Goal: Contribute content: Contribute content

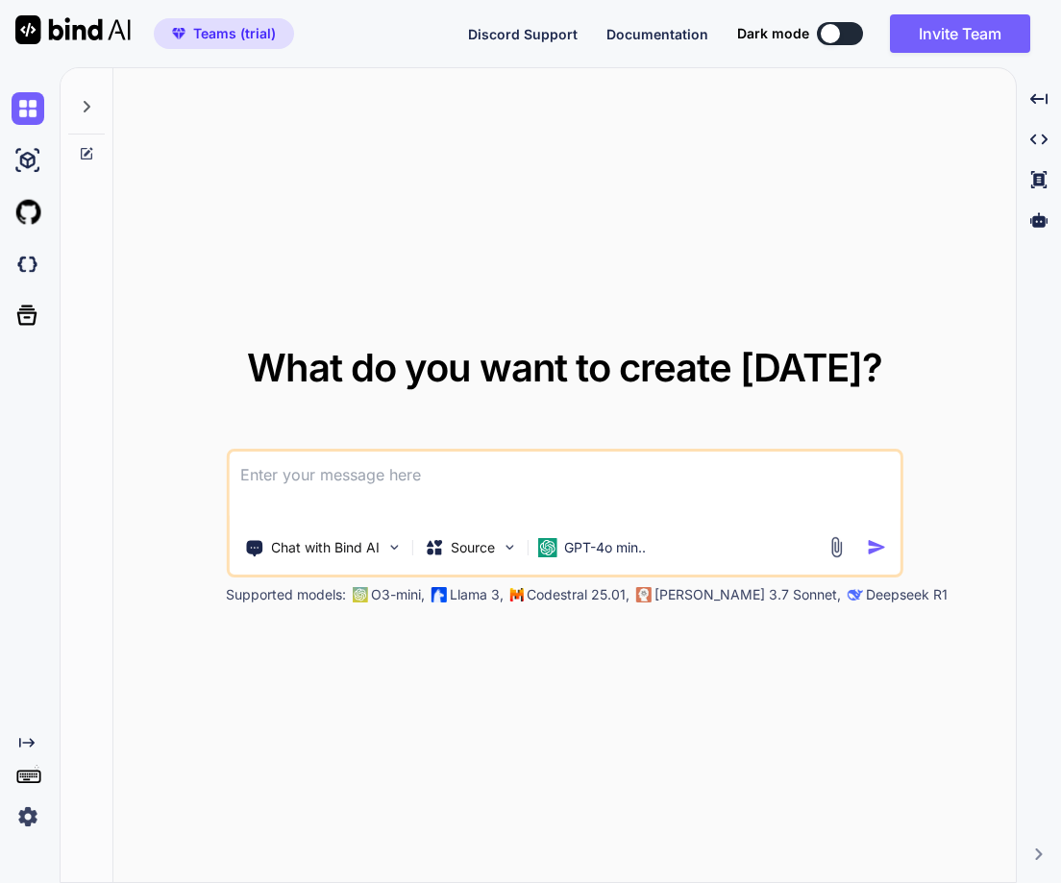
click at [38, 813] on img at bounding box center [28, 816] width 33 height 33
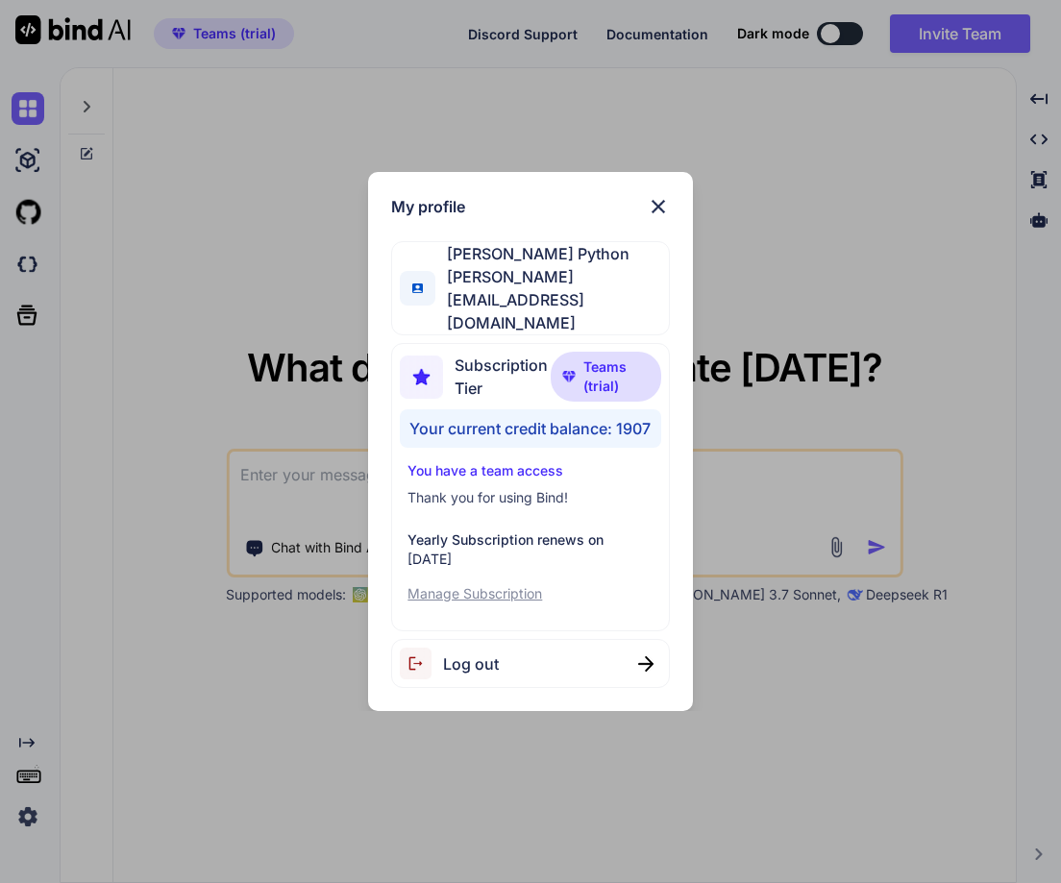
click at [167, 320] on div "My profile Hardik Python hardik@witarist.com Subscription Tier Teams (trial) Yo…" at bounding box center [530, 441] width 1061 height 883
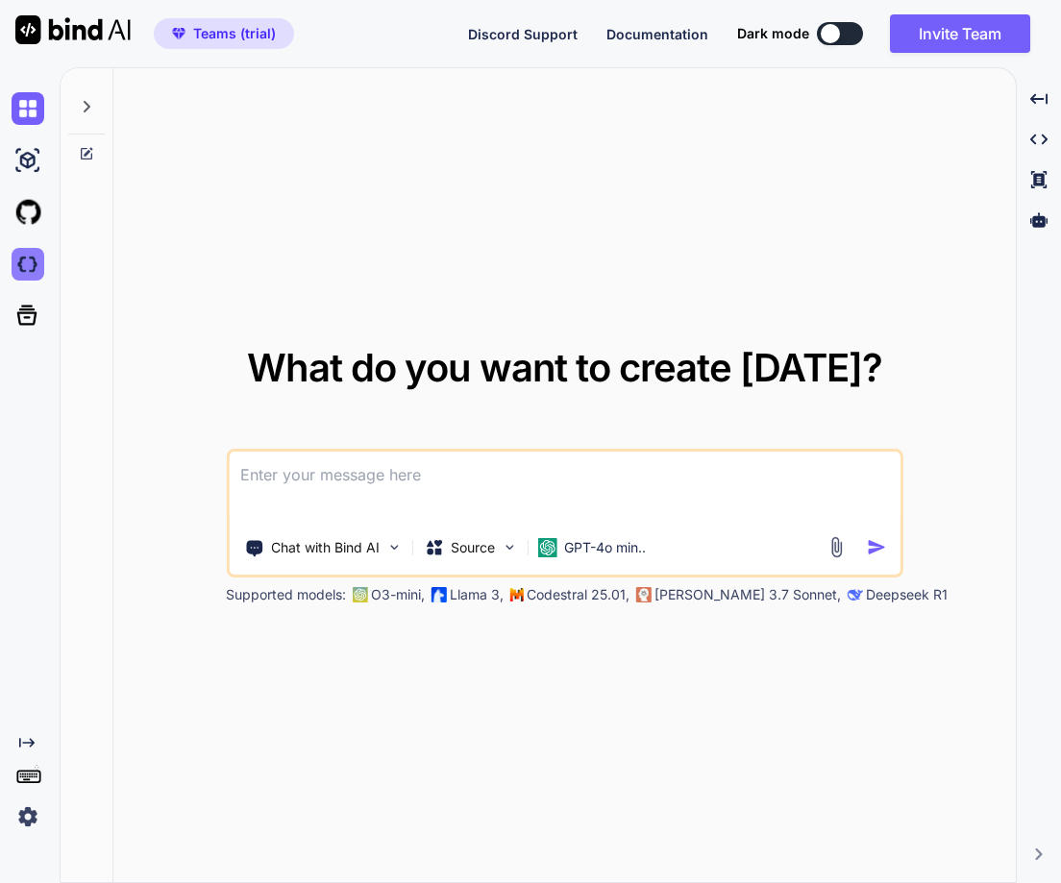
click at [36, 265] on img at bounding box center [28, 264] width 33 height 33
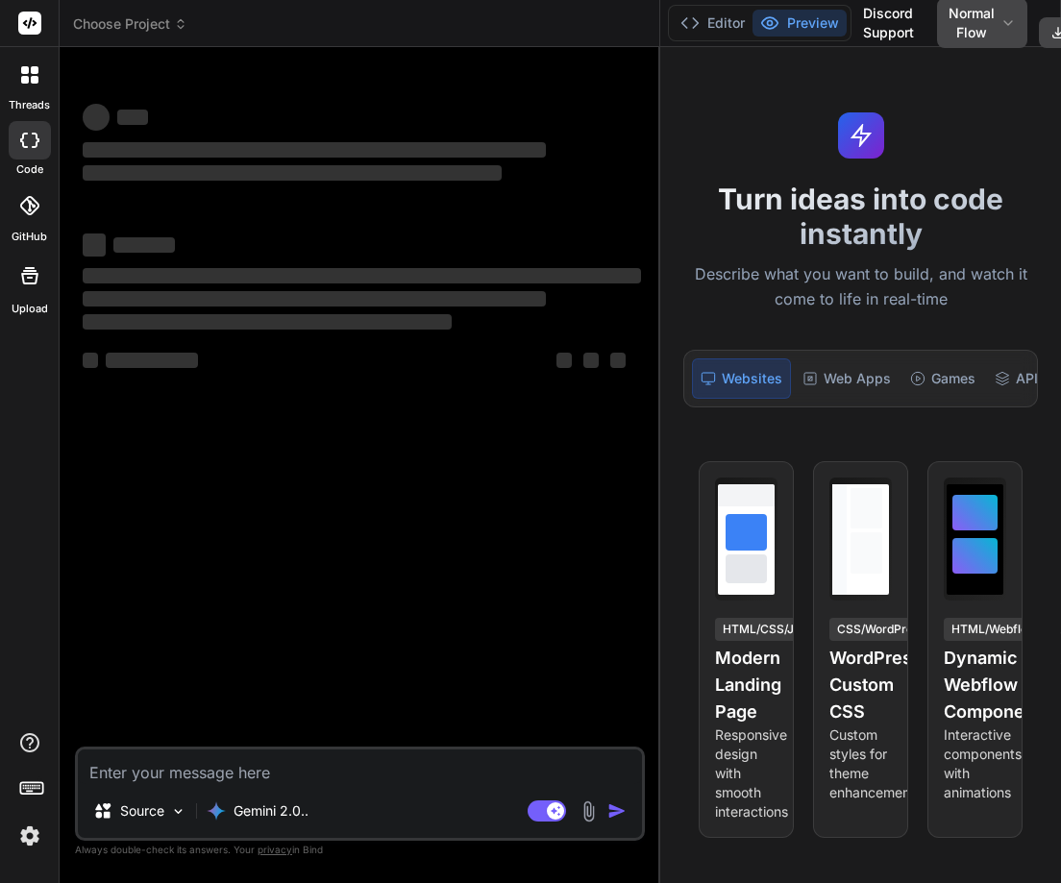
drag, startPoint x: 389, startPoint y: 249, endPoint x: 749, endPoint y: 249, distance: 360.3
click at [749, 249] on div "Choose Project Created with Pixso. Bind AI Web Search Created with Pixso. Code …" at bounding box center [560, 441] width 1001 height 883
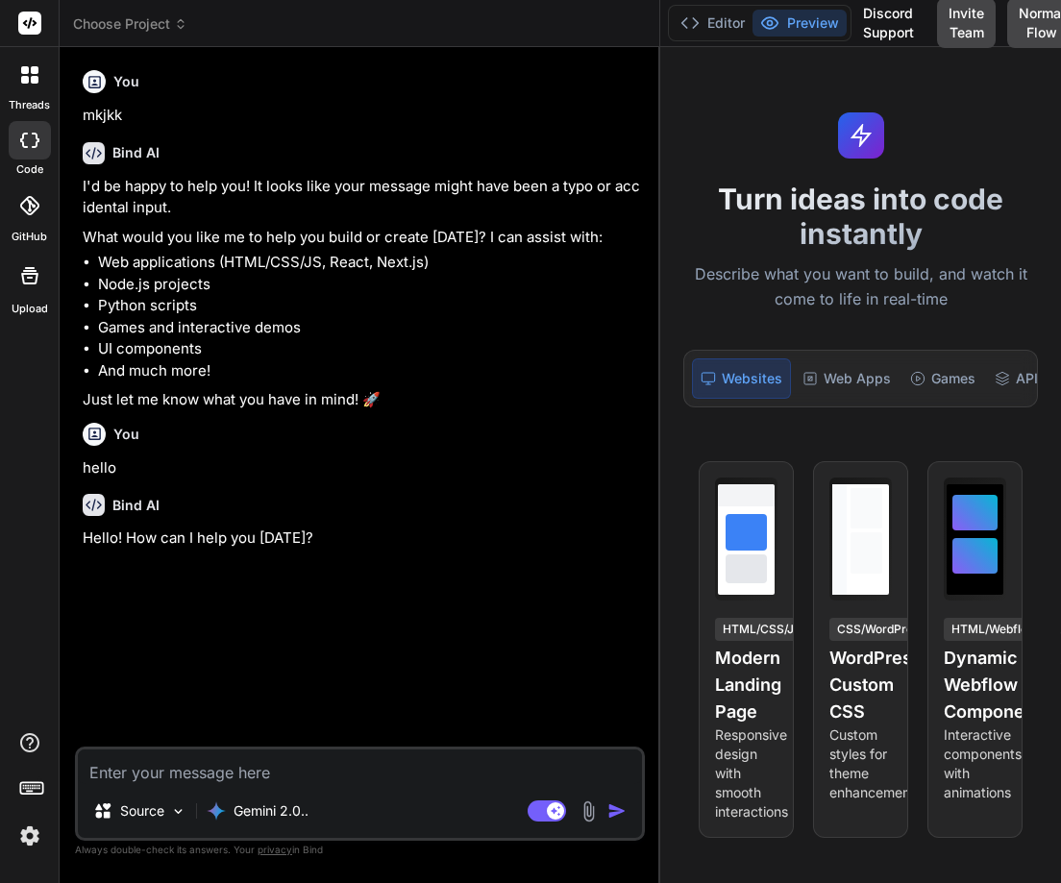
click at [13, 72] on div at bounding box center [30, 75] width 40 height 40
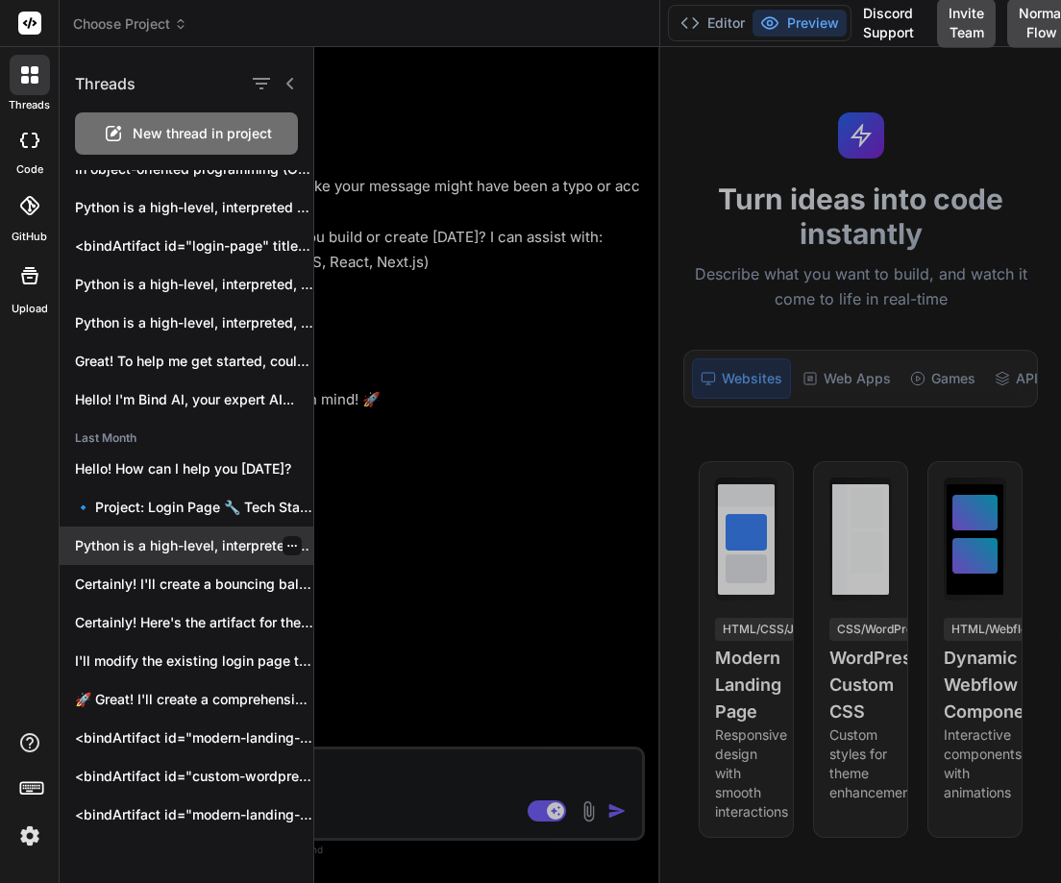
scroll to position [266, 0]
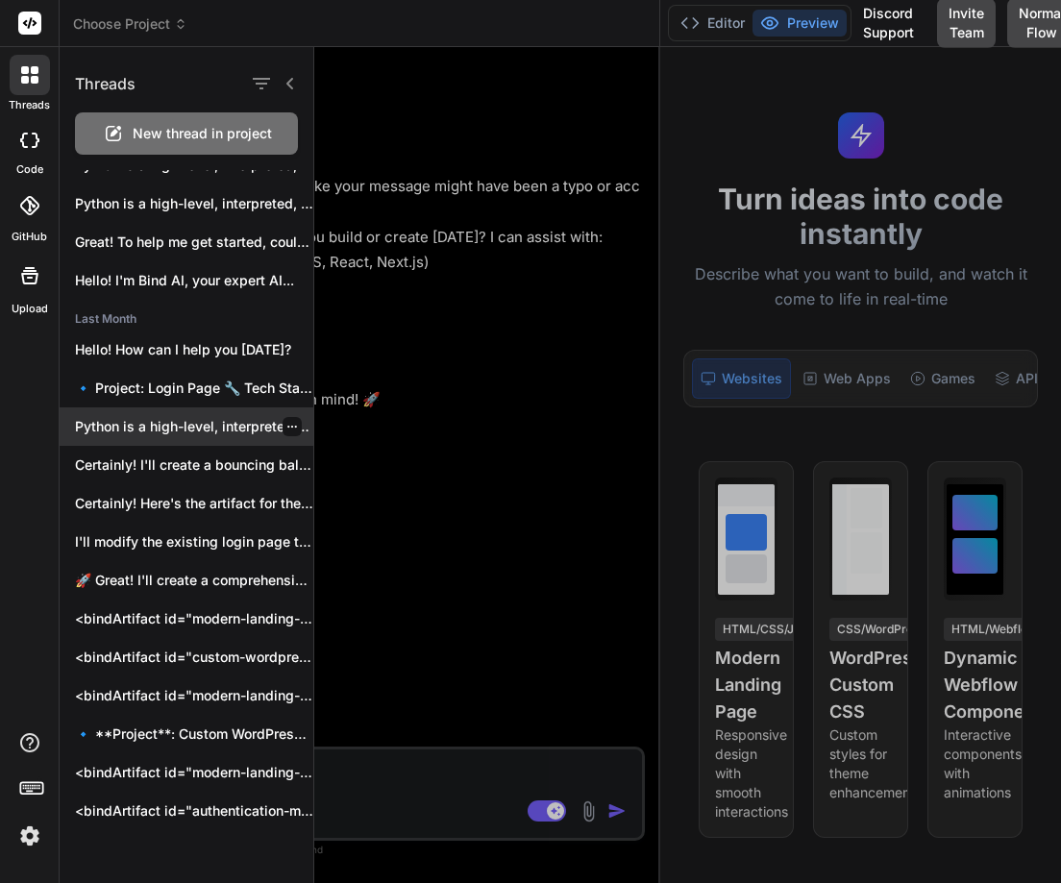
click at [286, 426] on icon "button" at bounding box center [292, 427] width 12 height 12
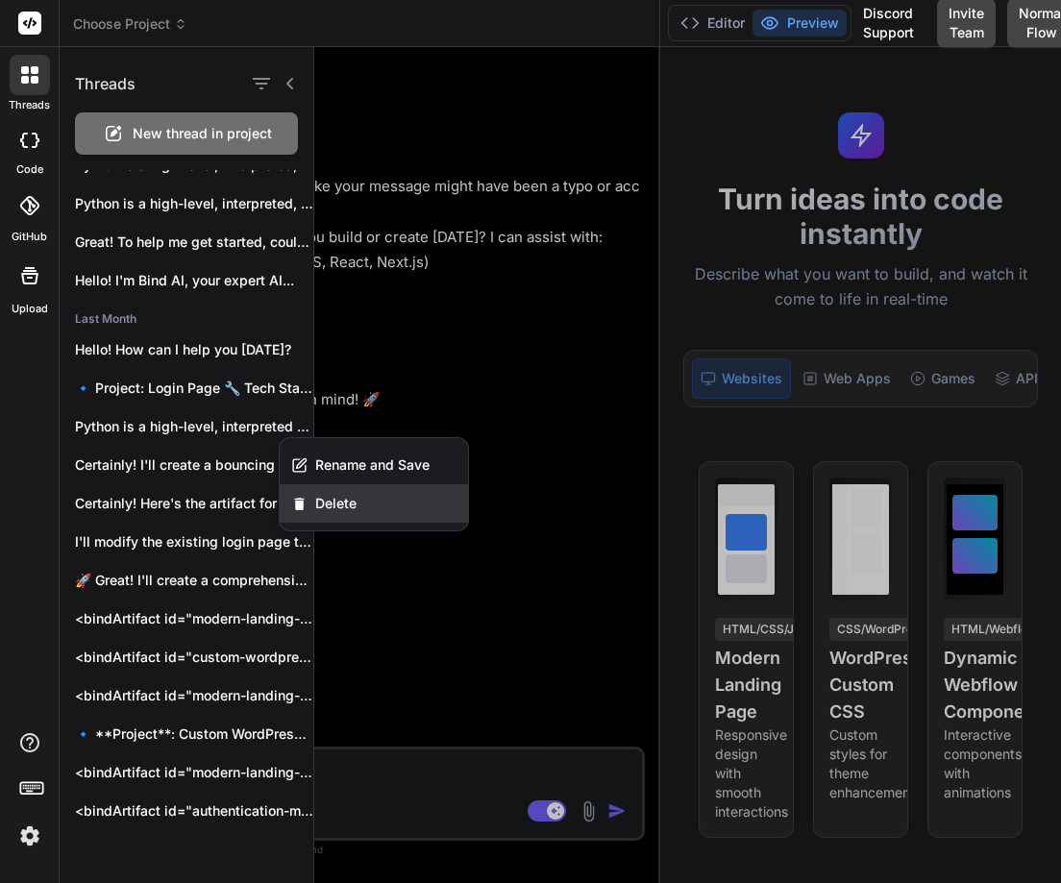
click at [335, 499] on span "Delete" at bounding box center [335, 503] width 41 height 19
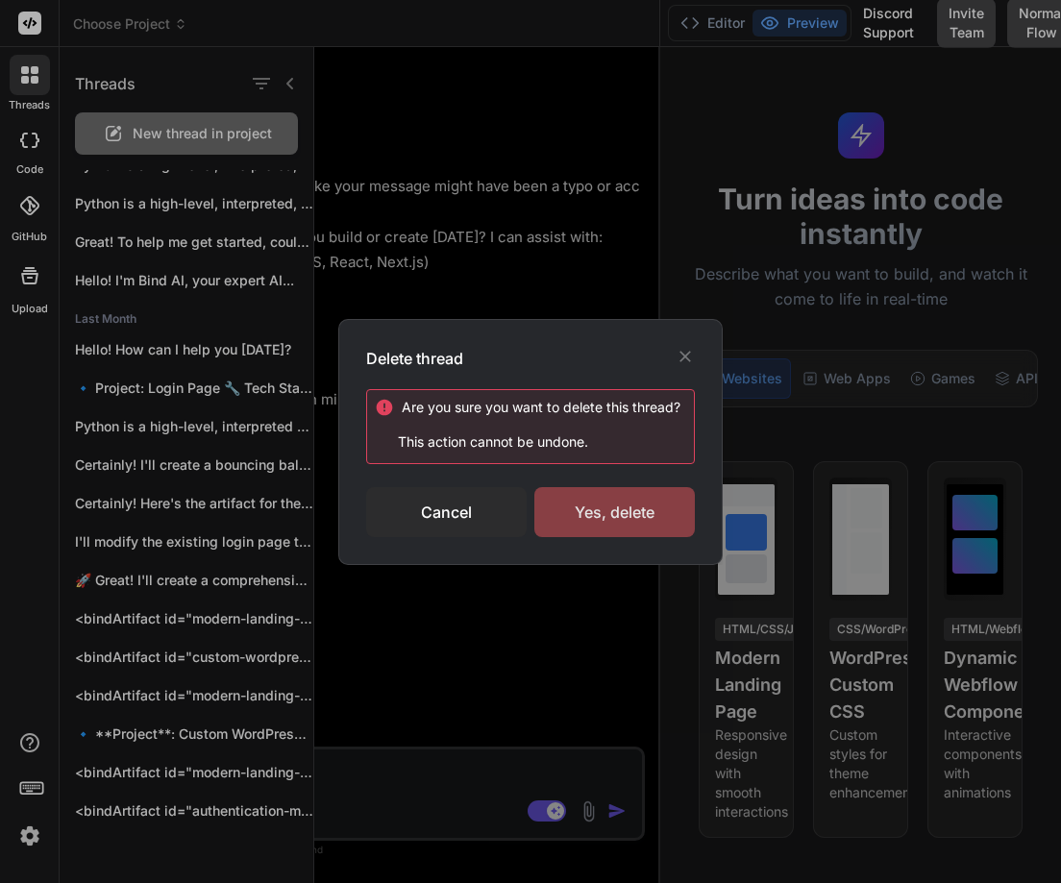
click at [636, 495] on div "Yes, delete" at bounding box center [614, 512] width 160 height 50
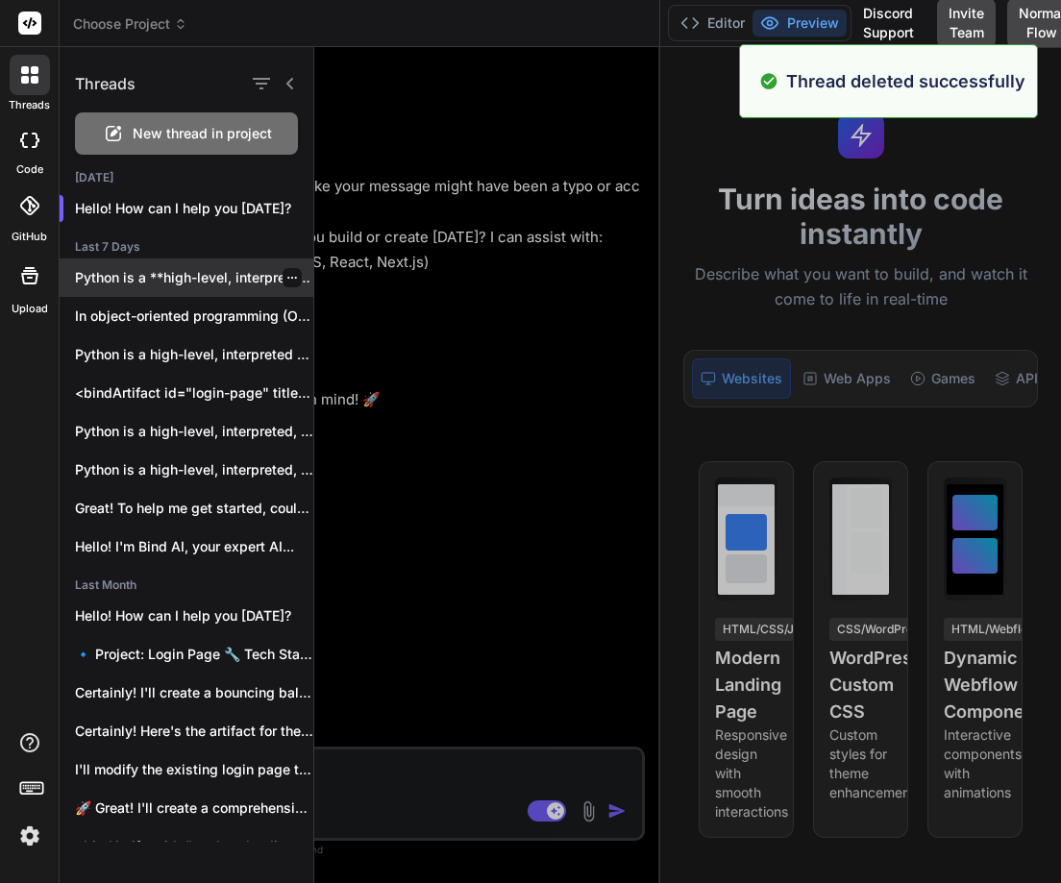
click at [286, 274] on icon "button" at bounding box center [292, 278] width 12 height 12
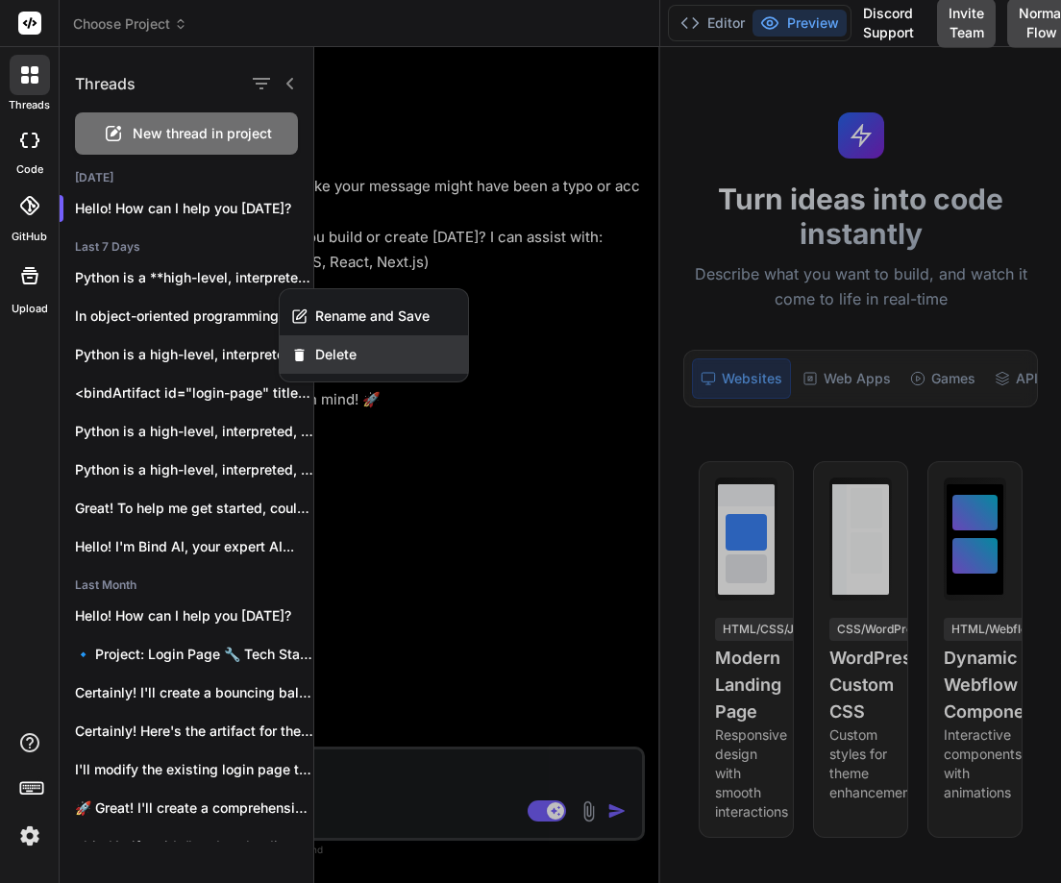
click at [355, 356] on span "Delete" at bounding box center [335, 354] width 41 height 19
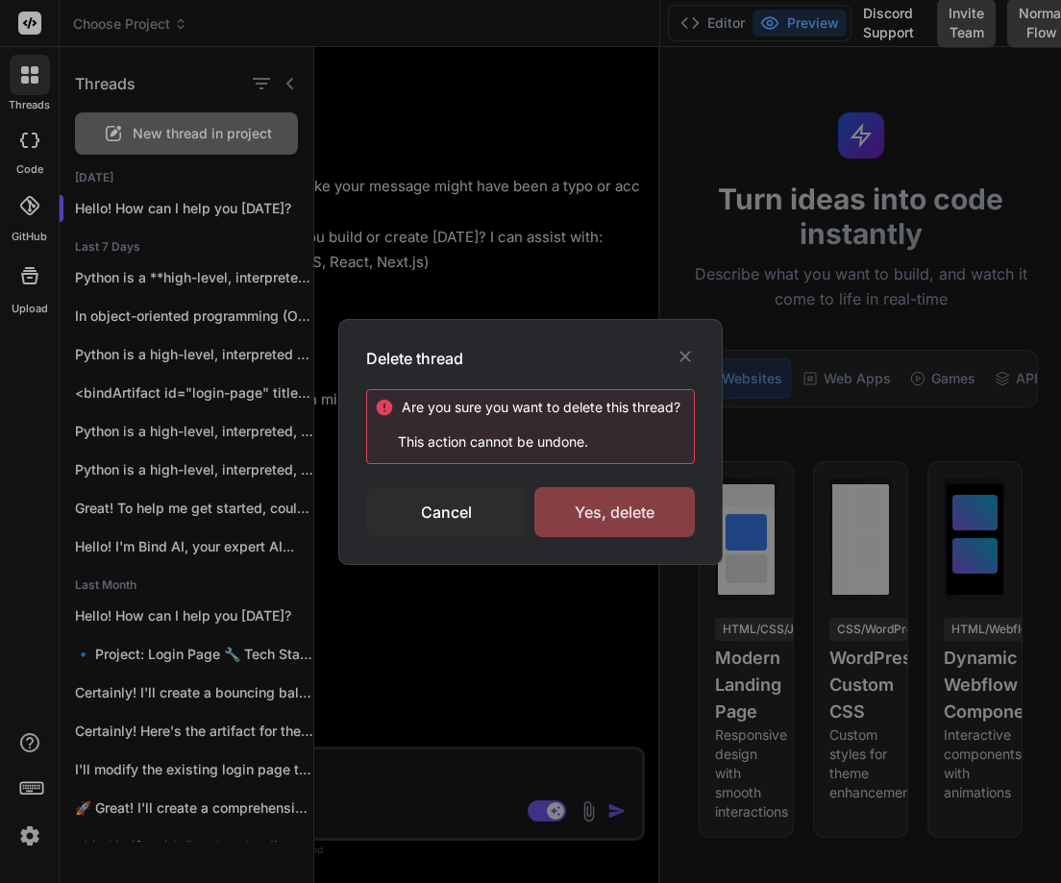
click at [619, 510] on div "Yes, delete" at bounding box center [614, 512] width 160 height 50
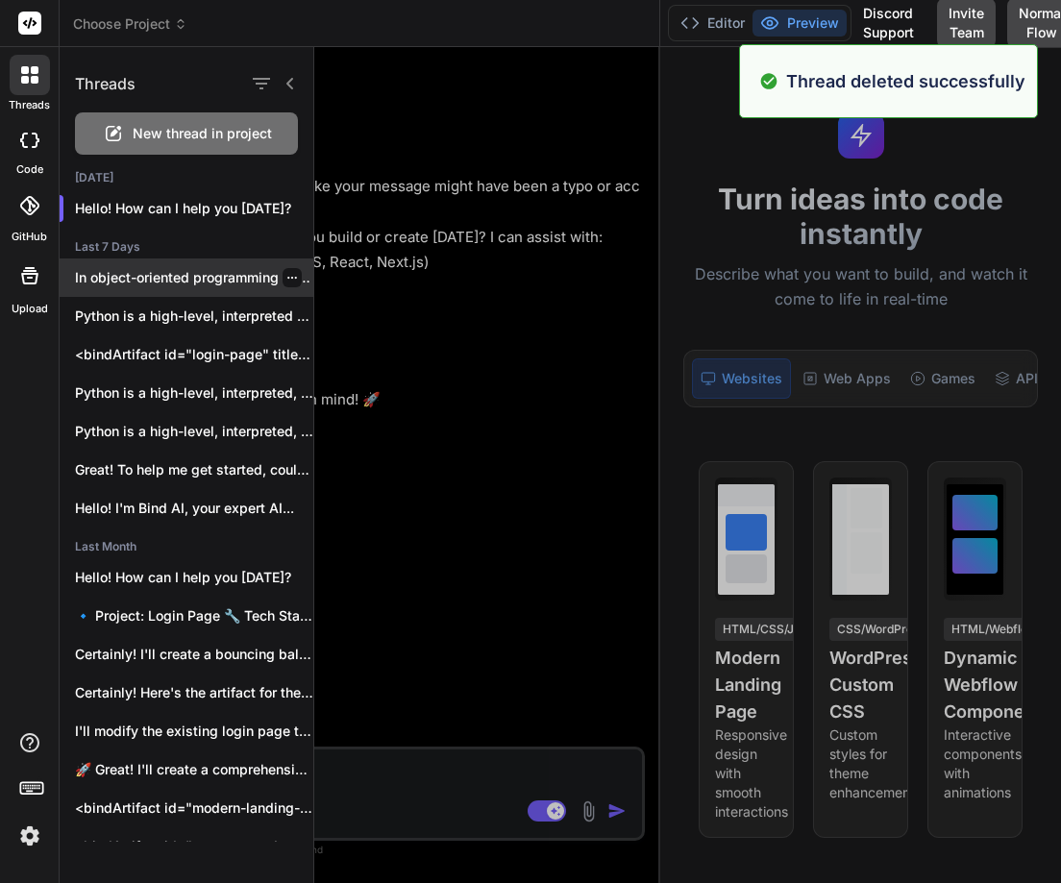
click at [286, 272] on icon "button" at bounding box center [292, 278] width 12 height 12
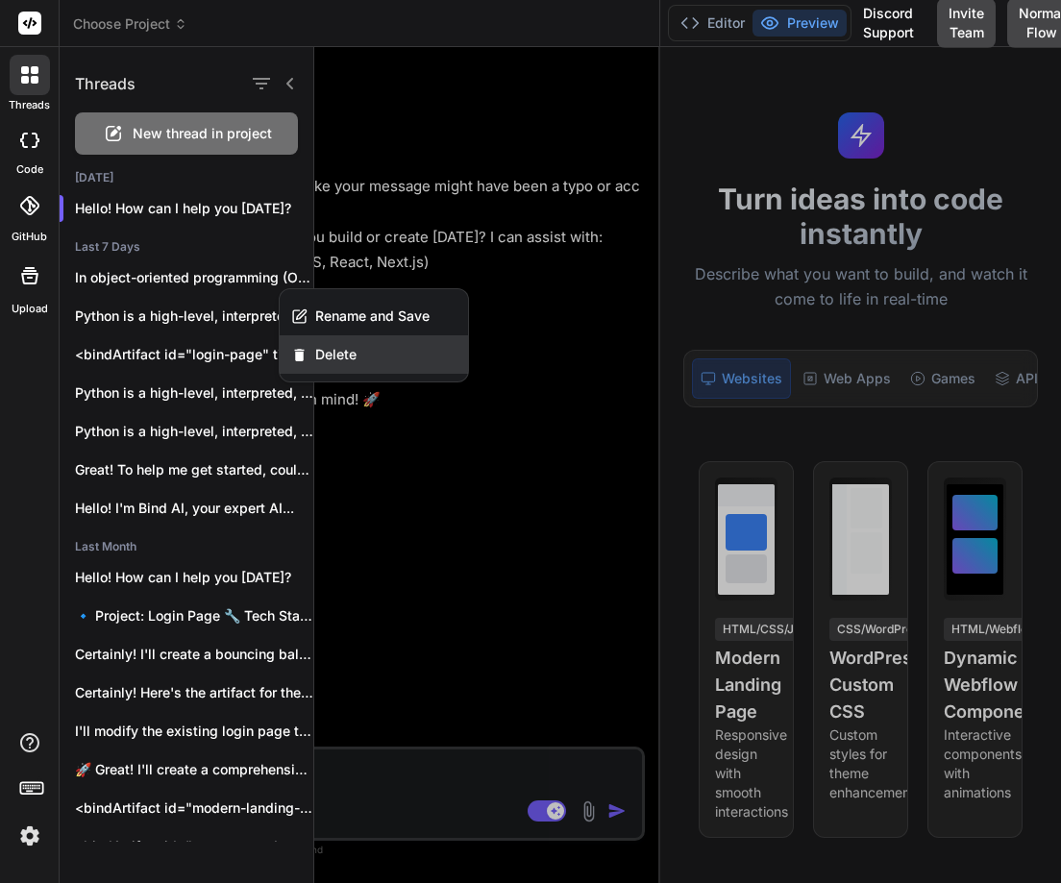
click at [338, 356] on span "Delete" at bounding box center [335, 354] width 41 height 19
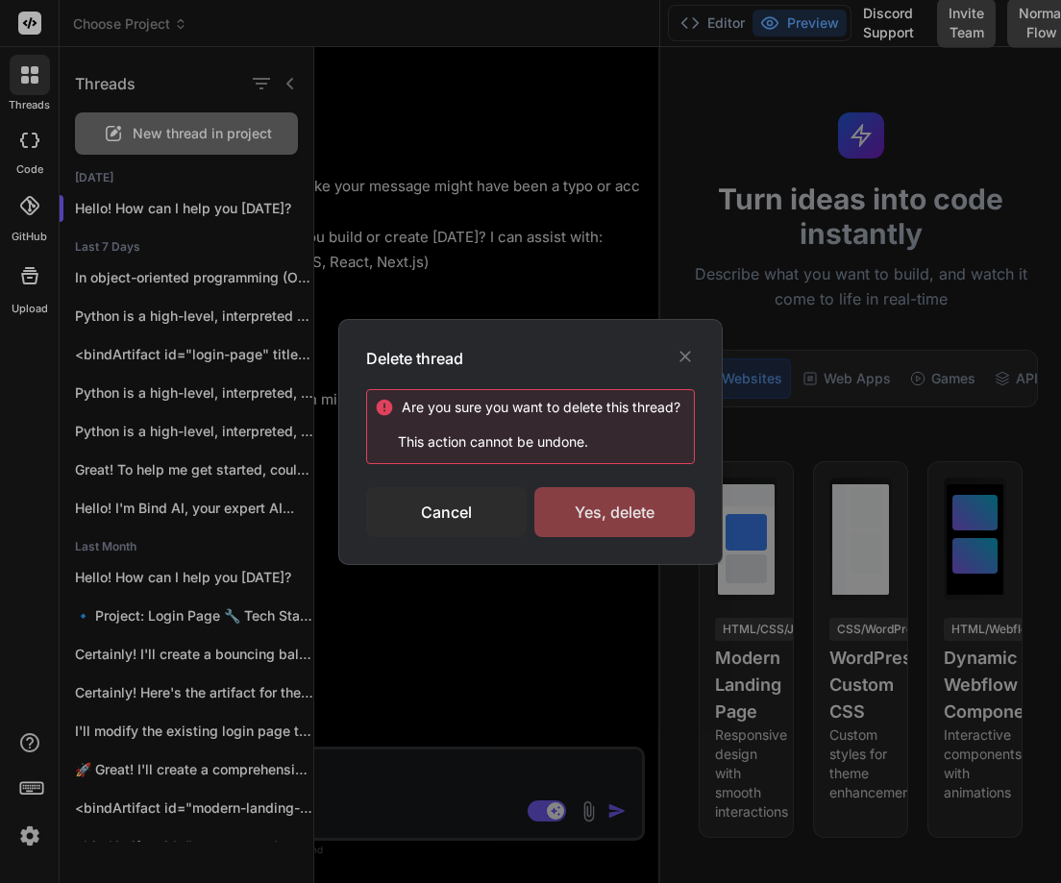
click at [599, 510] on div "Yes, delete" at bounding box center [614, 512] width 160 height 50
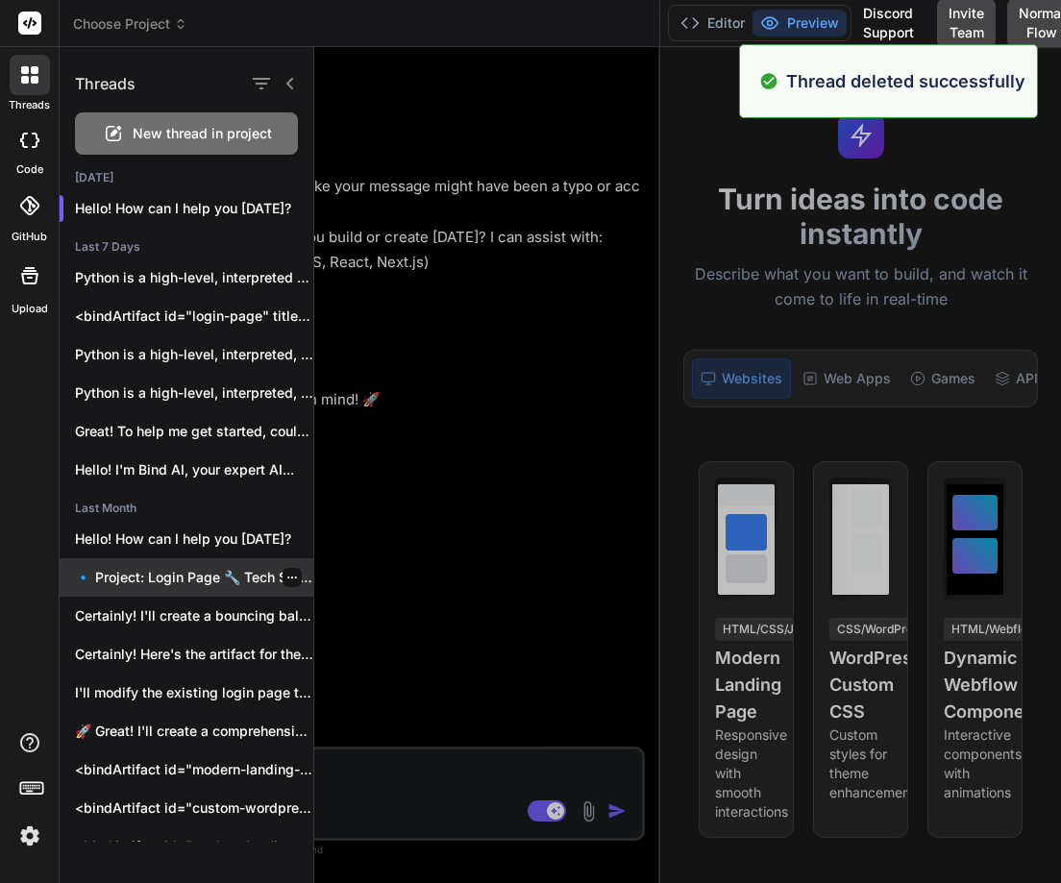
scroll to position [151, 0]
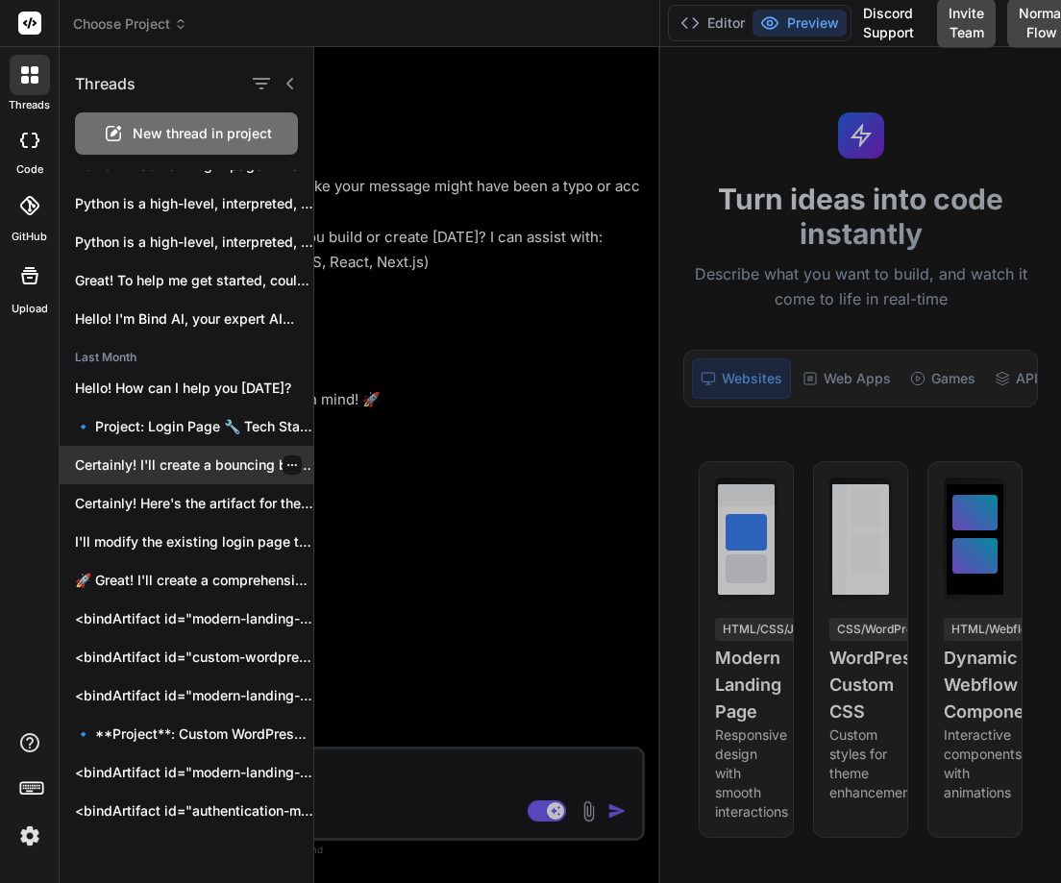
click at [282, 465] on div at bounding box center [291, 464] width 19 height 19
click at [282, 454] on div "Certainly! I'll create a bouncing ball with..." at bounding box center [187, 465] width 254 height 38
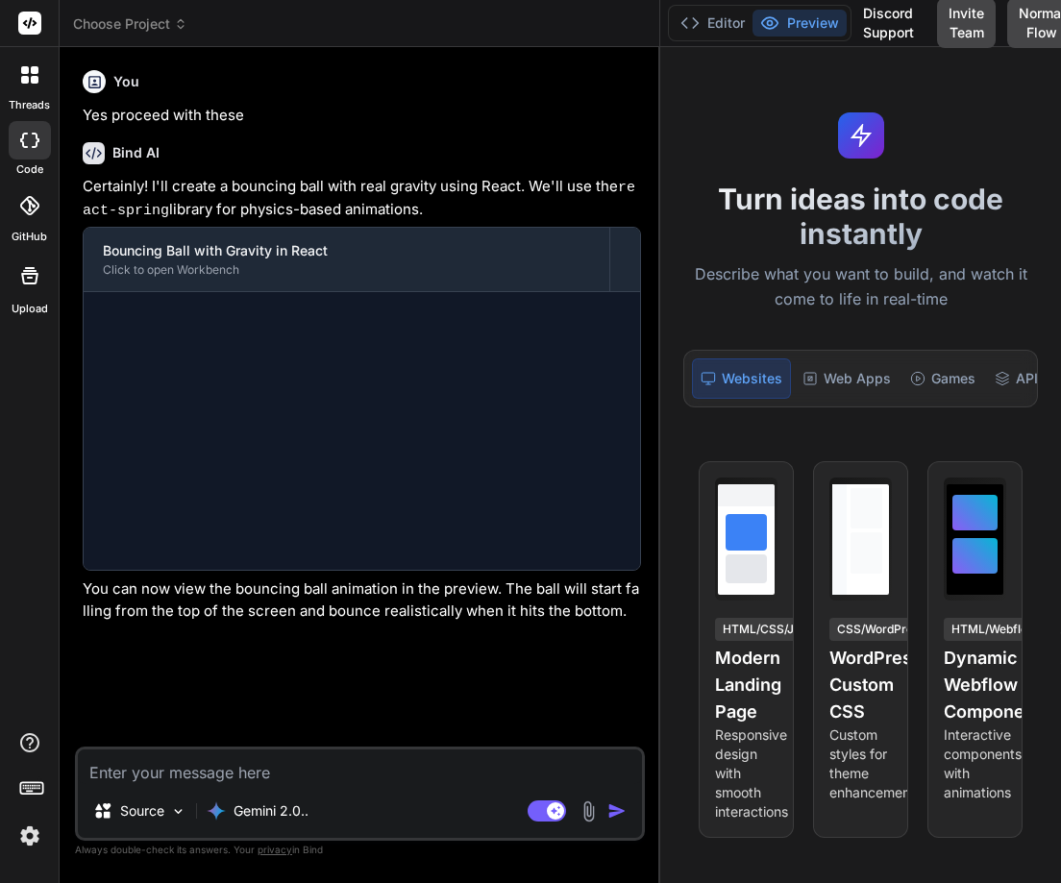
click at [16, 66] on div at bounding box center [30, 75] width 40 height 40
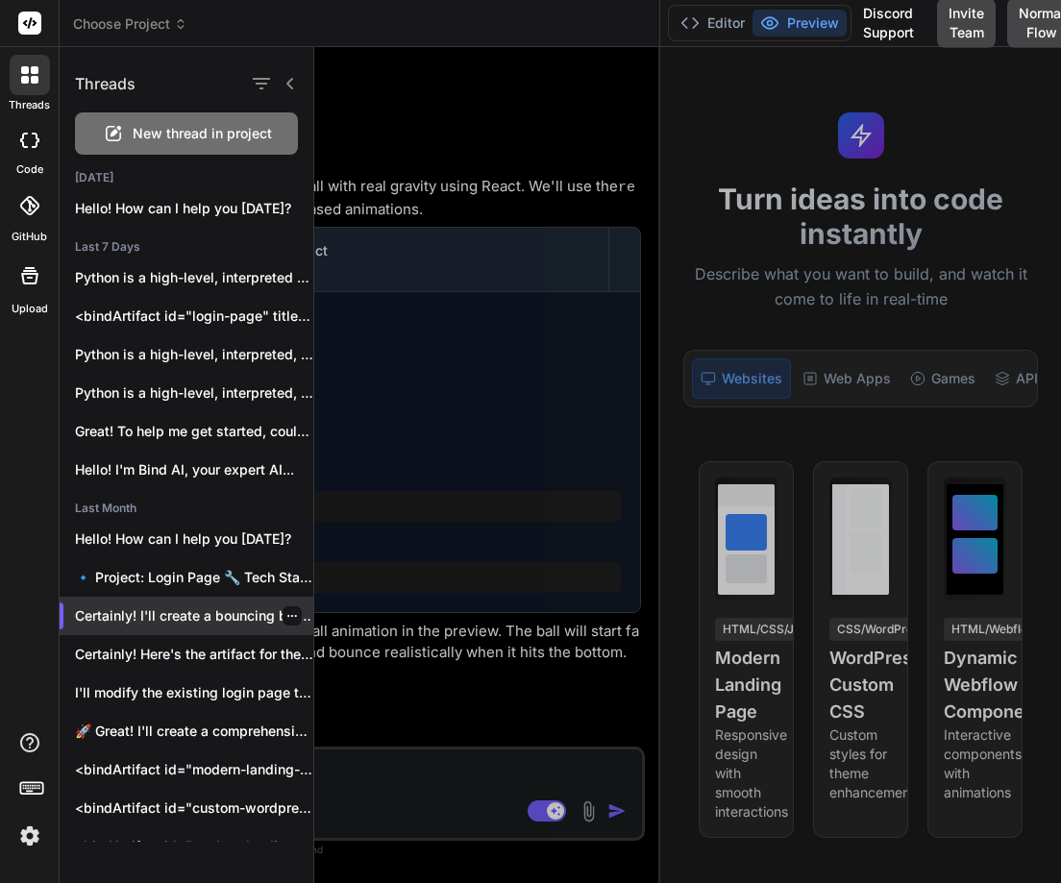
click at [286, 619] on icon "button" at bounding box center [292, 616] width 12 height 12
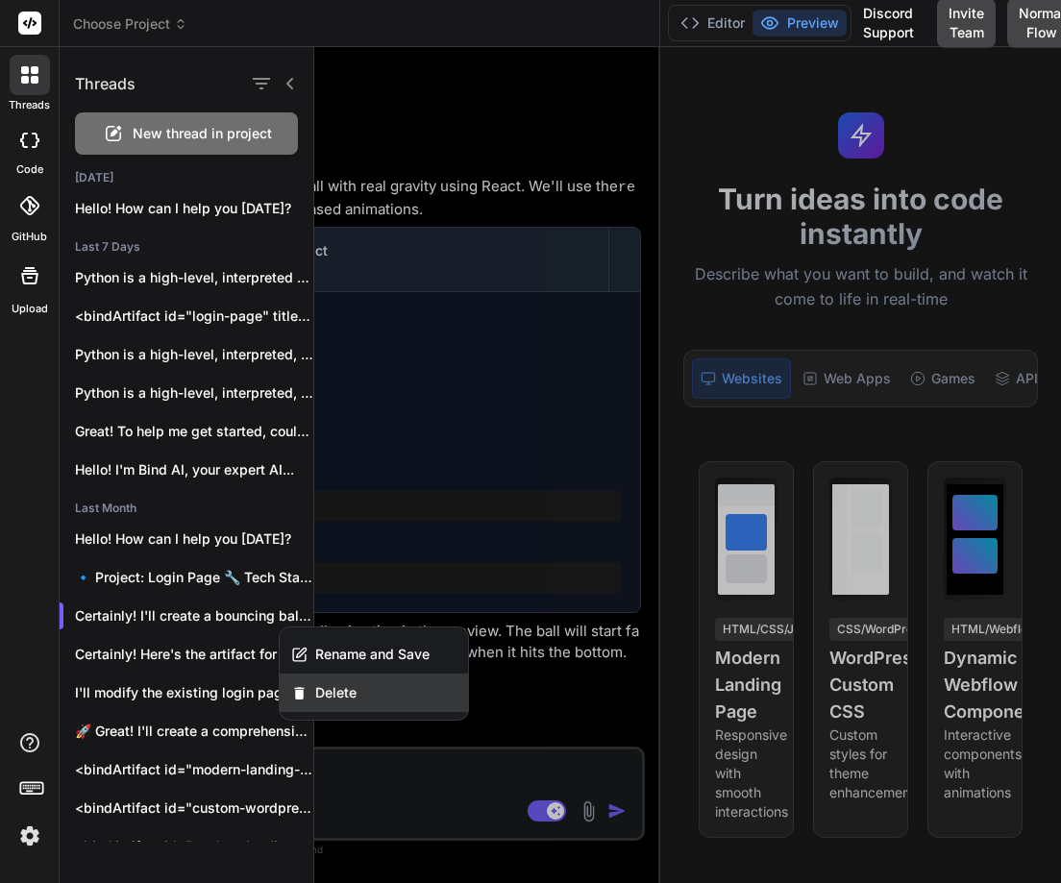
click at [328, 694] on span "Delete" at bounding box center [335, 692] width 41 height 19
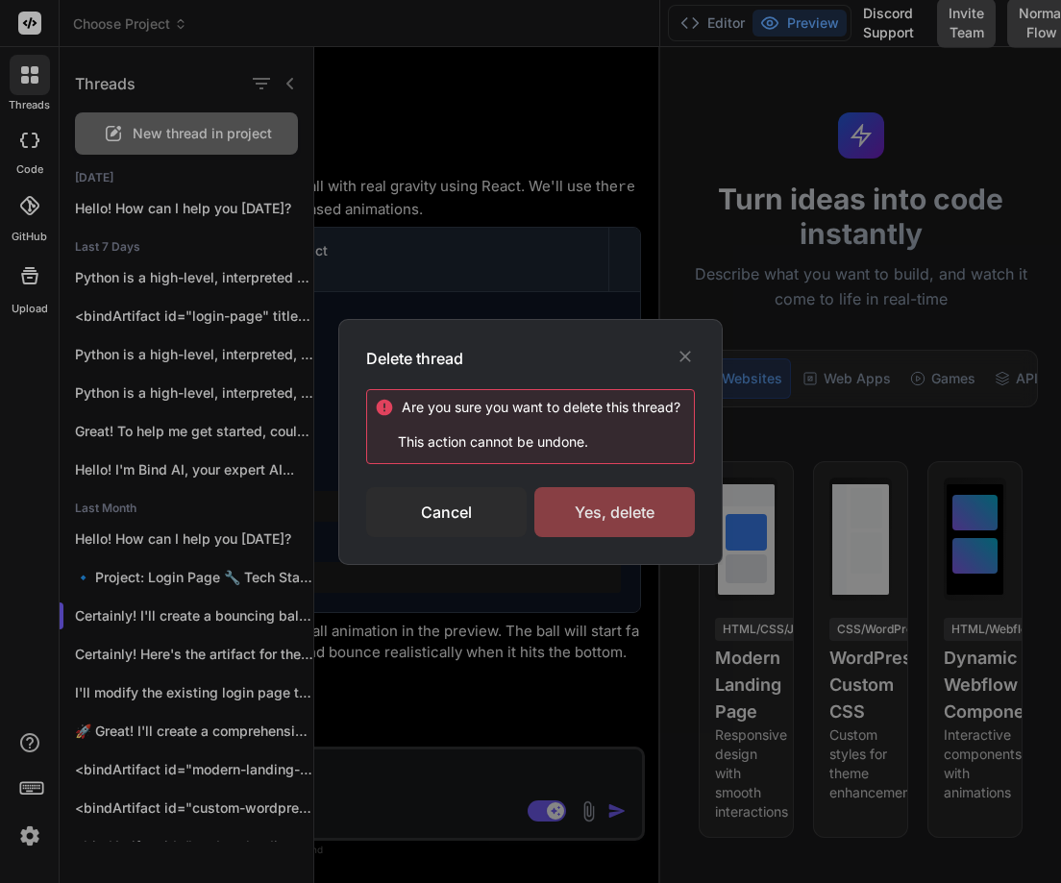
click at [594, 517] on div "Yes, delete" at bounding box center [614, 512] width 160 height 50
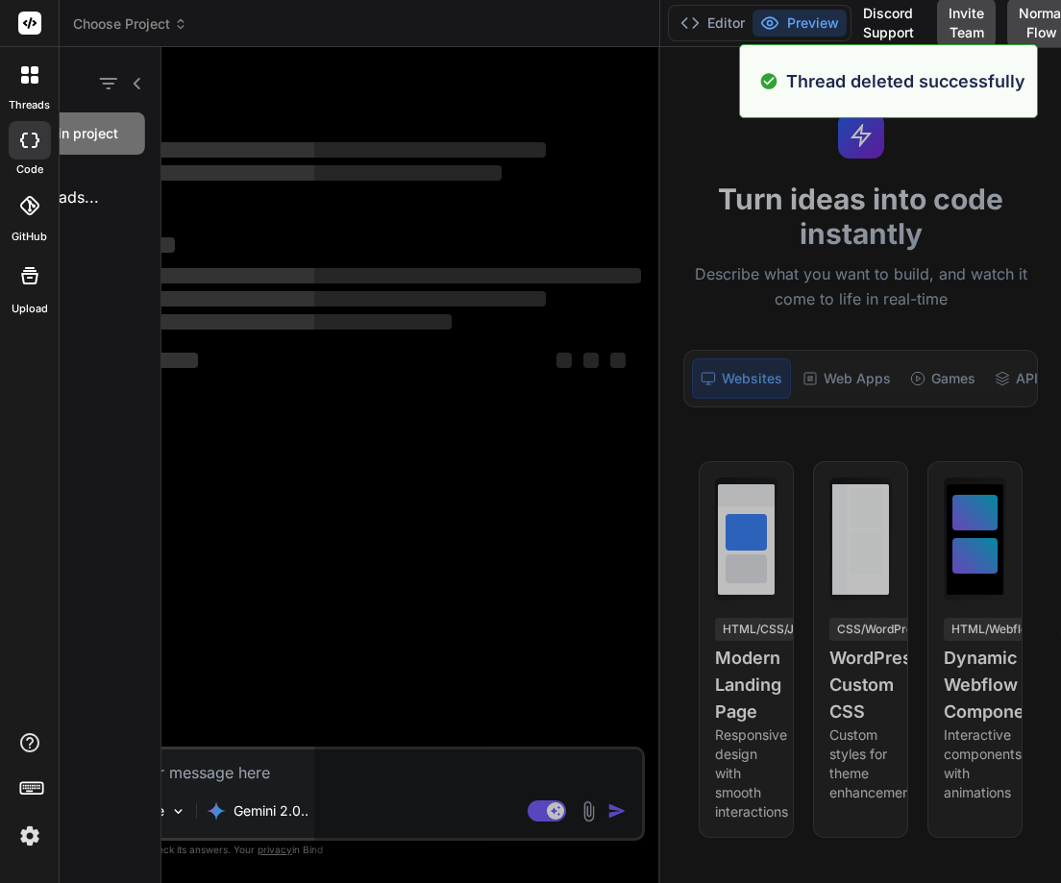
scroll to position [18, 0]
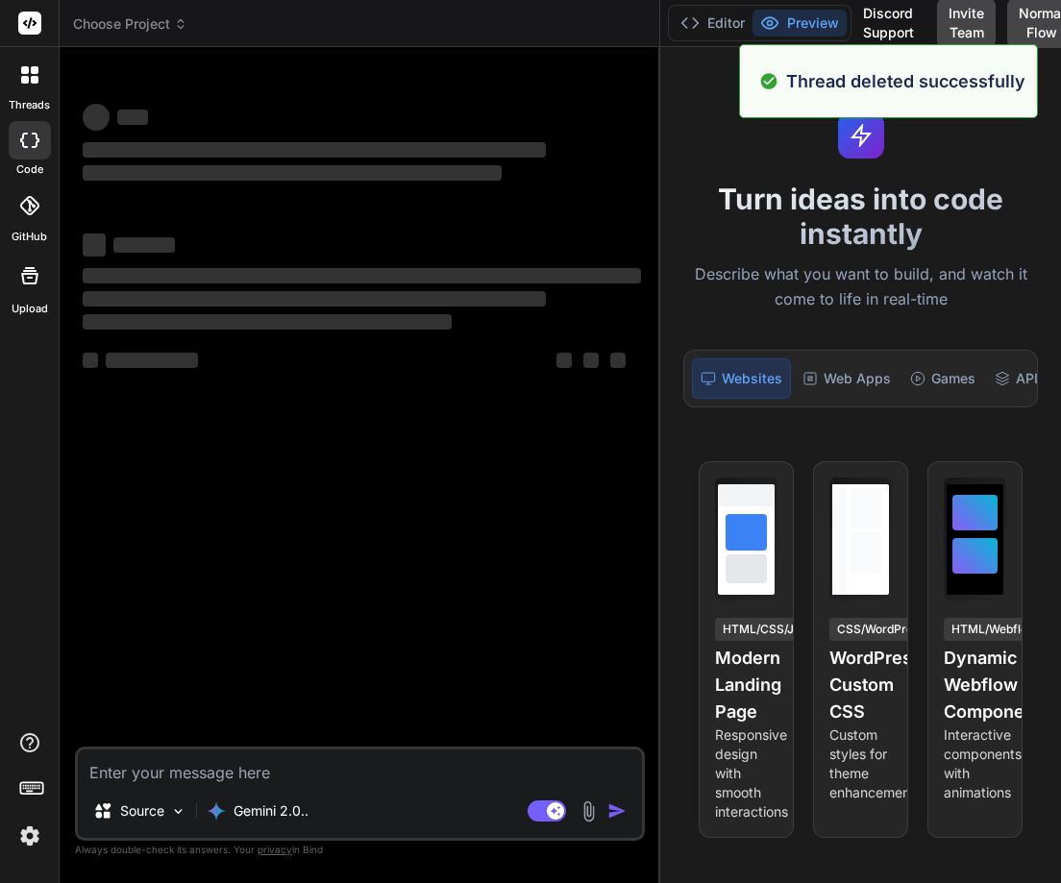
click at [23, 75] on icon at bounding box center [29, 74] width 17 height 17
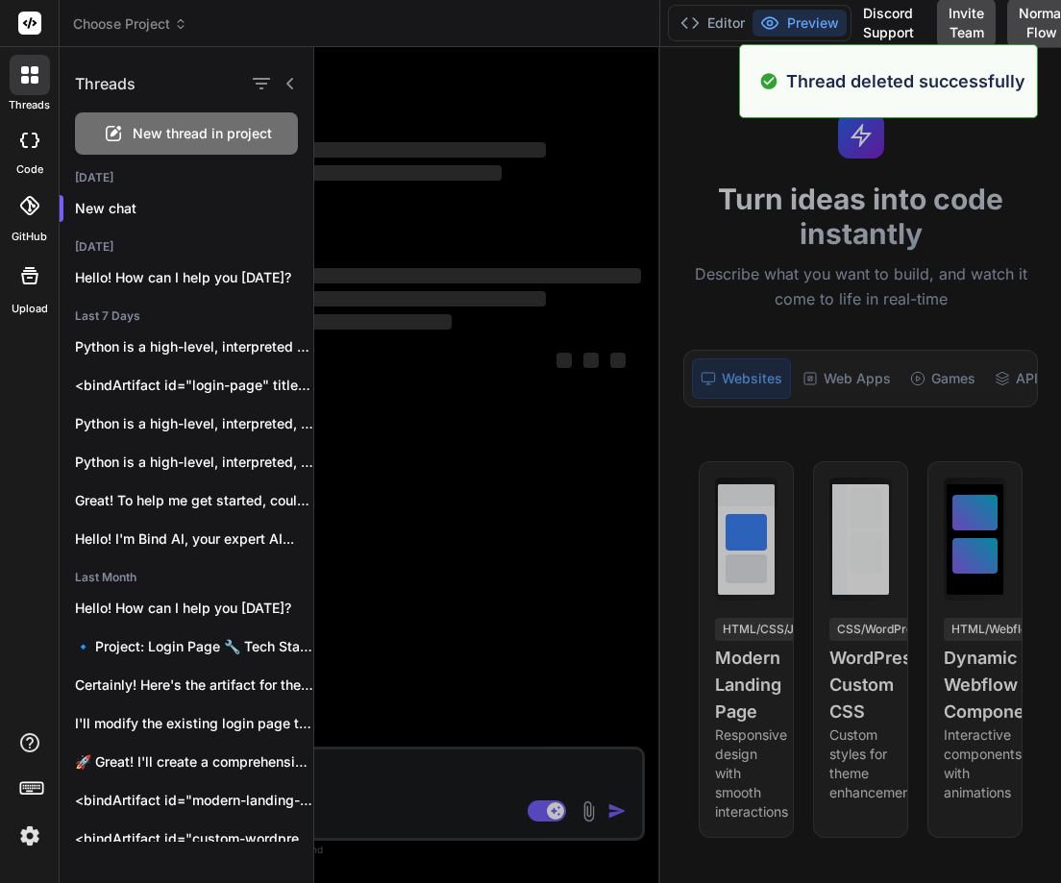
click at [143, 137] on span "New thread in project" at bounding box center [202, 133] width 139 height 19
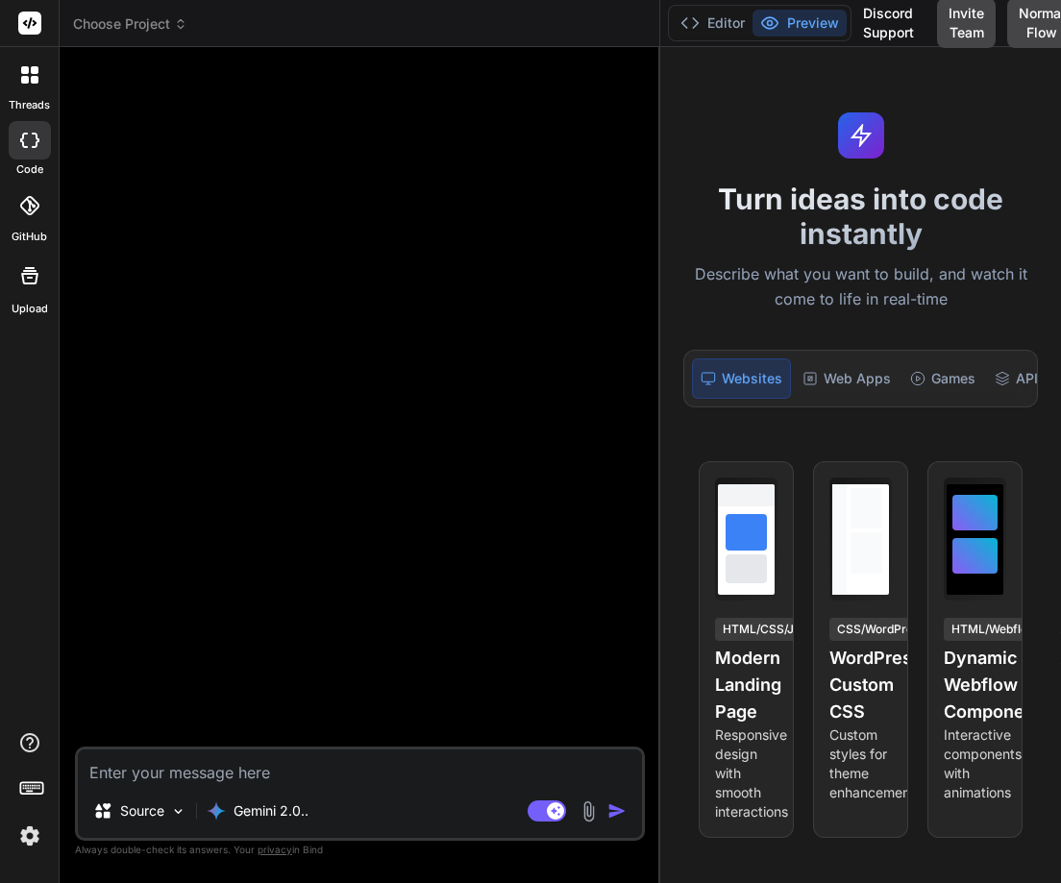
type textarea "x"
drag, startPoint x: 660, startPoint y: 326, endPoint x: 825, endPoint y: 334, distance: 165.5
click at [825, 334] on div "Choose Project Created with Pixso. Bind AI Web Search Created with Pixso. Code …" at bounding box center [560, 441] width 1001 height 883
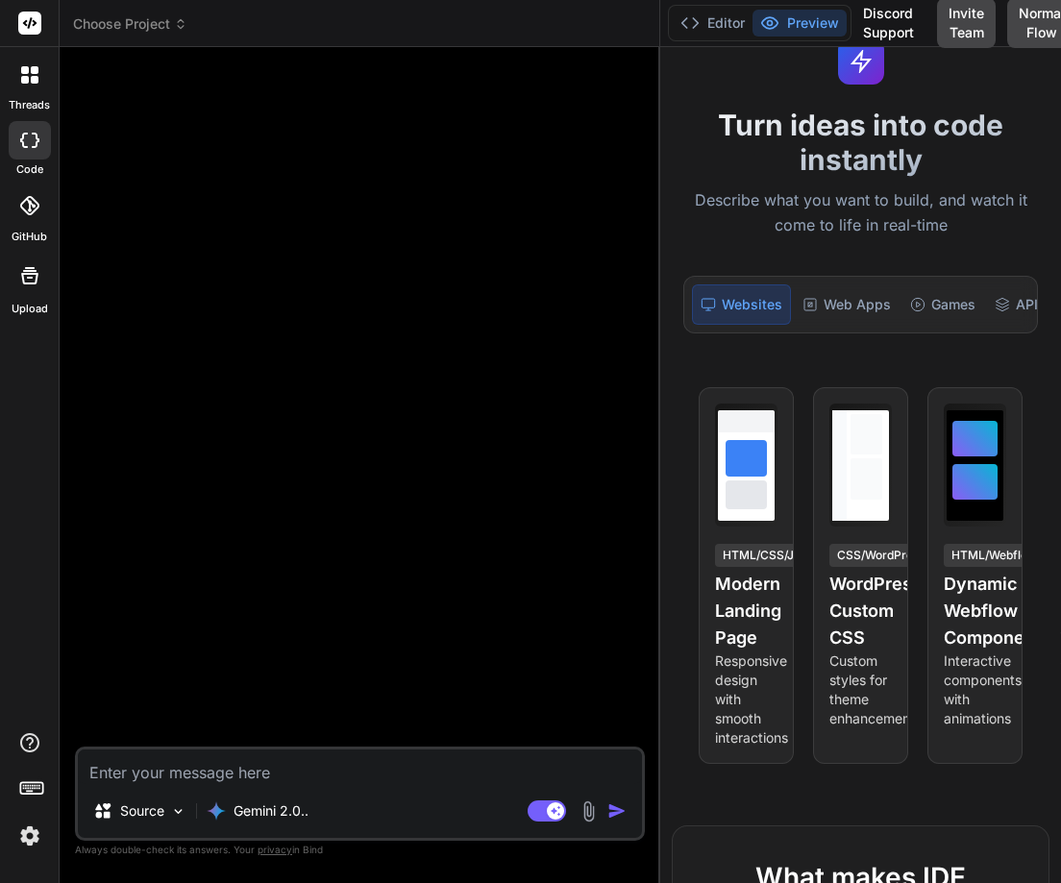
scroll to position [231, 0]
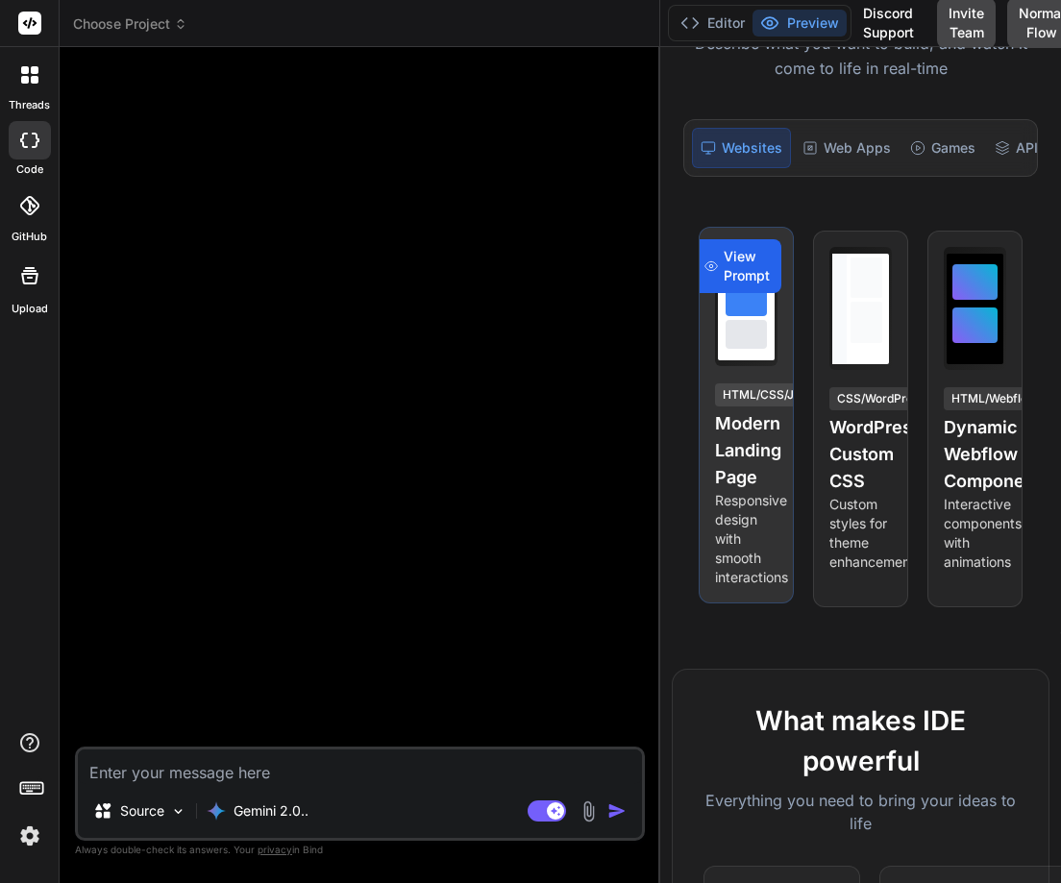
click at [738, 281] on span "View Prompt" at bounding box center [746, 266] width 46 height 38
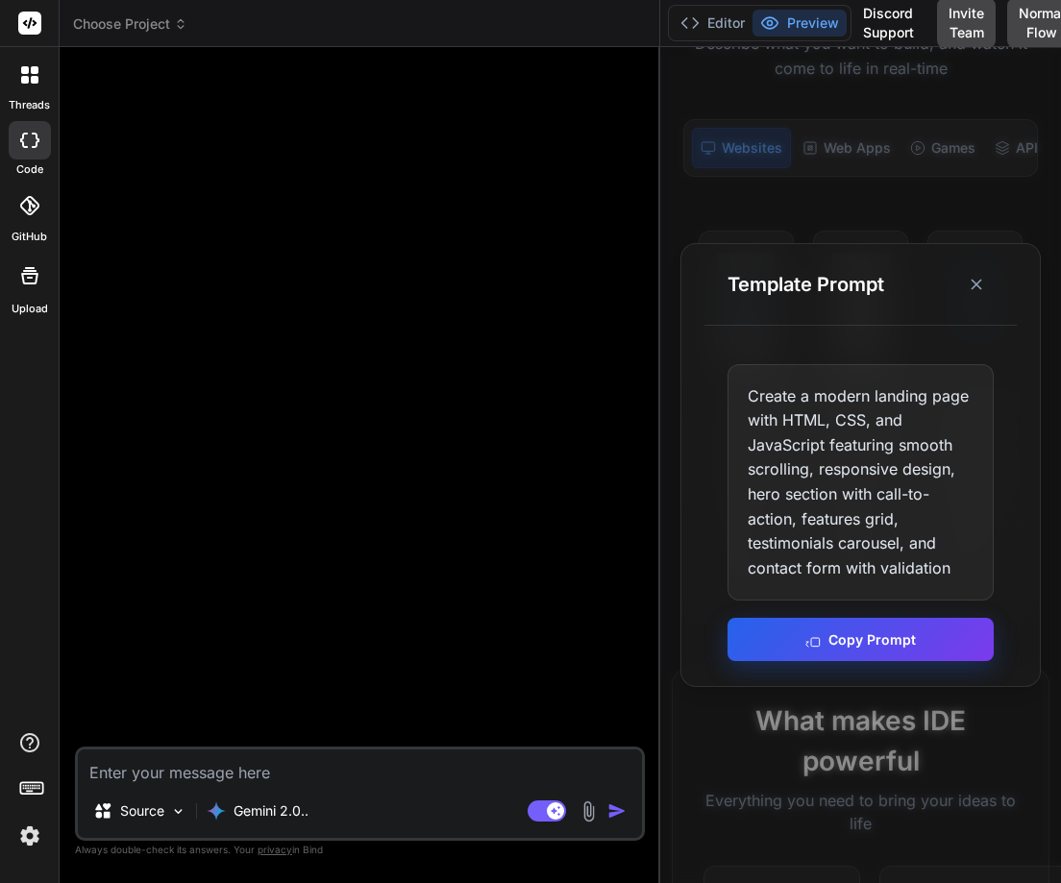
click at [813, 638] on icon at bounding box center [812, 639] width 15 height 15
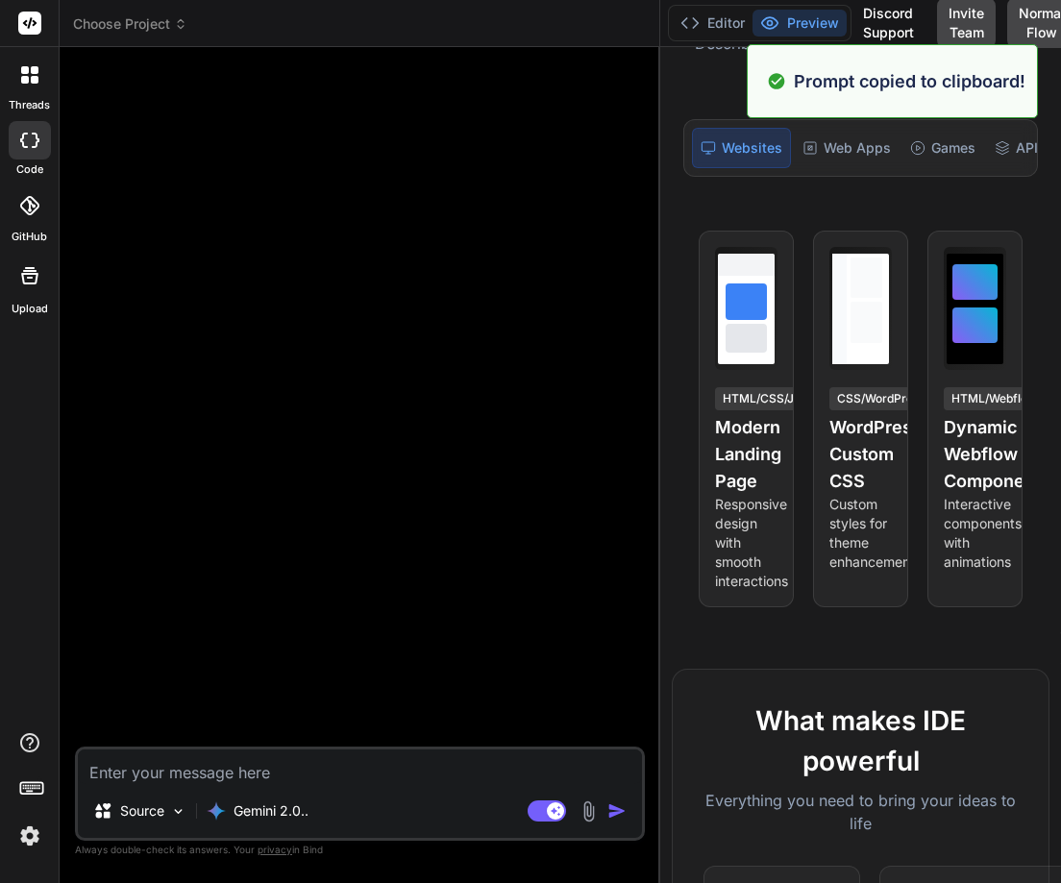
click at [109, 770] on textarea at bounding box center [360, 766] width 564 height 35
paste textarea "Create a modern landing page with HTML, CSS, and JavaScript featuring smooth sc…"
type textarea "Create a modern landing page with HTML, CSS, and JavaScript featuring smooth sc…"
type textarea "x"
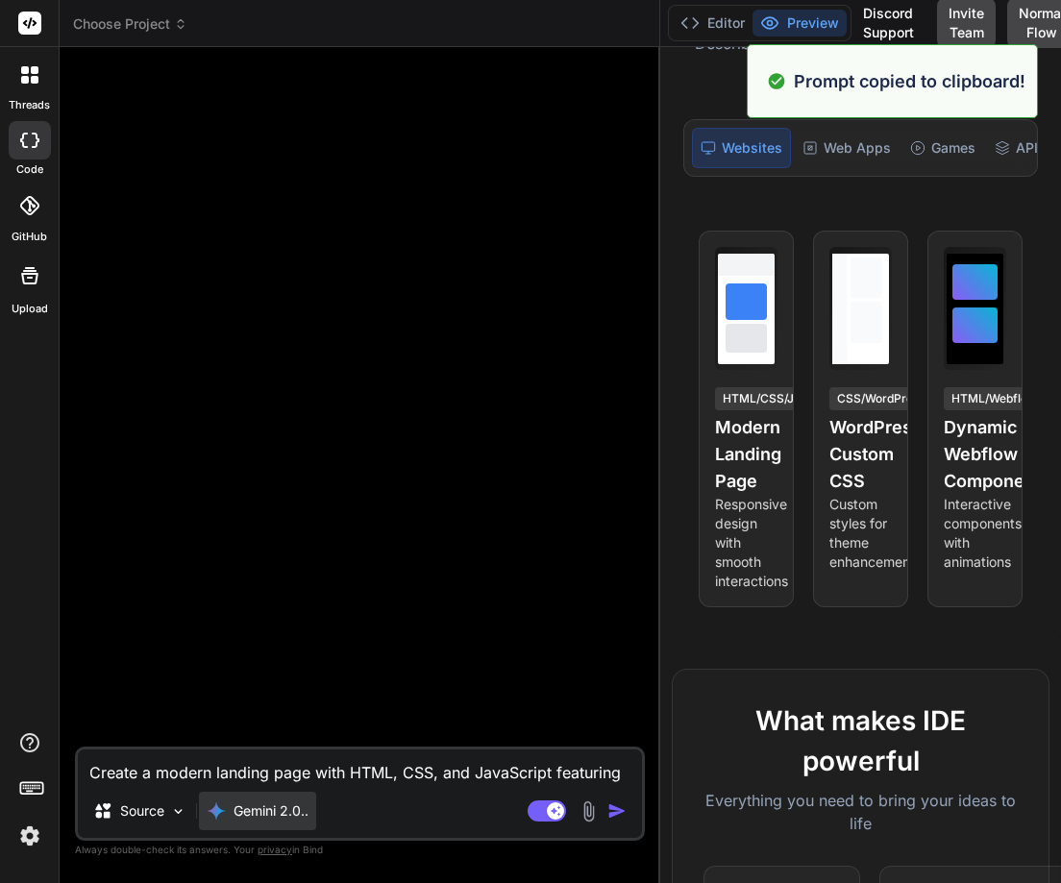
type textarea "Create a modern landing page with HTML, CSS, and JavaScript featuring smooth sc…"
click at [229, 805] on div "Gemini 2.0.." at bounding box center [258, 810] width 102 height 19
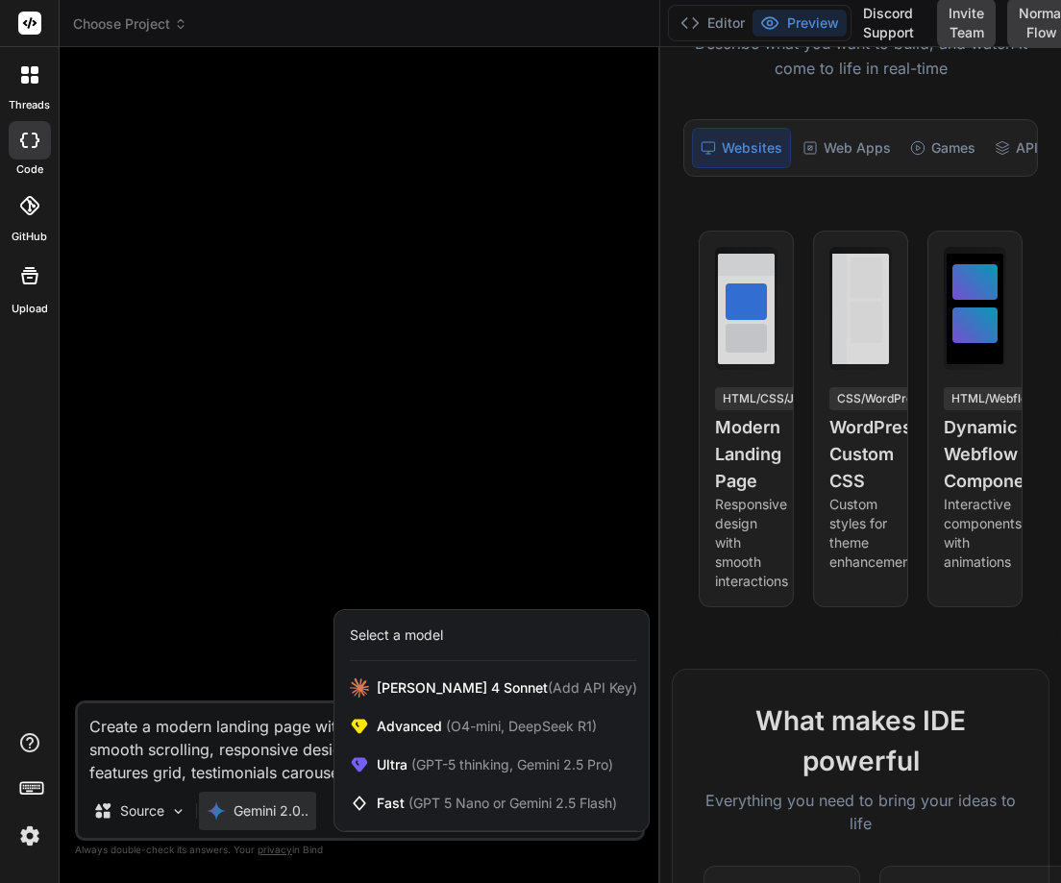
click at [180, 739] on div at bounding box center [530, 441] width 1061 height 883
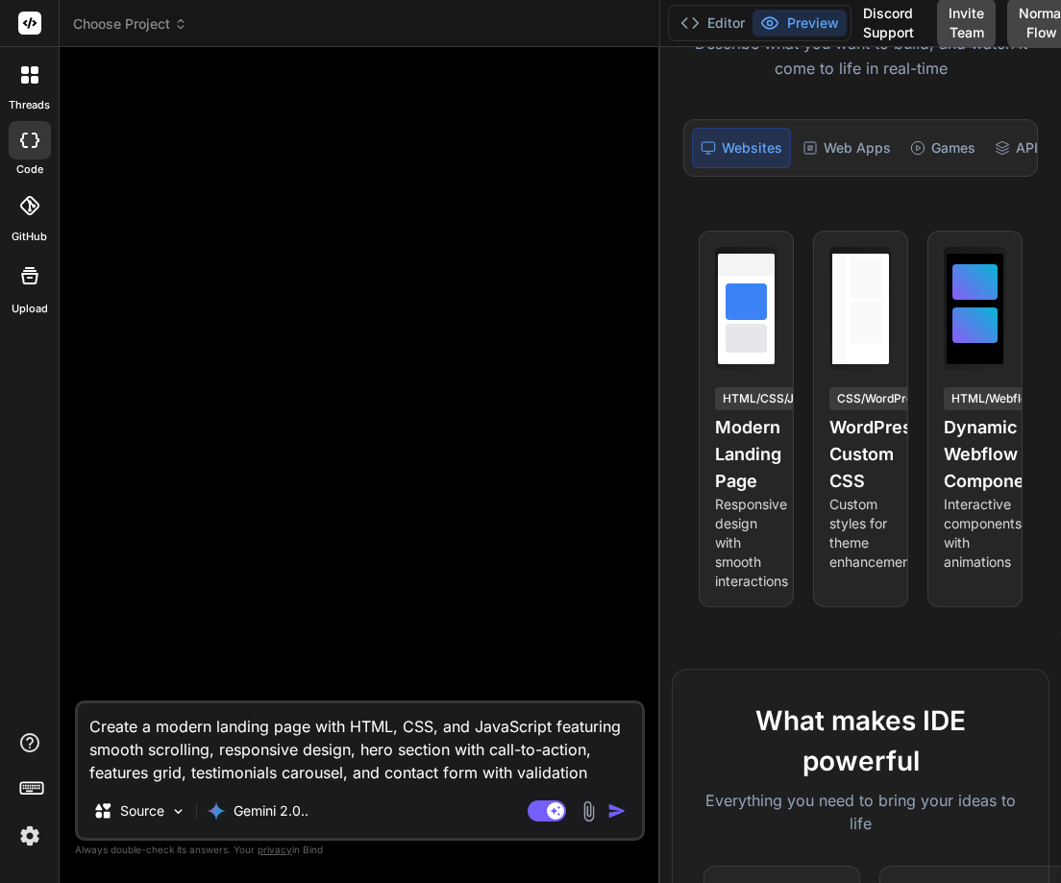
click at [609, 814] on img "button" at bounding box center [616, 810] width 19 height 19
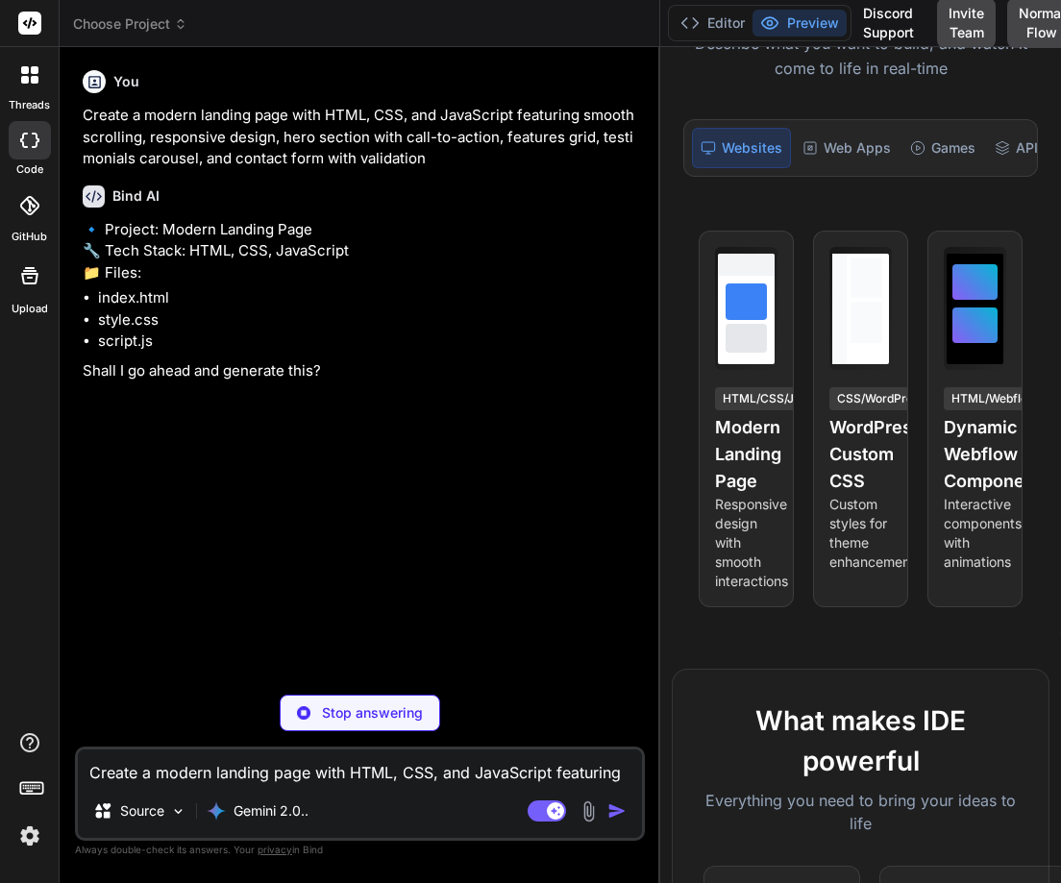
type textarea "x"
click at [159, 759] on textarea "Create a modern landing page with HTML, CSS, and JavaScript featuring smooth sc…" at bounding box center [360, 766] width 564 height 35
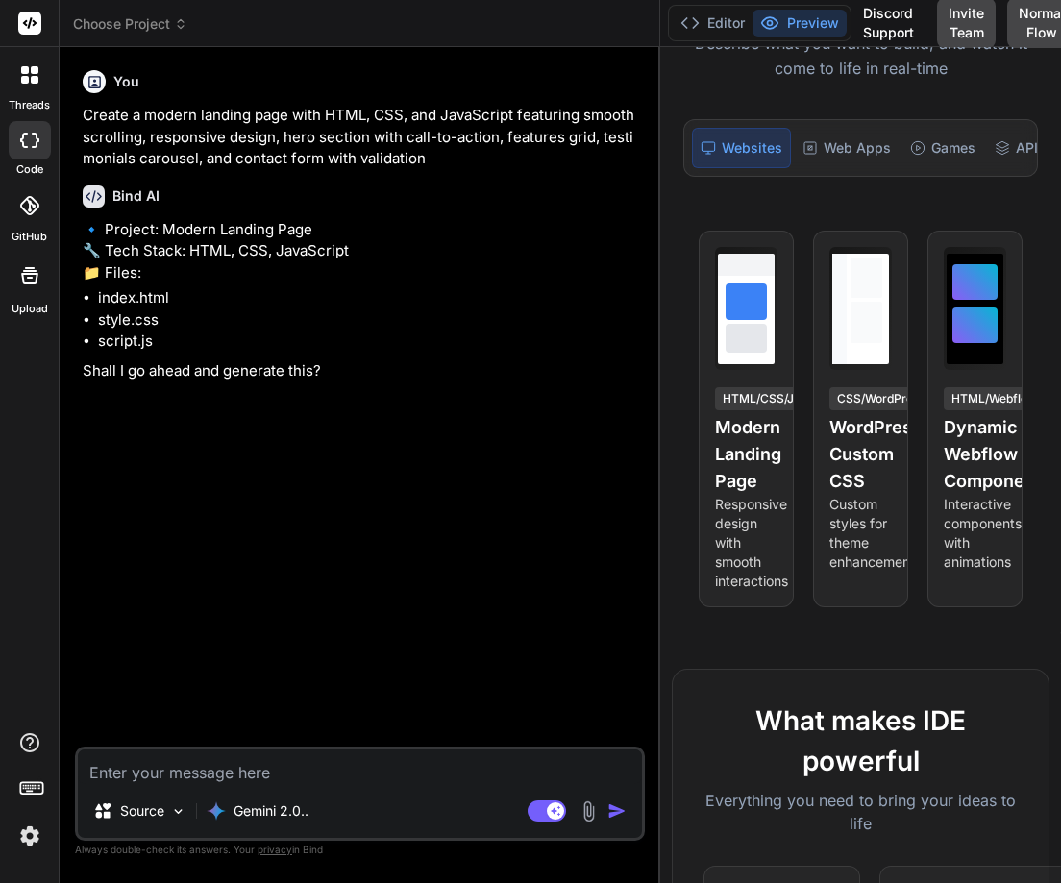
type textarea "Y"
type textarea "x"
type textarea "Ye"
type textarea "x"
type textarea "Yes"
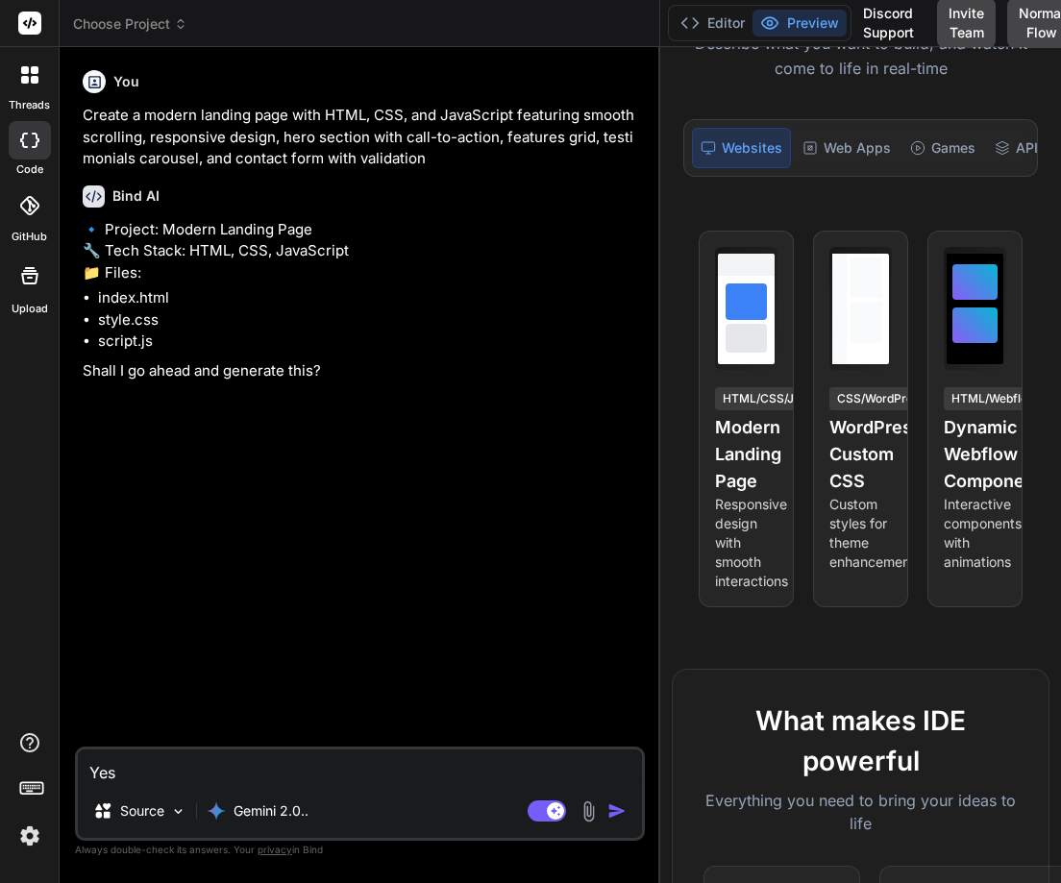
type textarea "x"
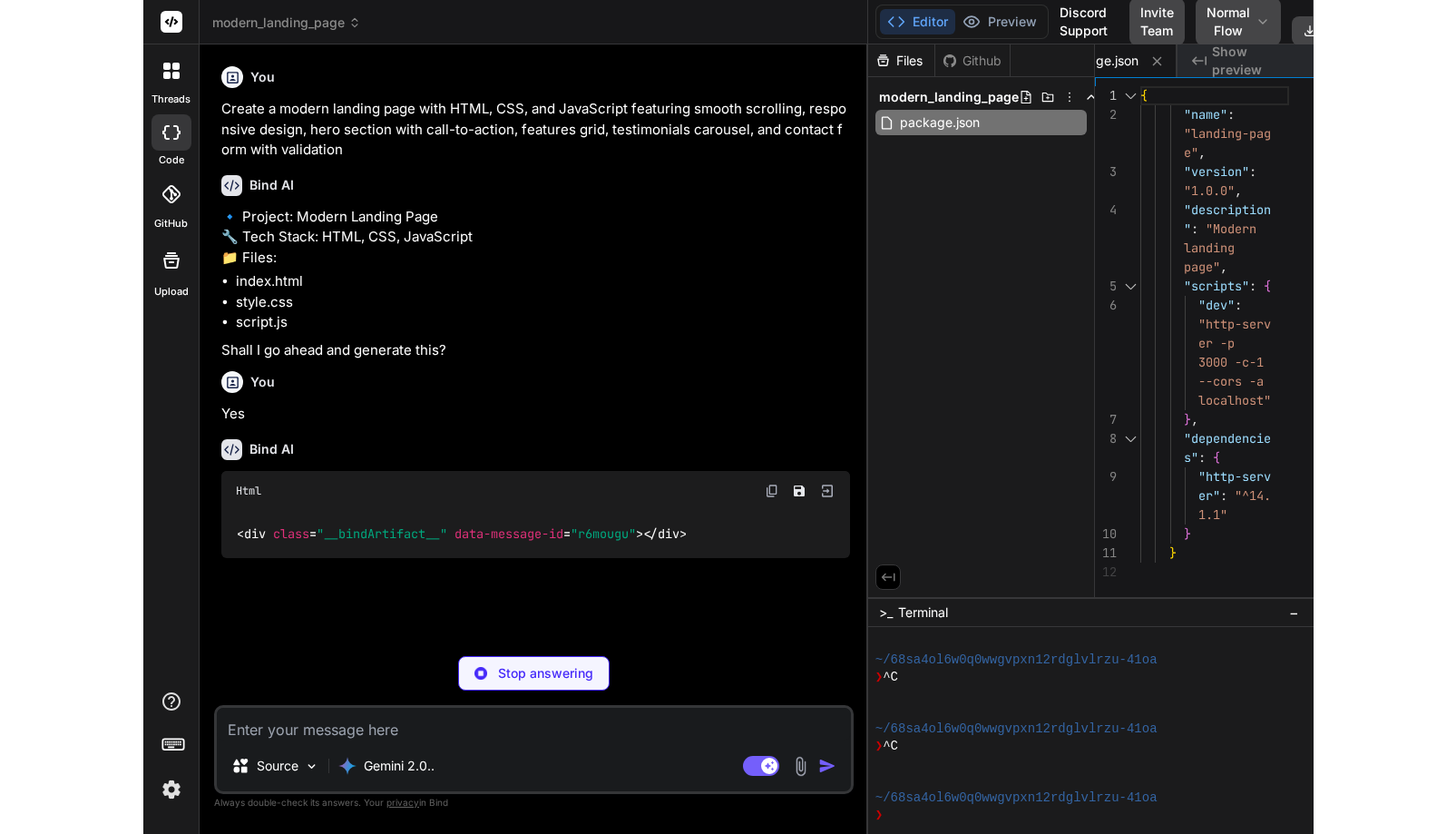
scroll to position [0, 0]
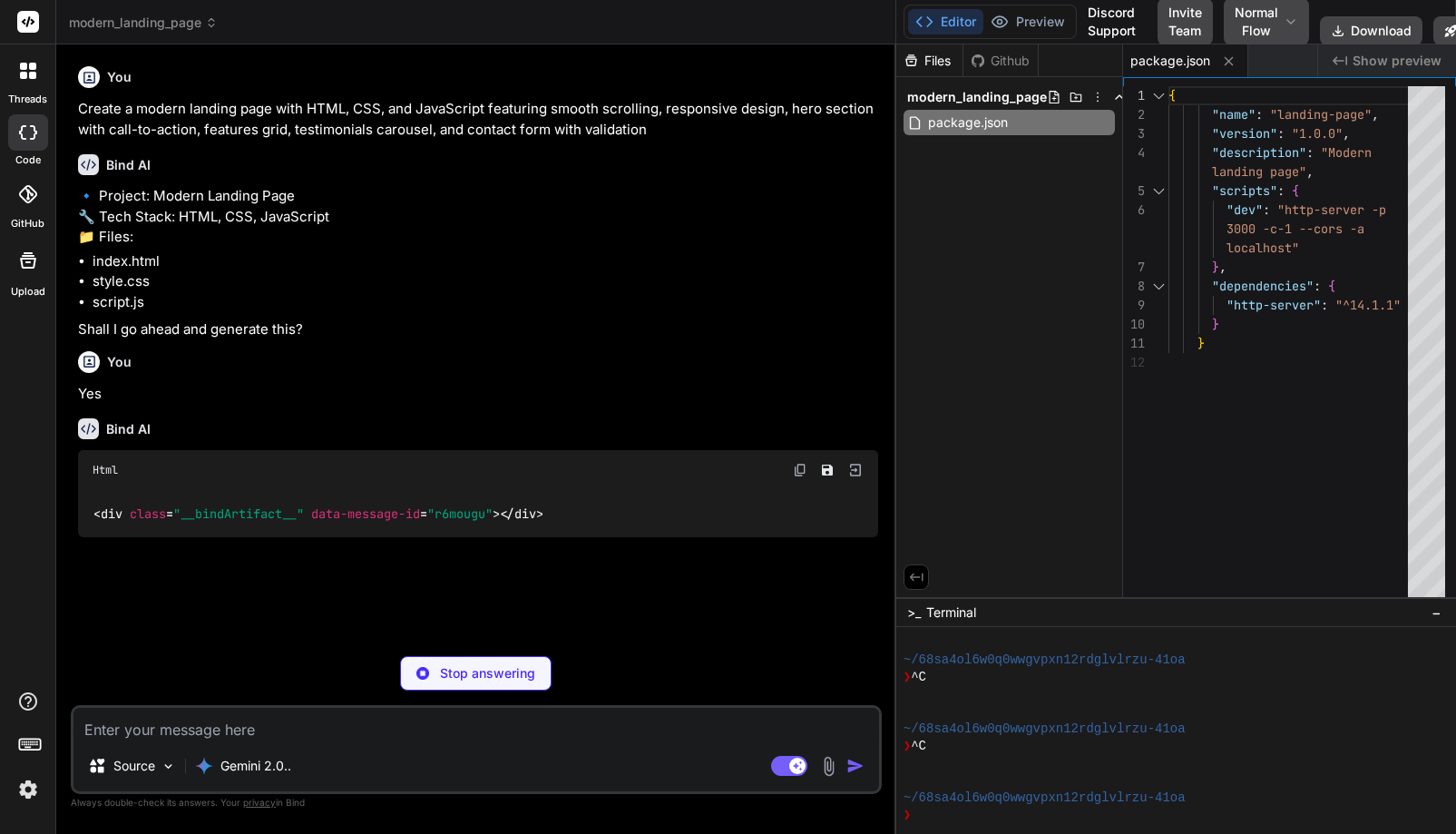
type textarea "x"
type textarea "</html>"
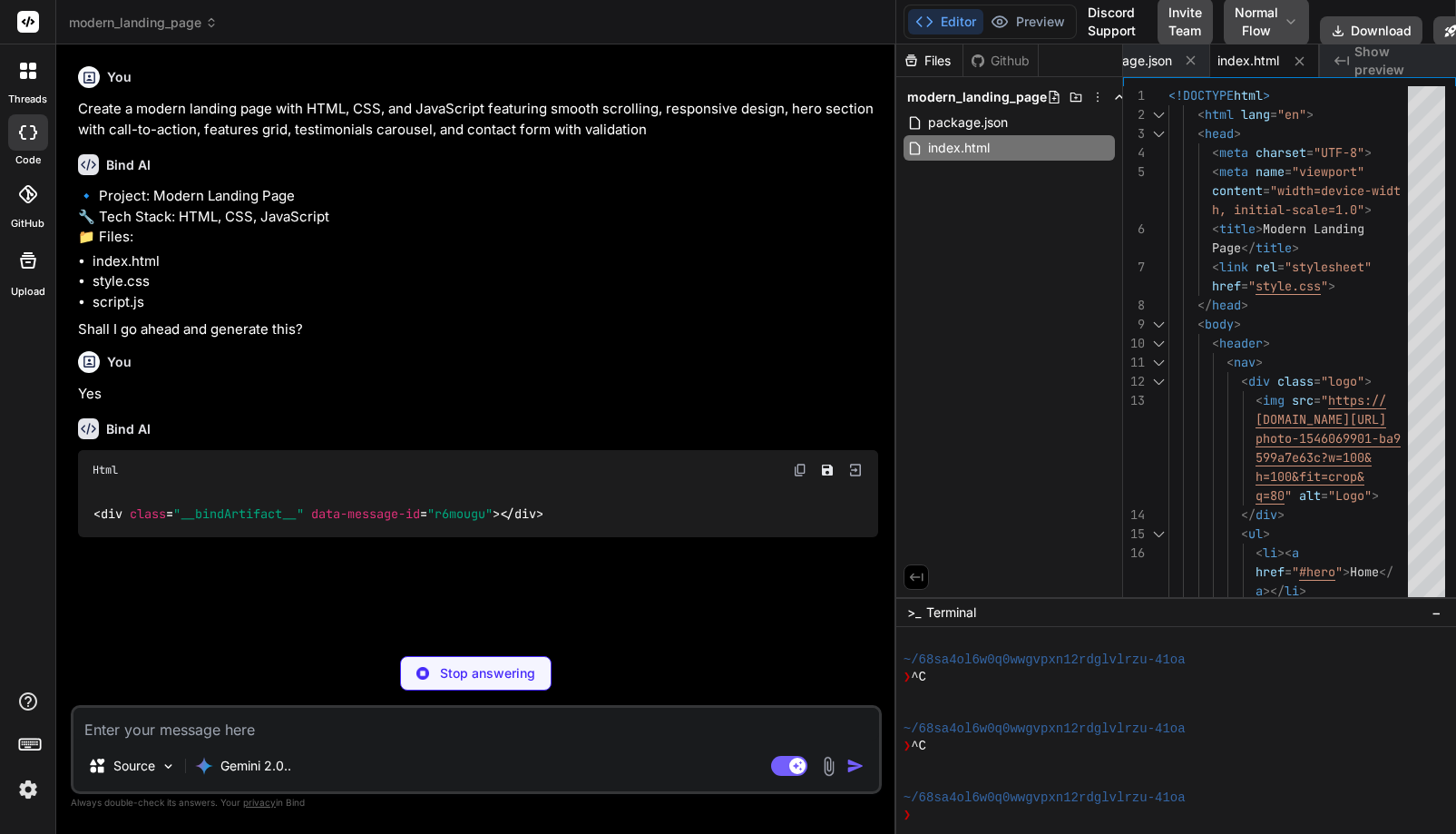
type textarea "x"
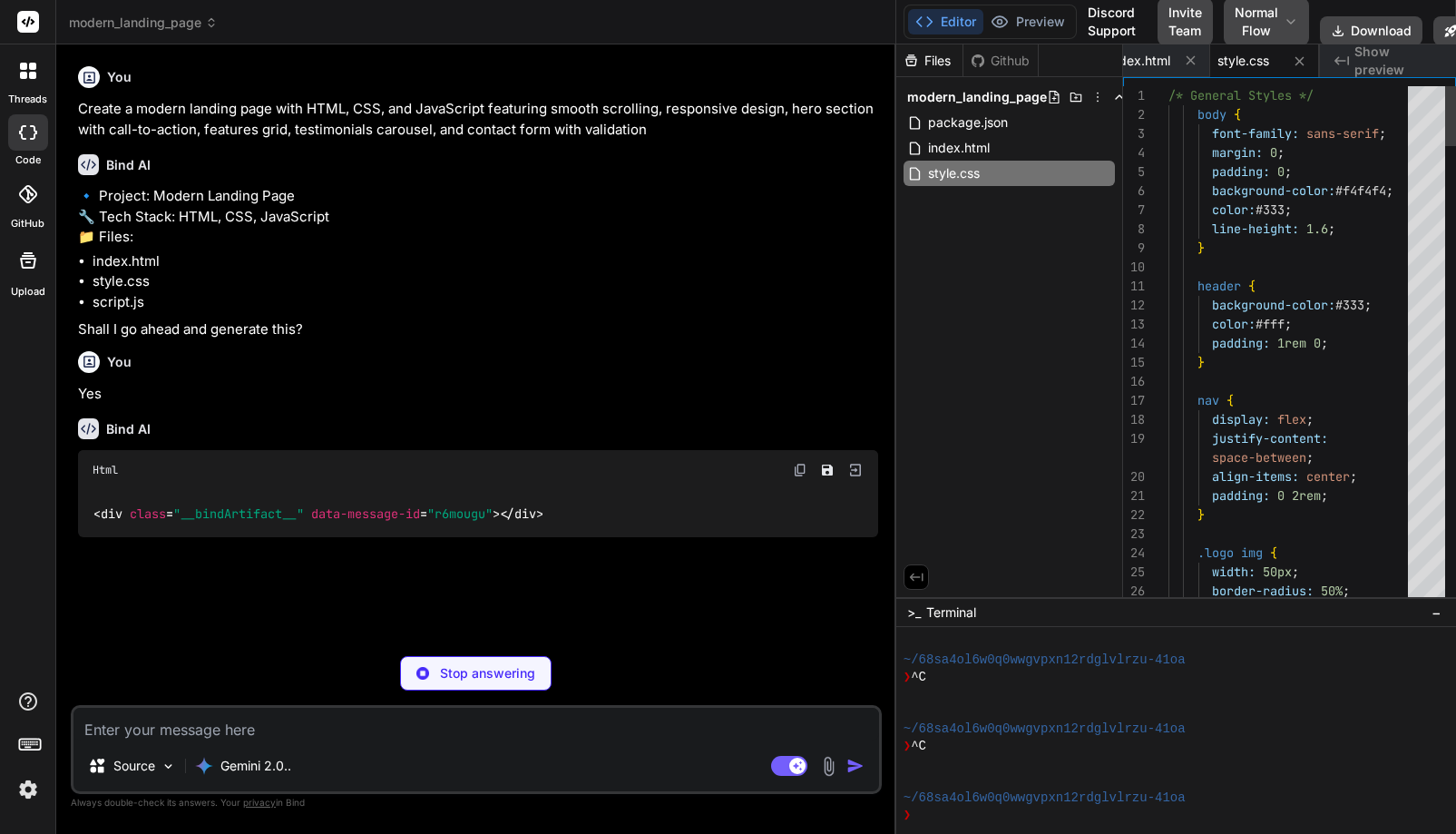
type textarea "grid-template-columns: 1fr; } .testimonial-item { flex: 0 0 100%; } }"
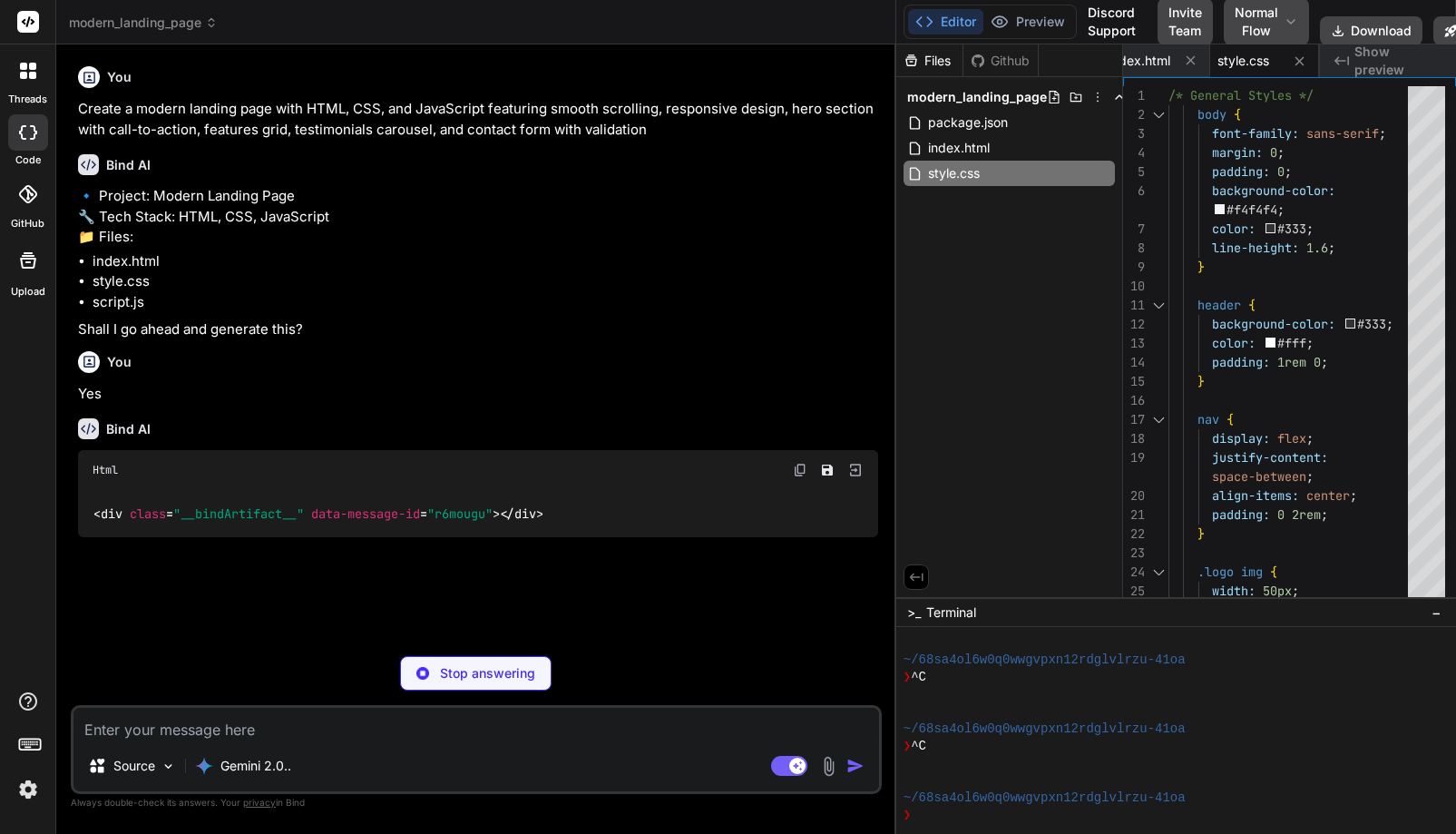
type textarea "x"
type textarea "successfully!'); form.reset(); }); }"
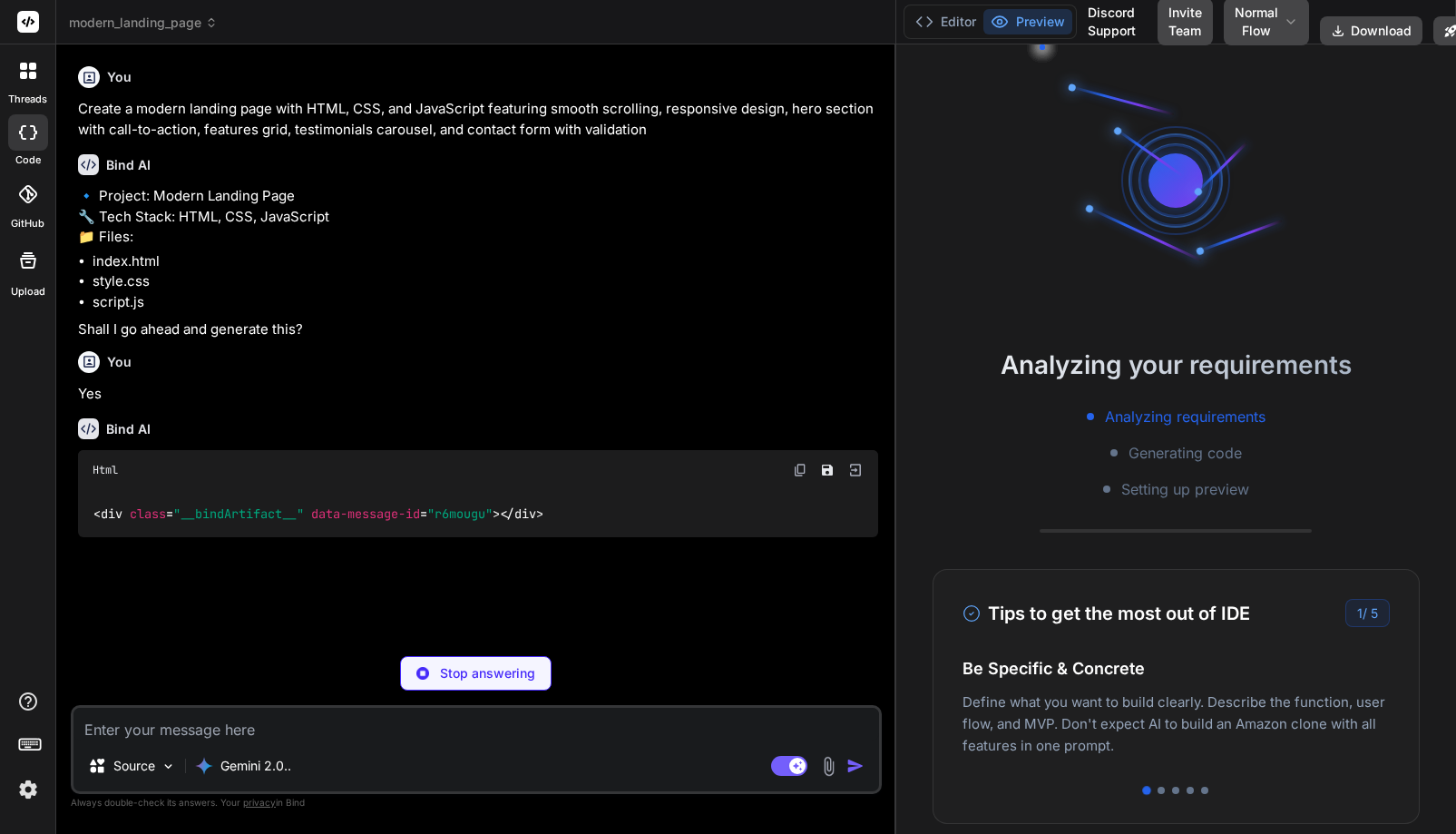
scroll to position [173, 0]
type textarea "x"
type textarea "valid email address.'); return; } alert('Form submitted successfully!'); form.r…"
type textarea "x"
type textarea "form.reset(); }); }"
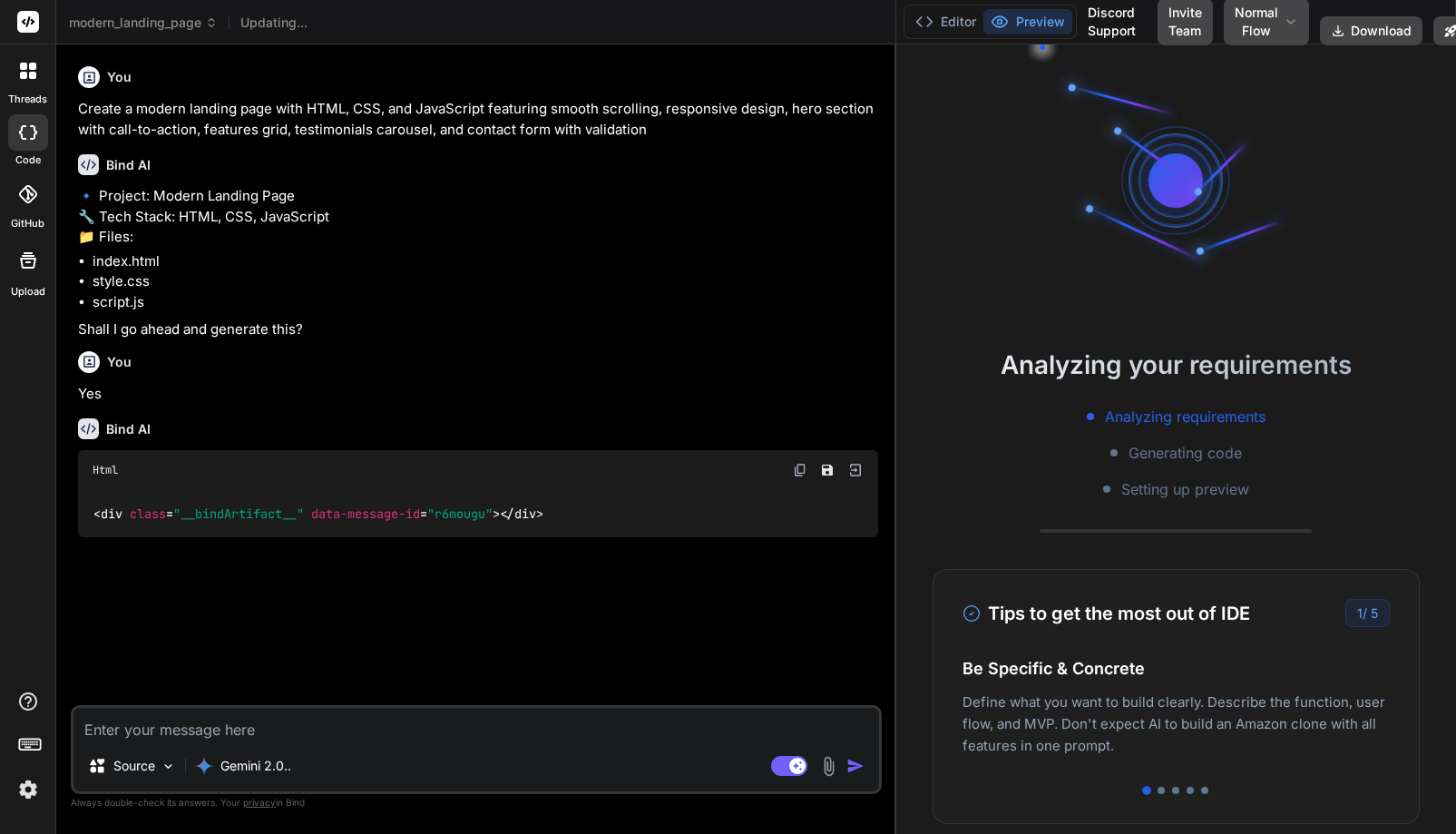
type textarea "x"
type textarea "}); }"
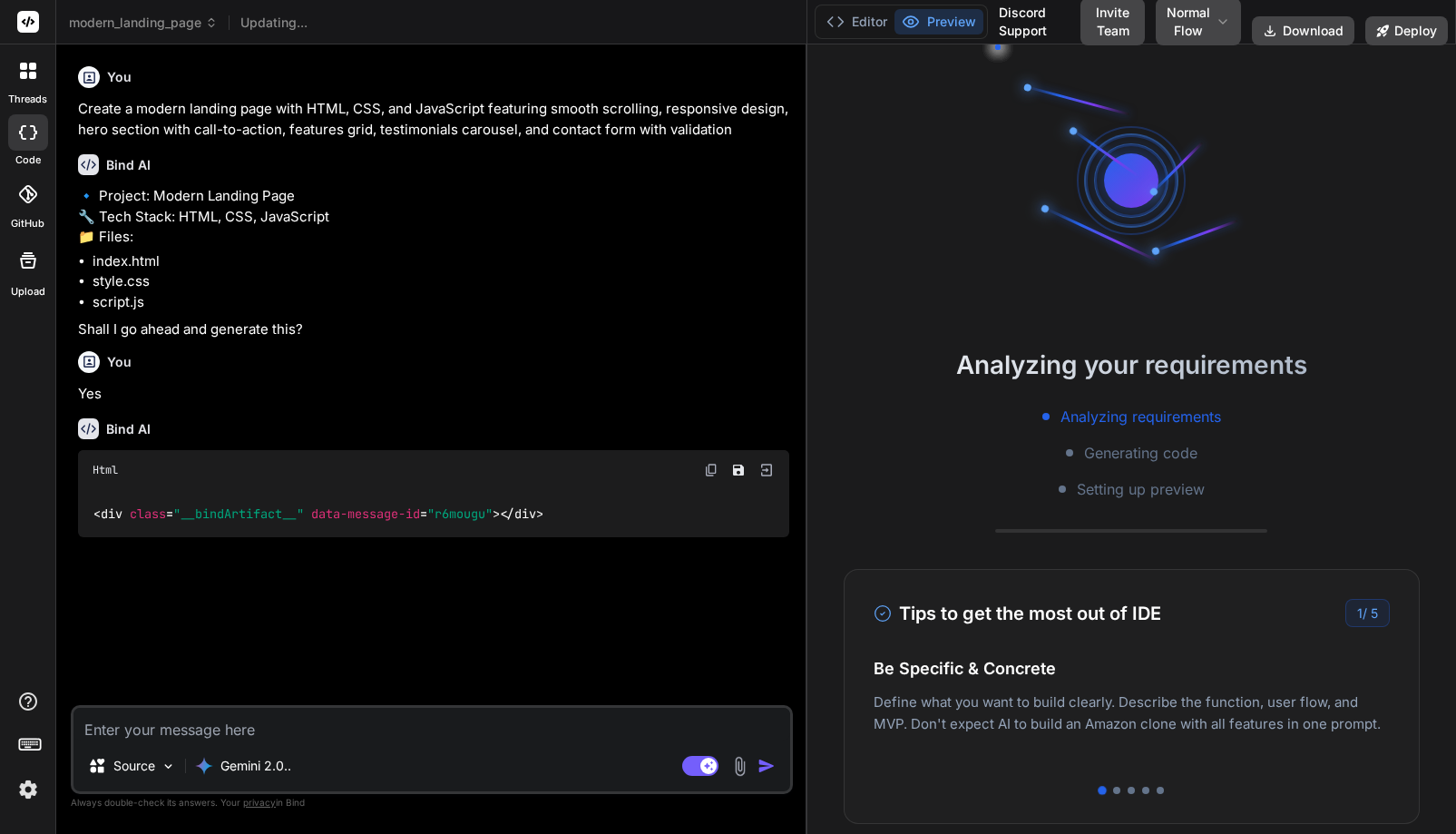
type textarea "x"
type textarea "address.'); return; } alert('Form submitted successfully!'); form.reset(); }); }"
type textarea "x"
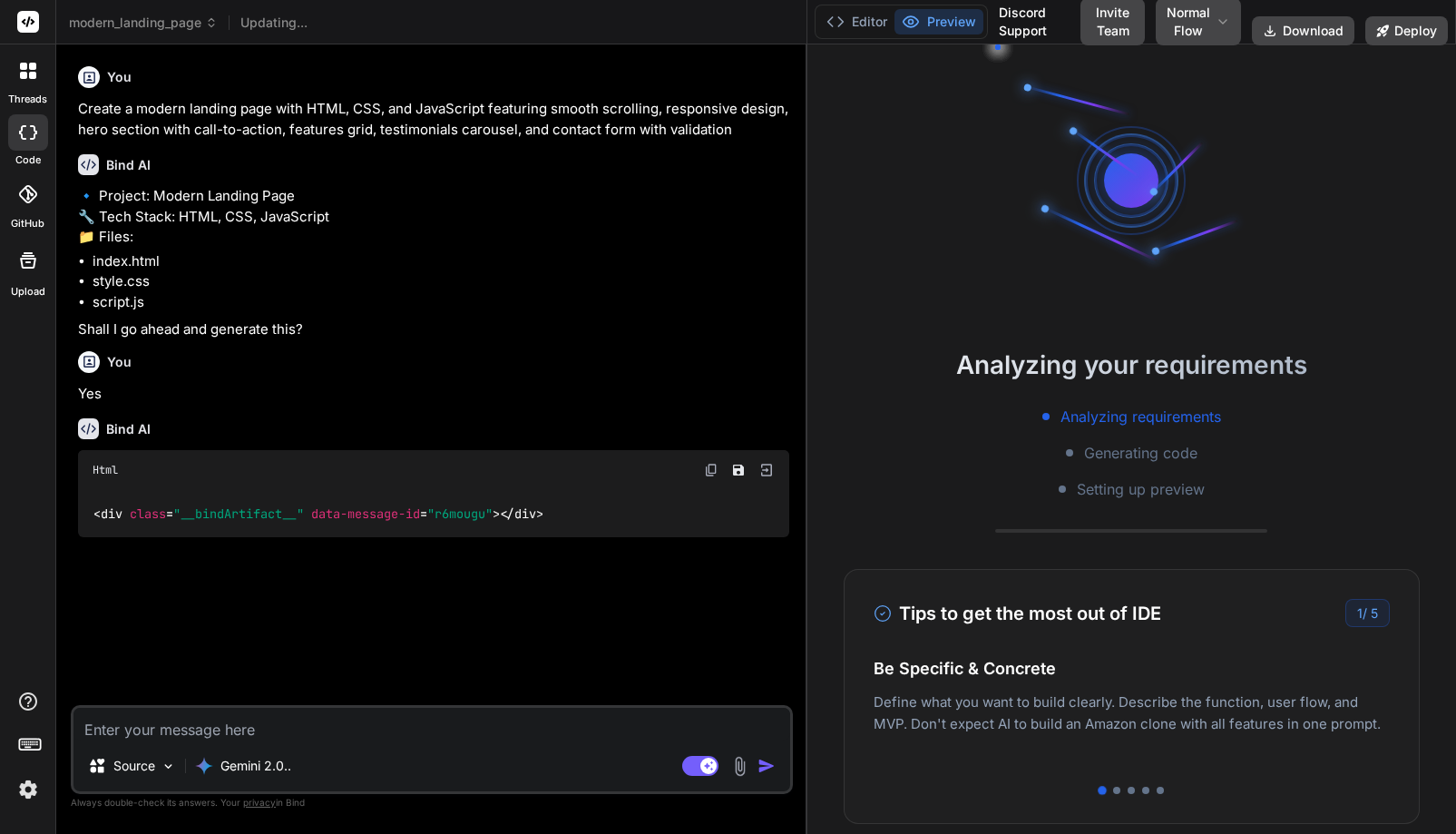
type textarea "} alert('Form submitted successfully!'); form.reset(); }); }"
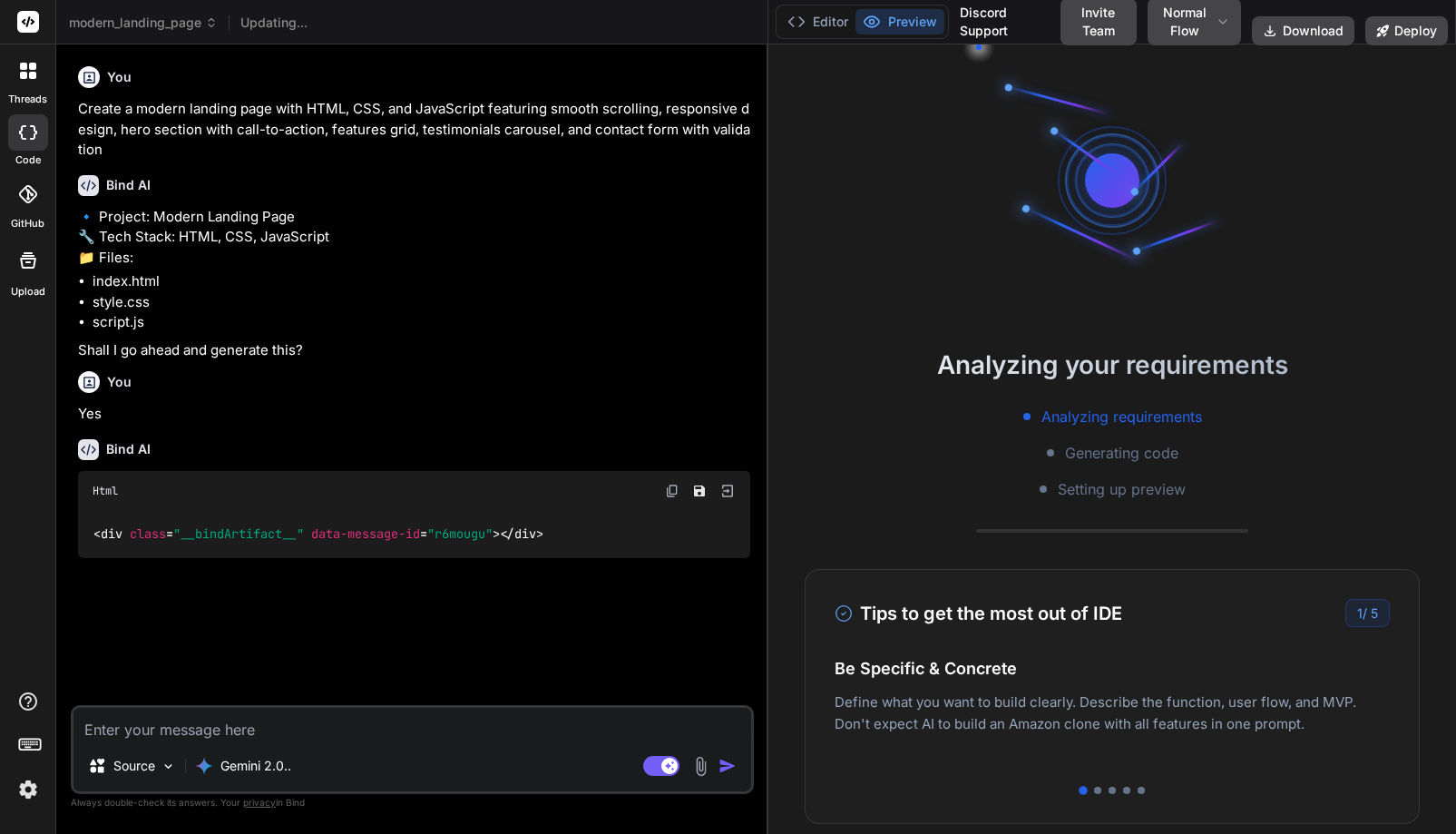
type textarea "x"
type textarea "alert('Form submitted successfully!'); form.reset(); }); }"
type textarea "x"
type textarea "form.reset(); }); }"
drag, startPoint x: 895, startPoint y: 437, endPoint x: 735, endPoint y: 436, distance: 160.0
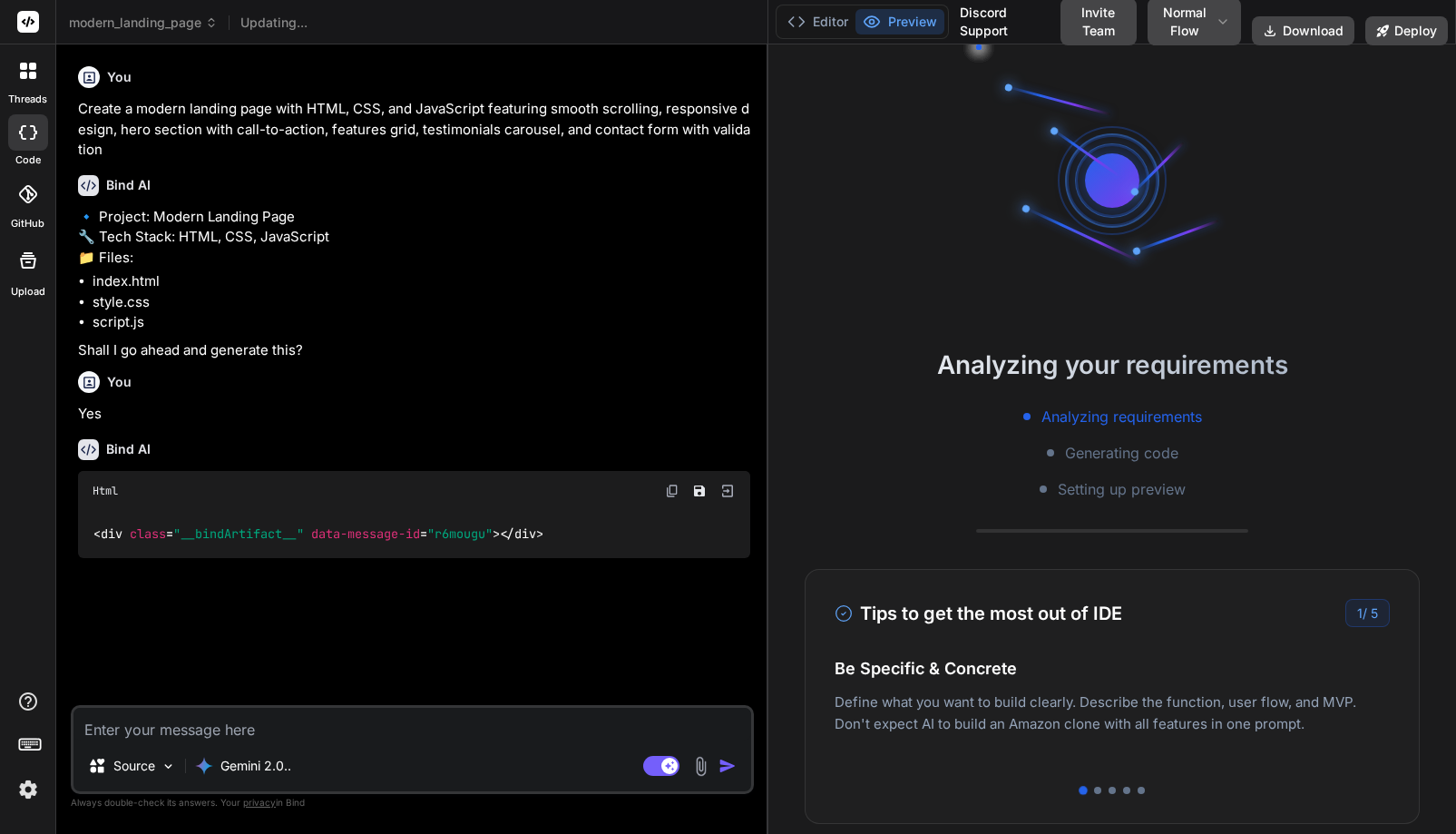
click at [735, 436] on div "Bind AI Web Search Created with Pixso. Code Generator You Create a modern landi…" at bounding box center [413, 439] width 712 height 790
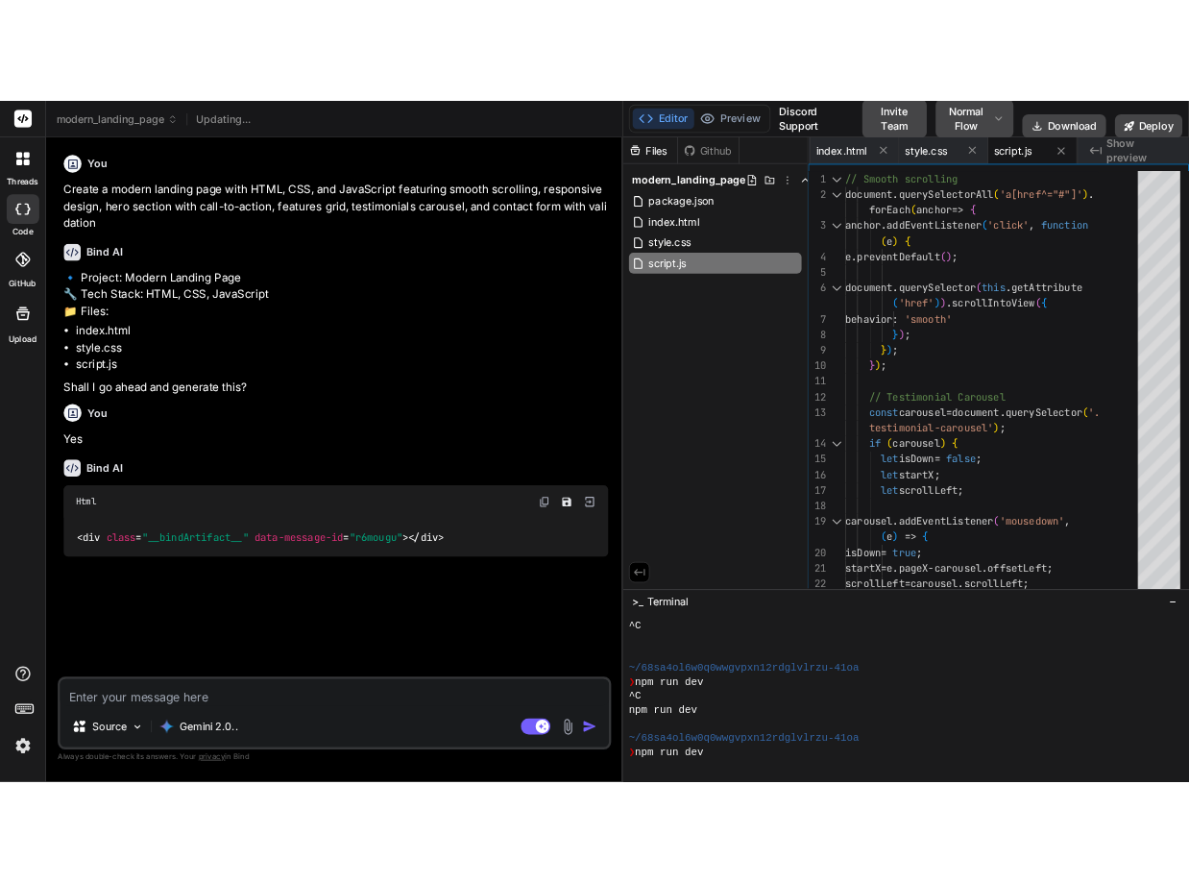
scroll to position [584, 0]
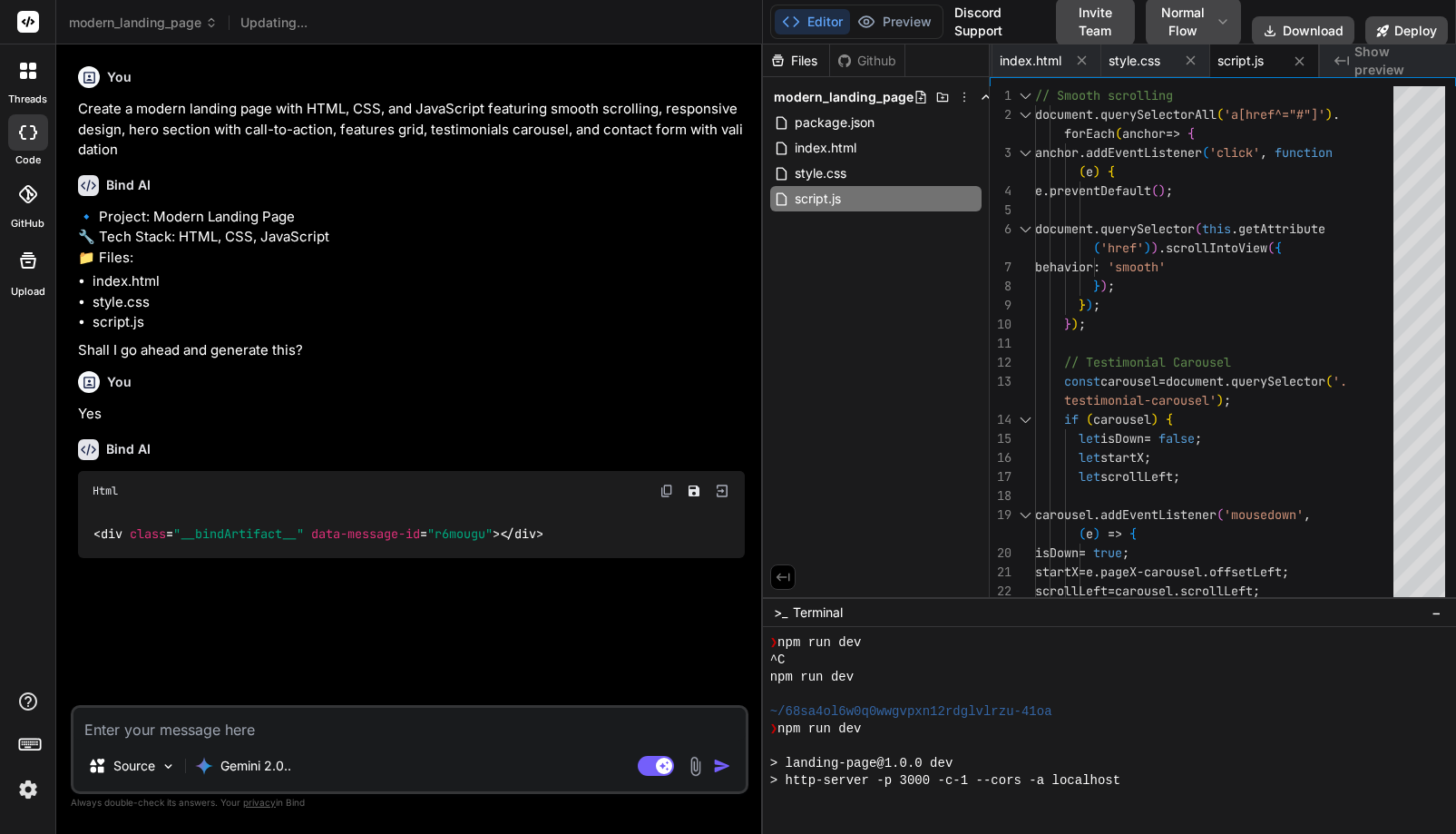
type textarea "x"
type textarea "alert('Form submitted successfully!'); form.reset(); }); }"
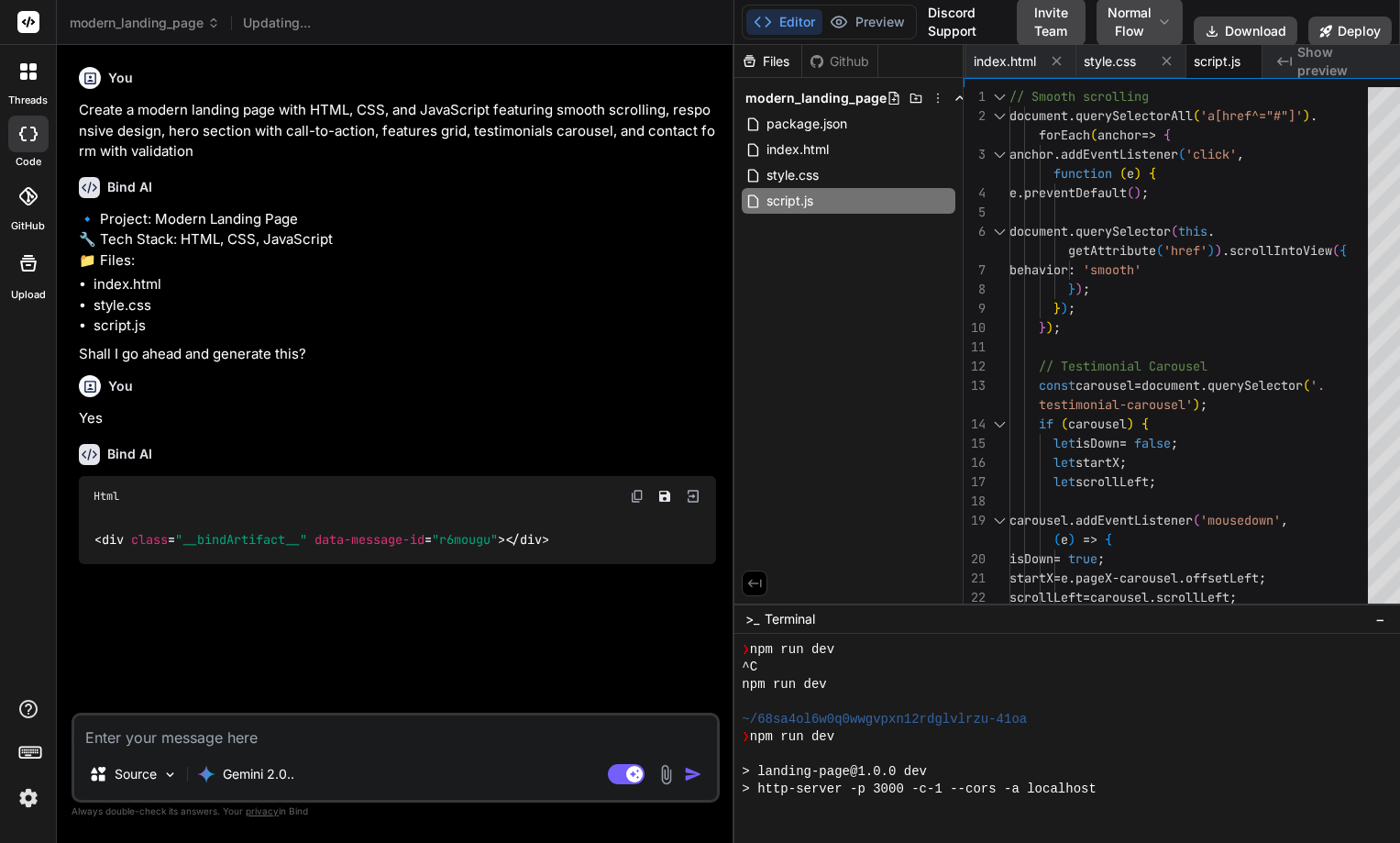
type textarea "x"
type textarea "address.'); return; } alert('Form submitted successfully!'); form.reset(); }); }"
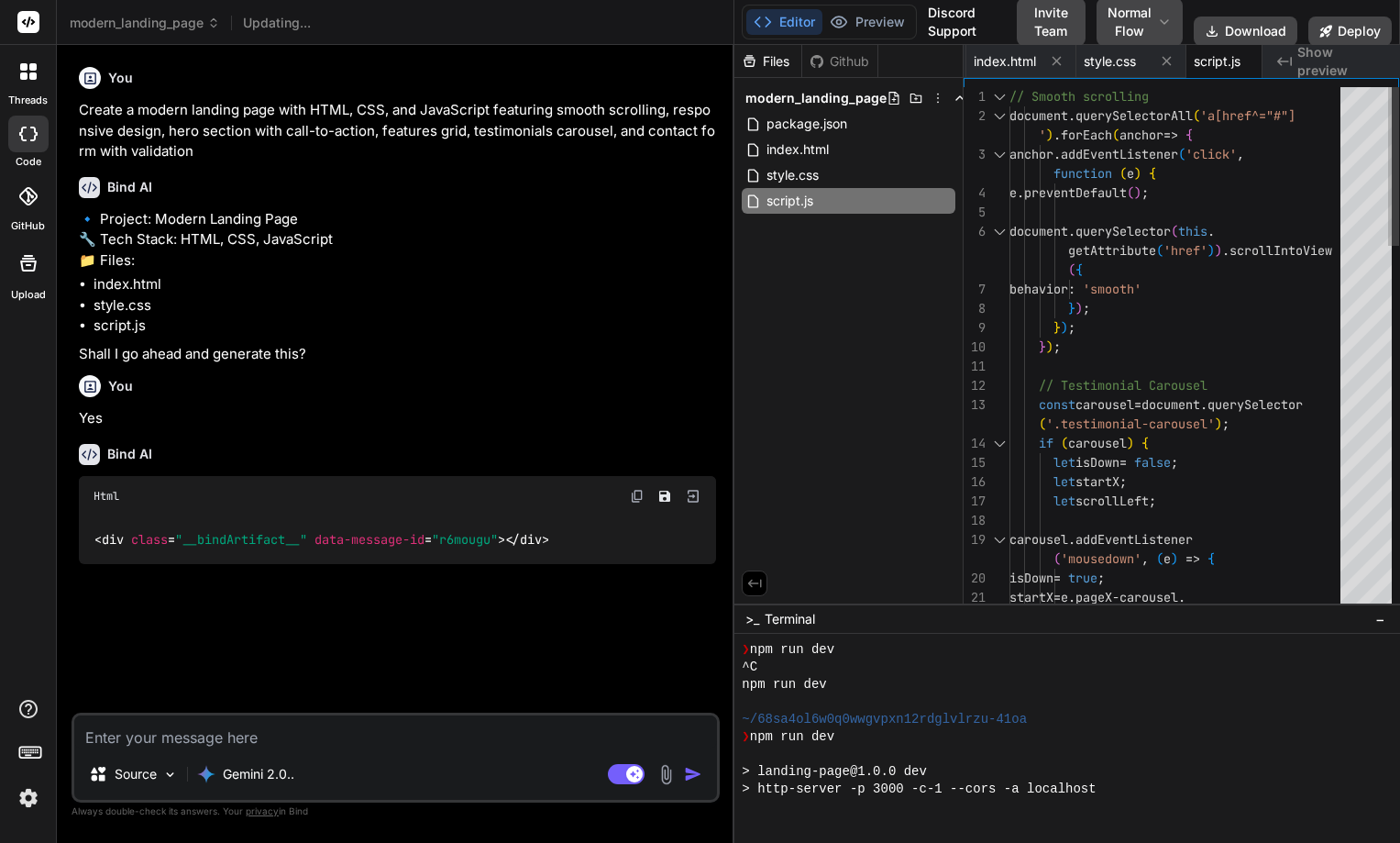
type textarea "x"
type textarea "}"
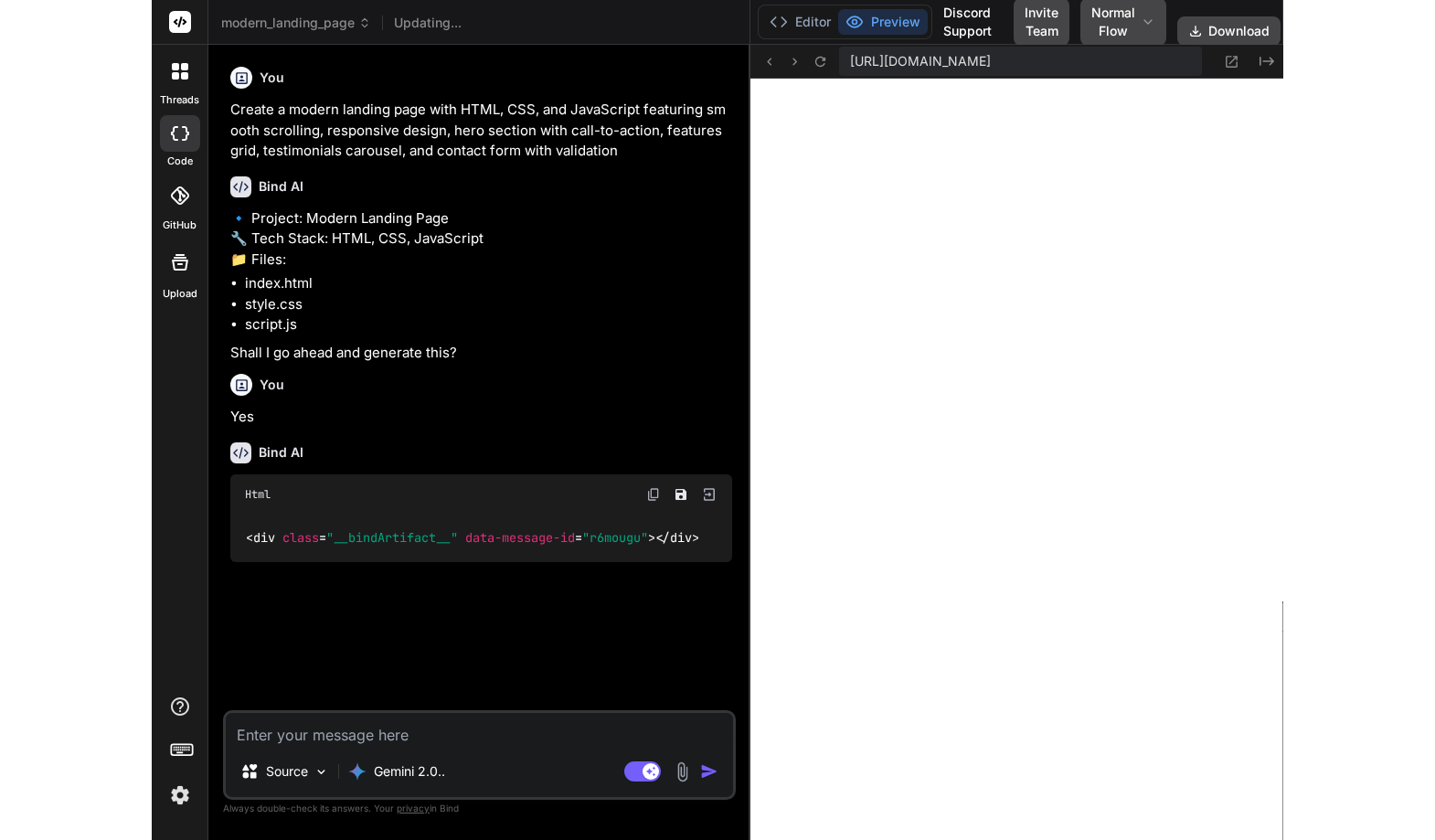
scroll to position [1094, 0]
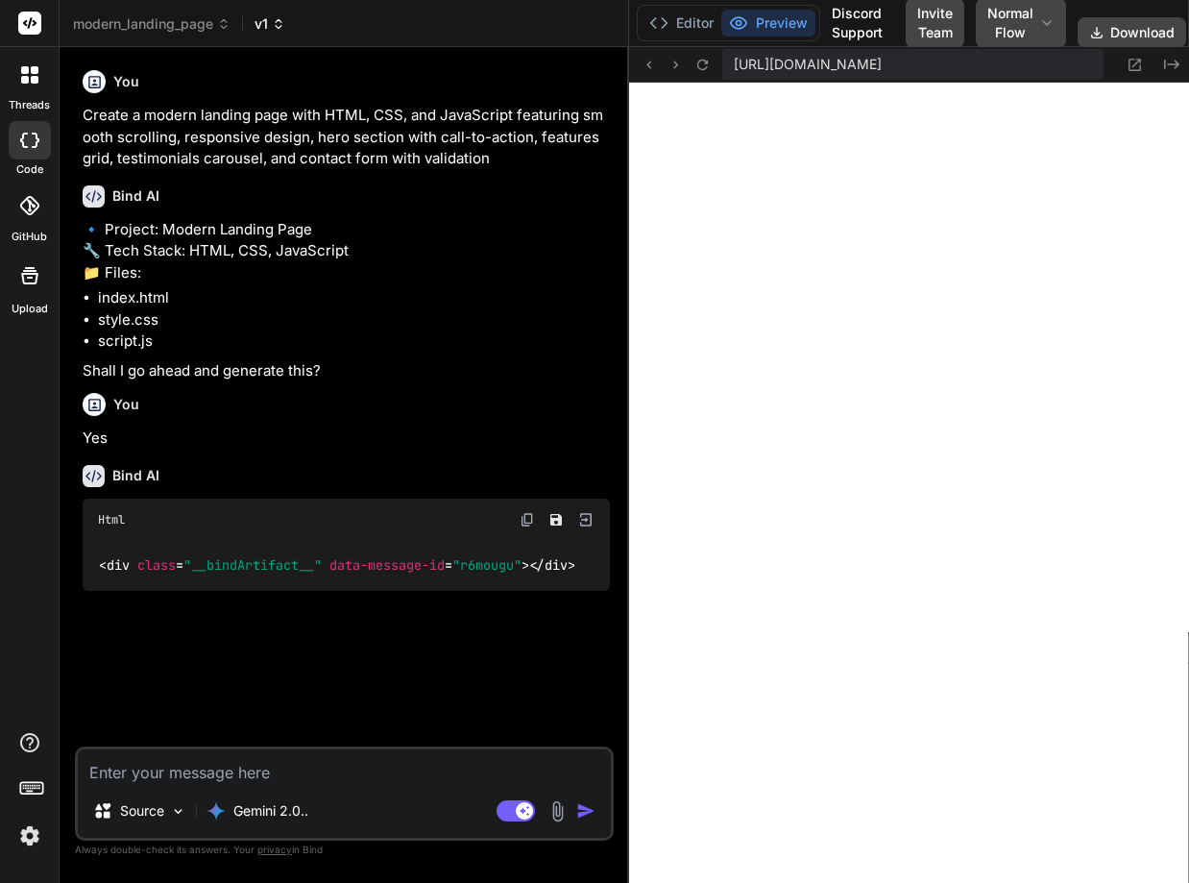
click at [275, 29] on icon at bounding box center [278, 23] width 13 height 13
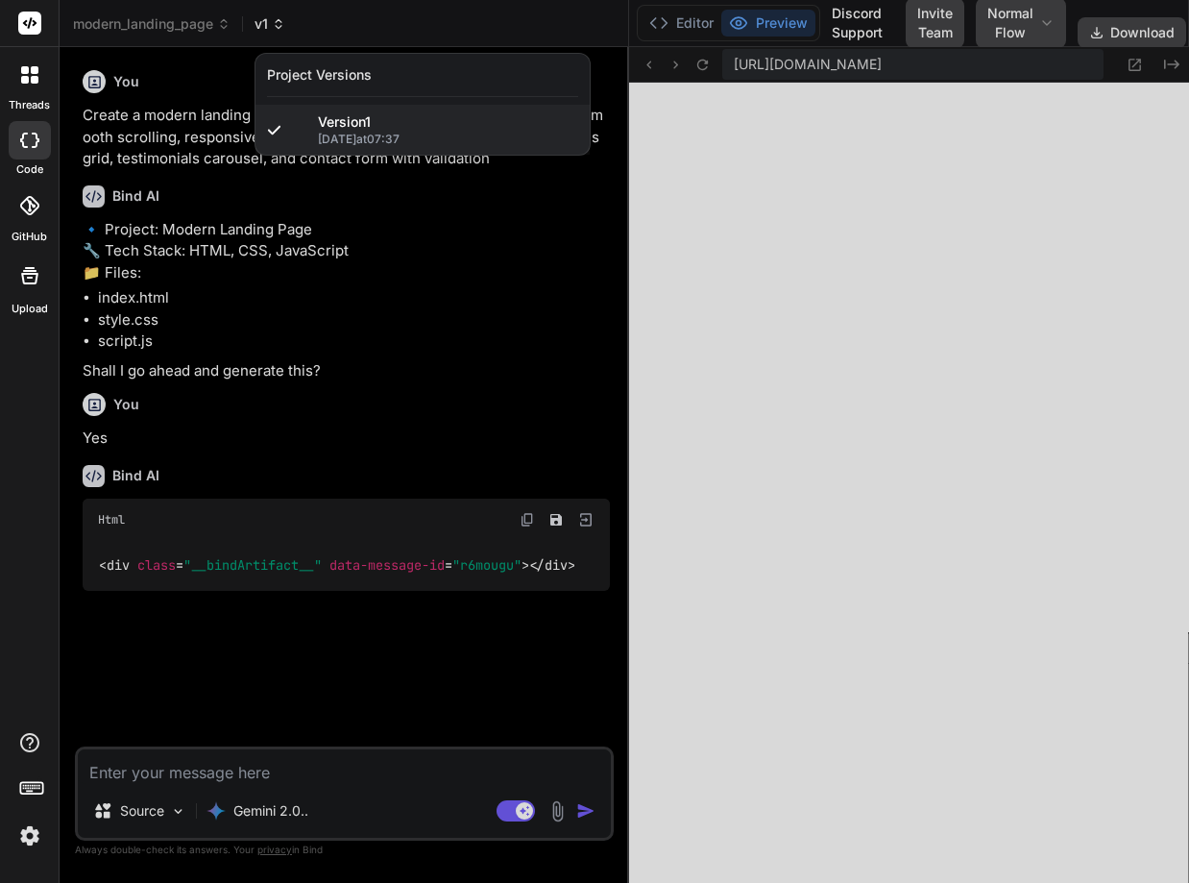
click at [275, 29] on div at bounding box center [594, 441] width 1189 height 883
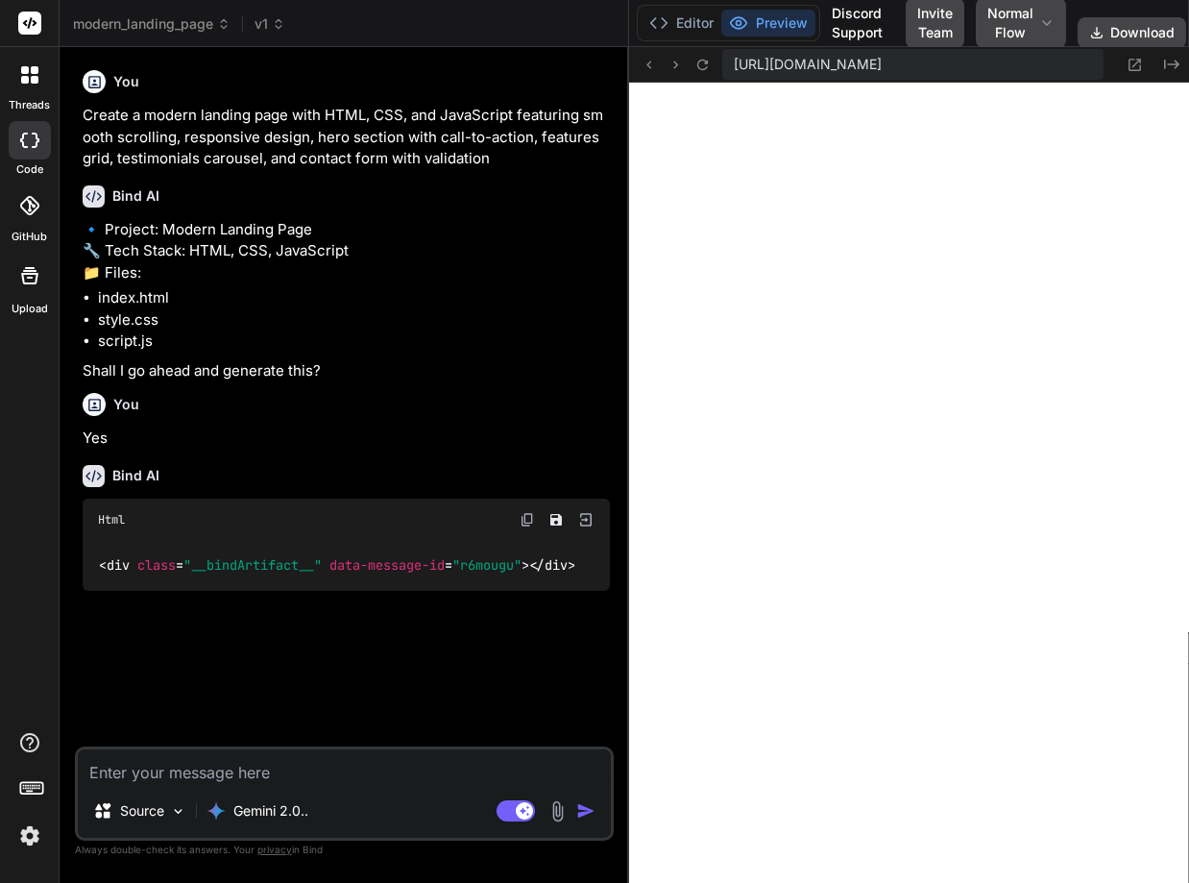
type textarea "x"
type textarea "successfully!'); form.reset(); }); }"
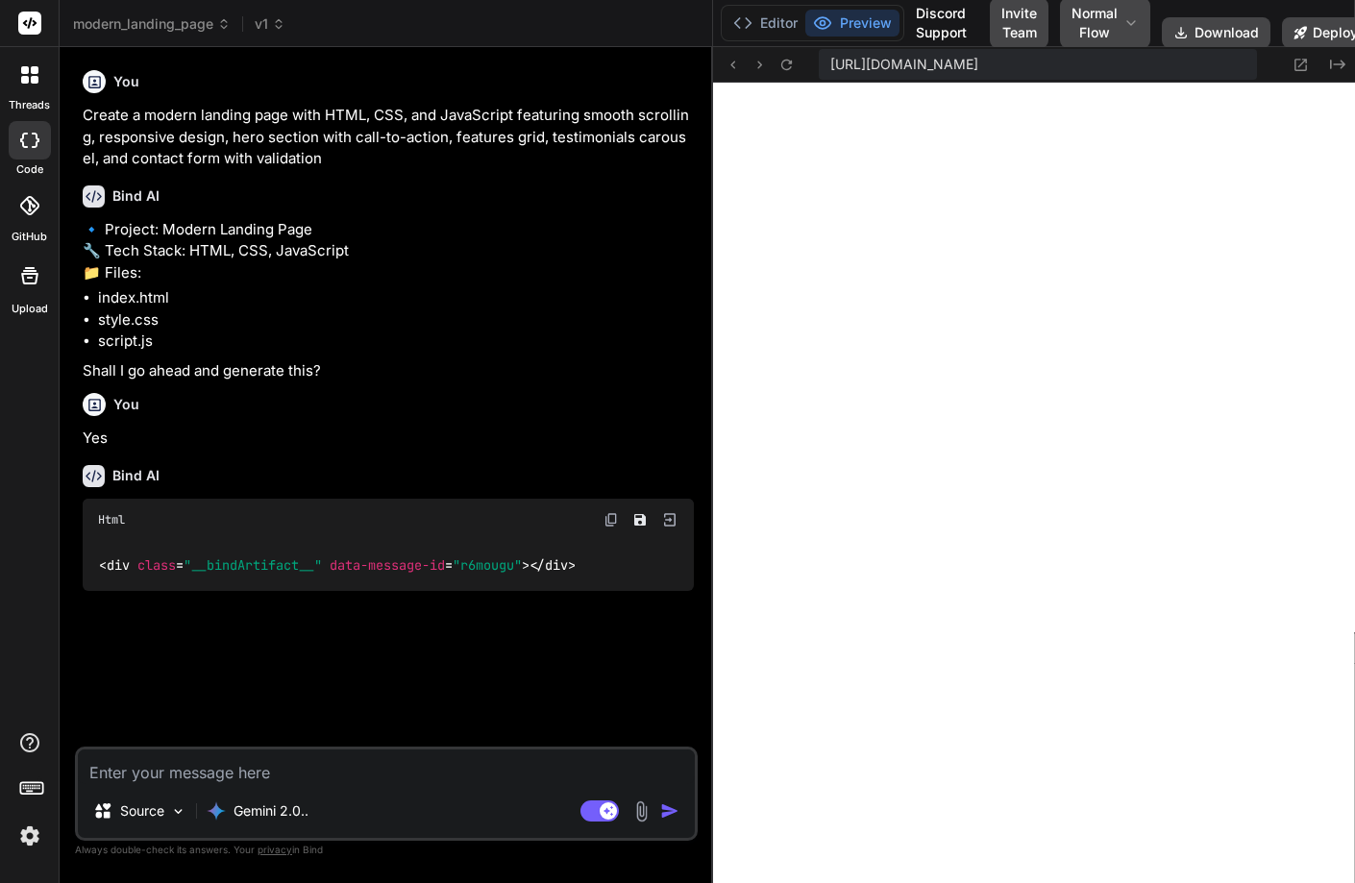
type textarea "x"
type textarea "alert('Form submitted successfully!'); form.reset(); }); }"
type textarea "x"
type textarea "} alert('Form submitted successfully!'); form.reset(); }); }"
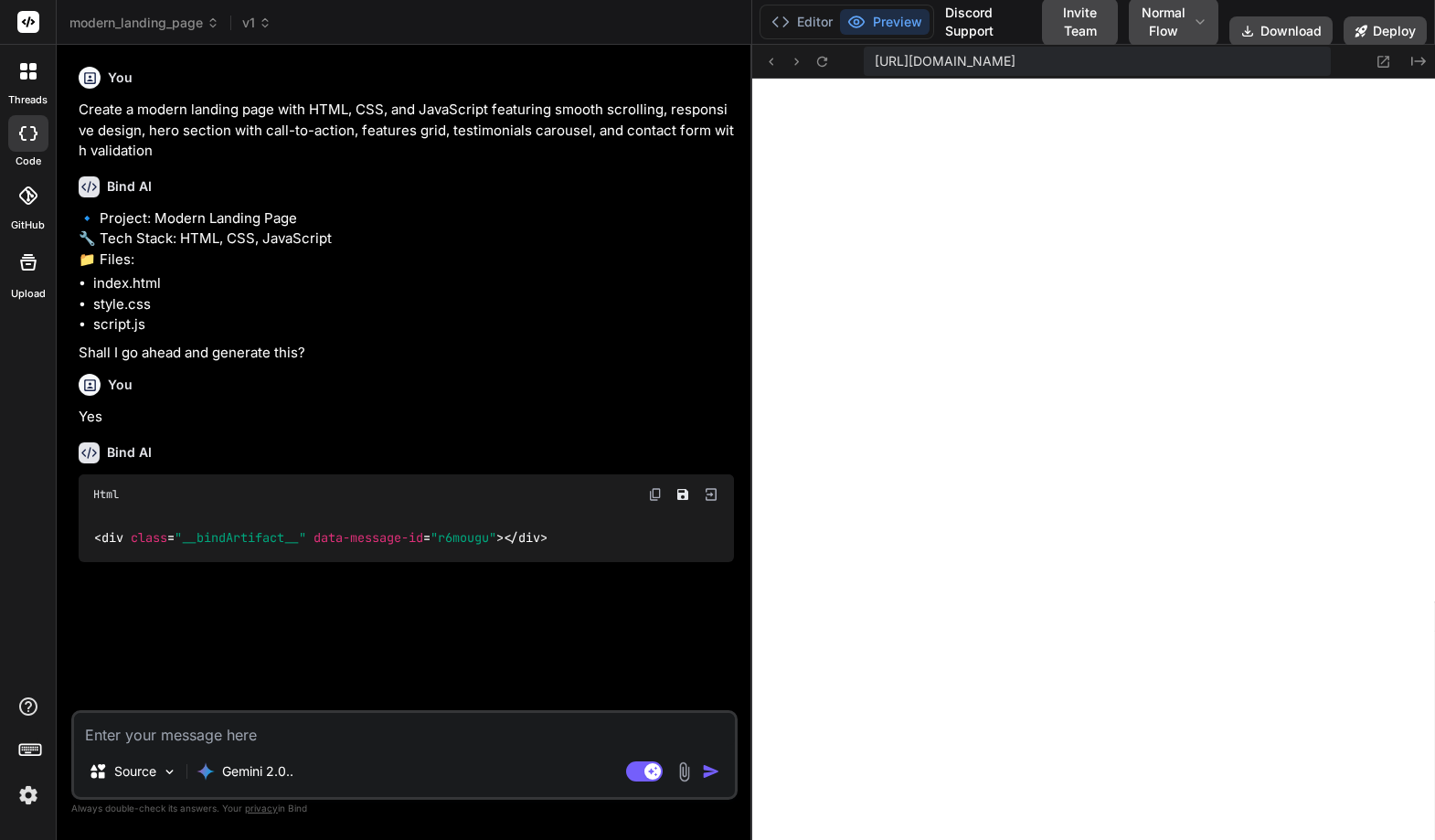
type textarea "x"
type textarea "form.reset(); }); }"
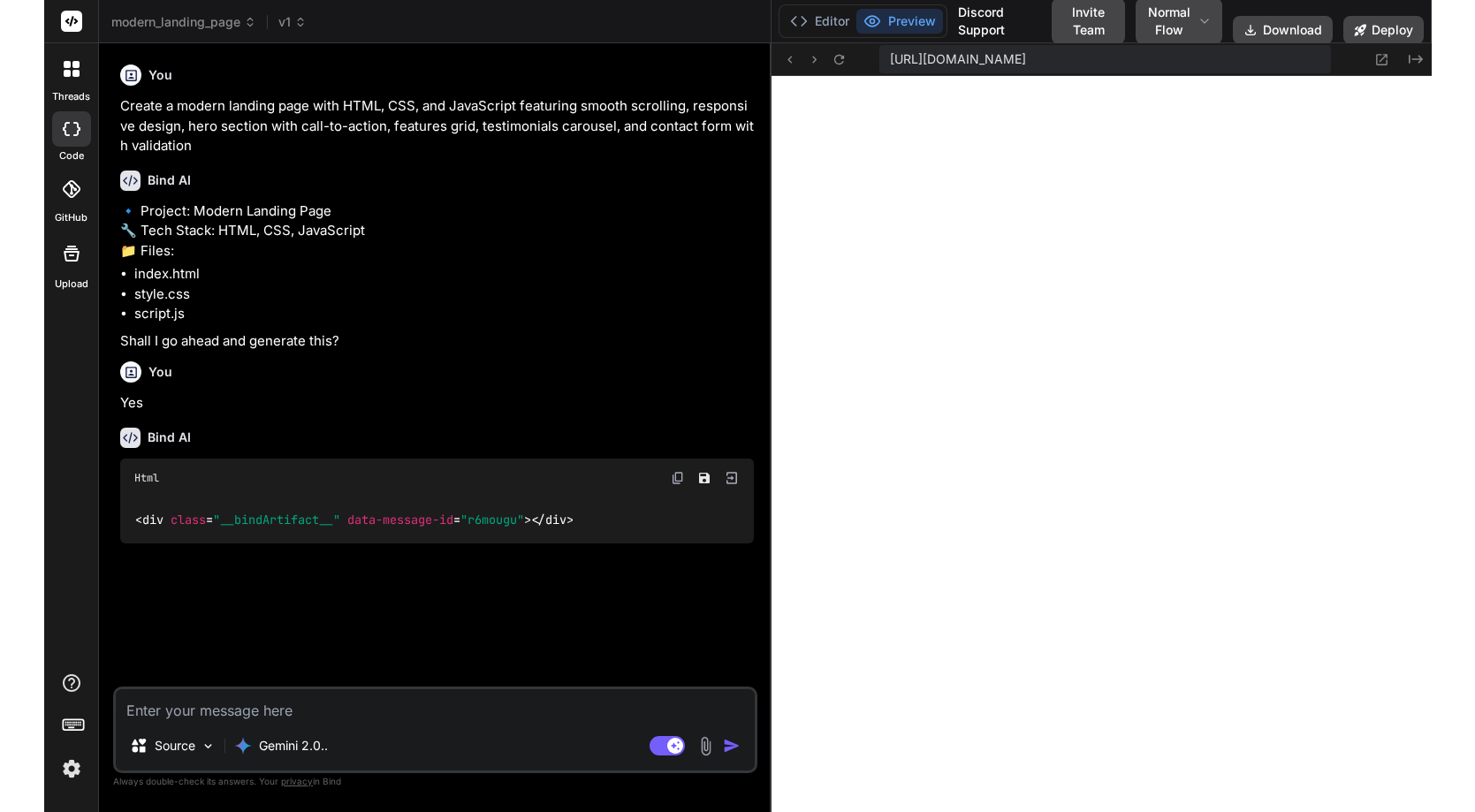
scroll to position [1024, 0]
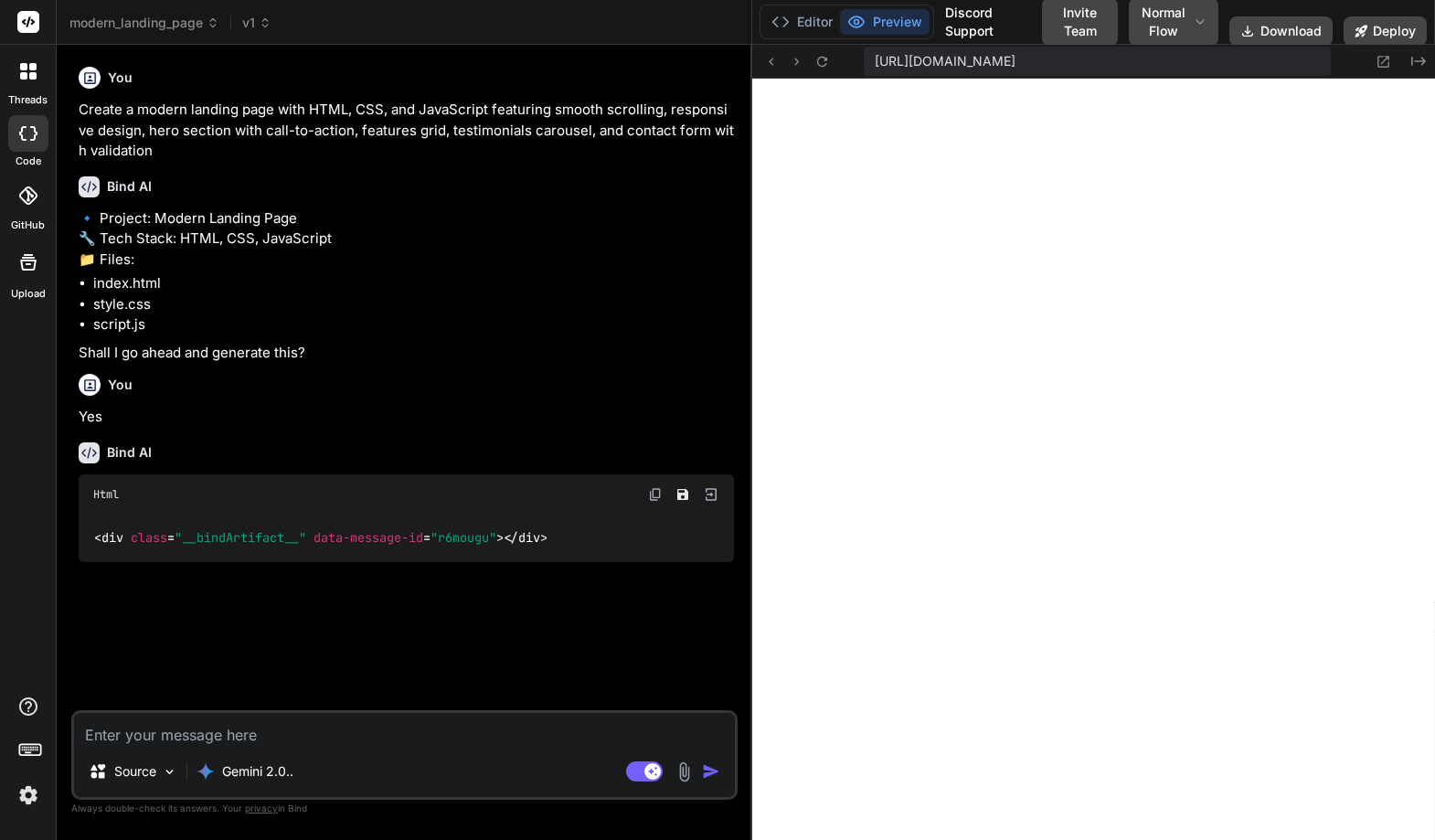
type textarea "x"
type textarea "}); }"
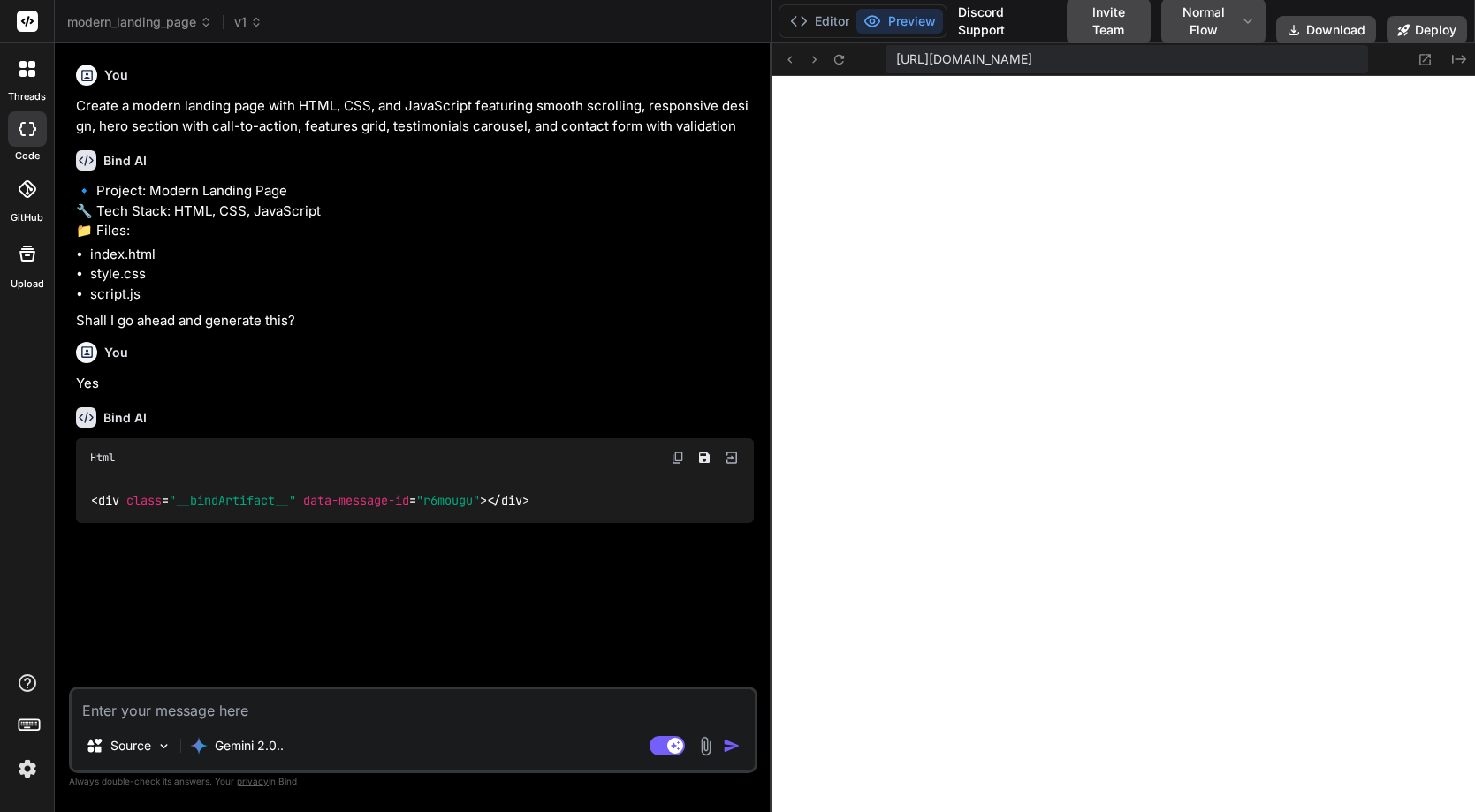
scroll to position [0, 91]
type textarea "x"
type textarea "form.reset(); }); }"
type textarea "x"
type textarea "}); }"
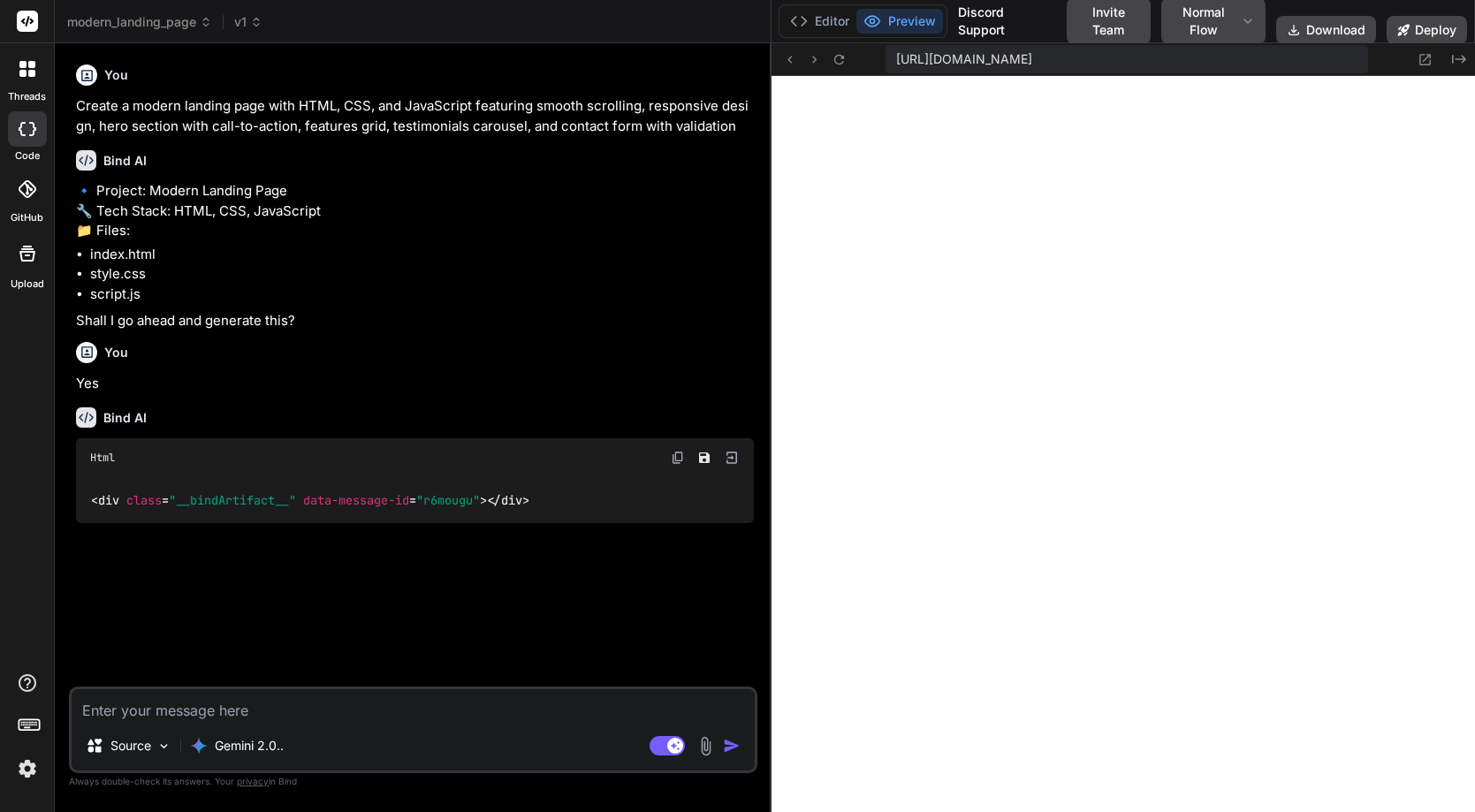
type textarea "x"
type textarea "return; } alert('Form submitted successfully!'); form.reset(); }); }"
type textarea "x"
type textarea "}); }"
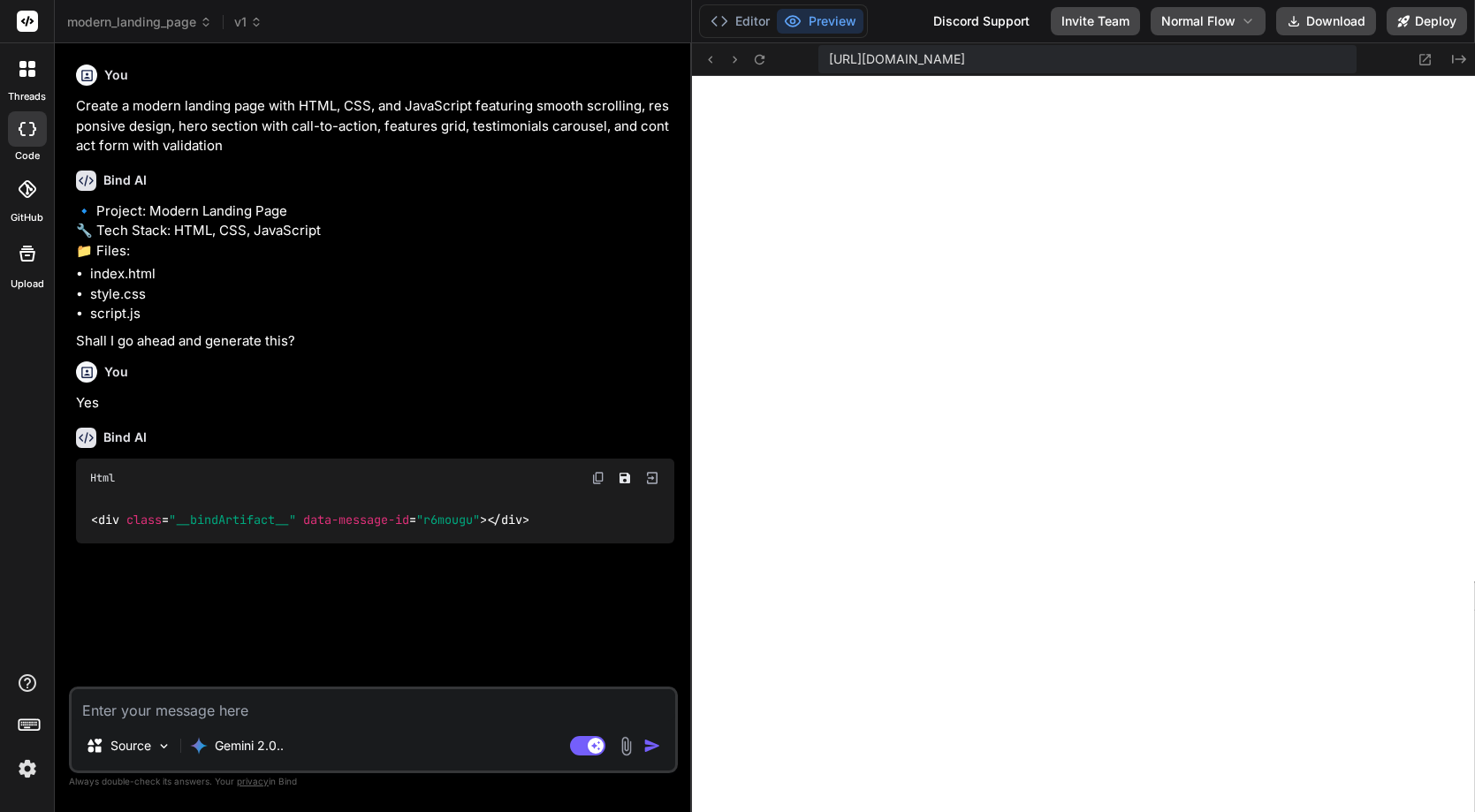
type textarea "x"
type textarea "}"
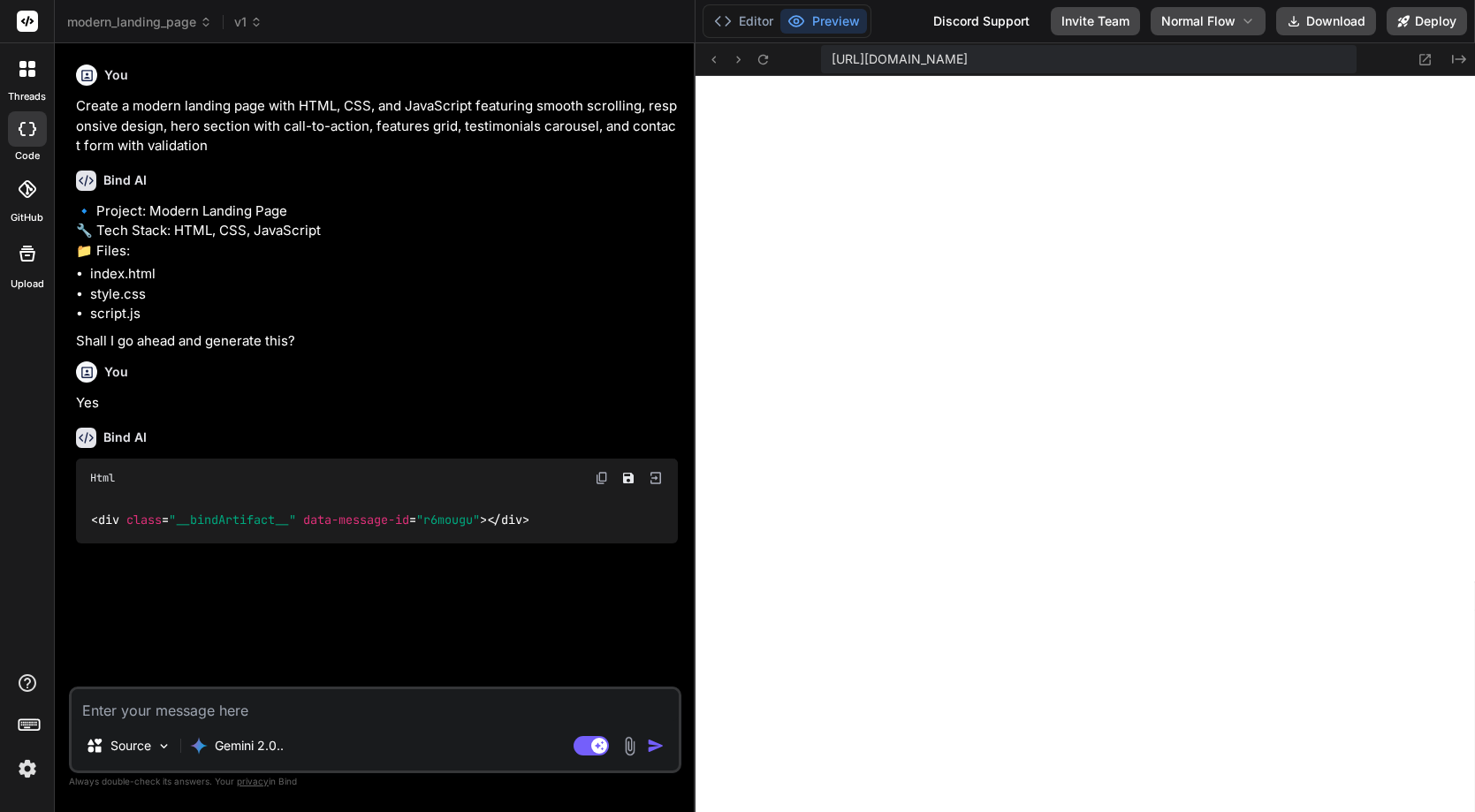
type textarea "x"
drag, startPoint x: 771, startPoint y: 377, endPoint x: 664, endPoint y: 373, distance: 107.1
click at [664, 373] on div "Bind AI Web Search Created with Pixso. Code Generator You Create a modern landi…" at bounding box center [375, 428] width 640 height 769
click at [156, 711] on textarea at bounding box center [375, 704] width 606 height 32
paste textarea "Welcome to Our Website"
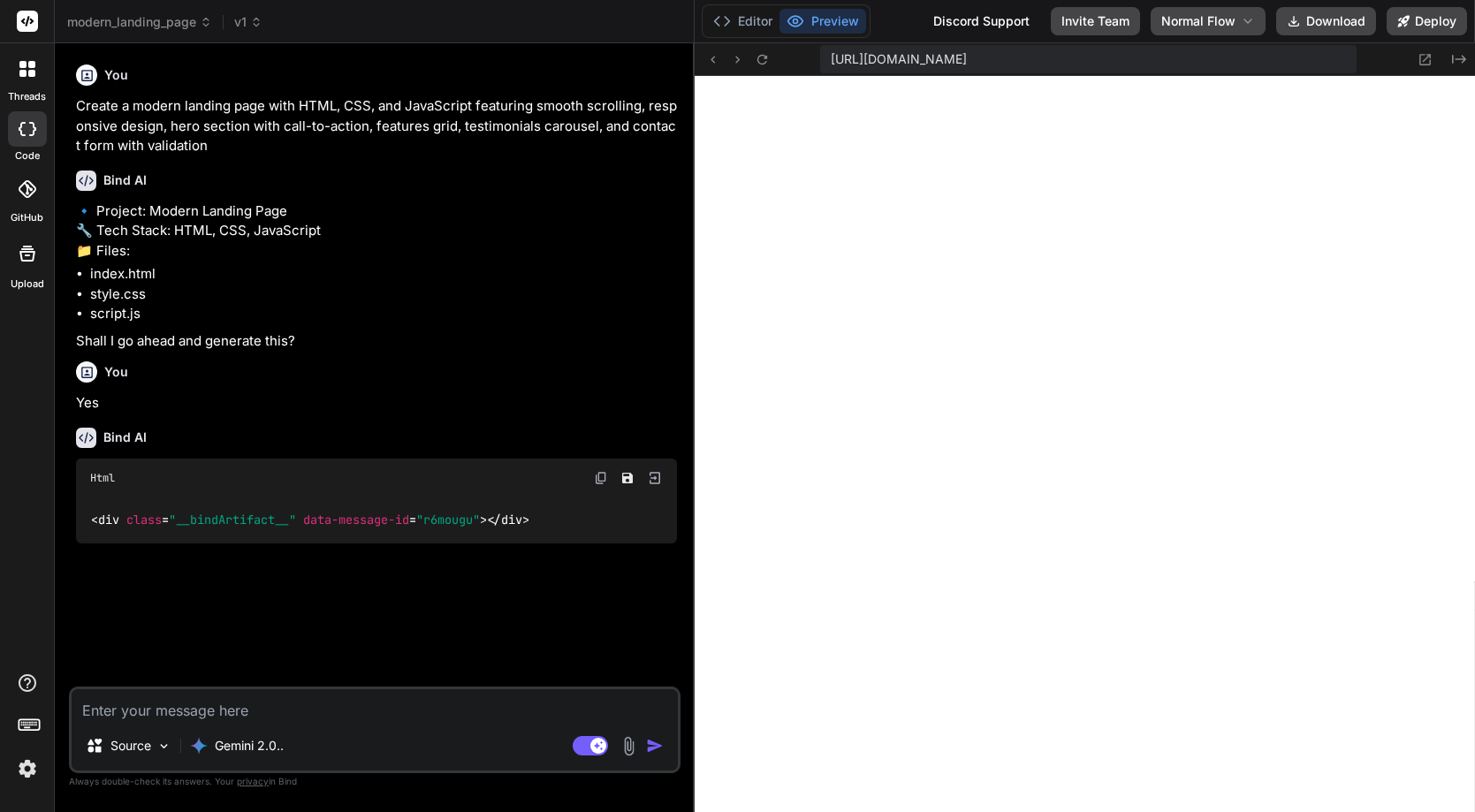
type textarea "Welcome to Our Website"
type textarea "x"
type textarea "Welcome to Our Website"
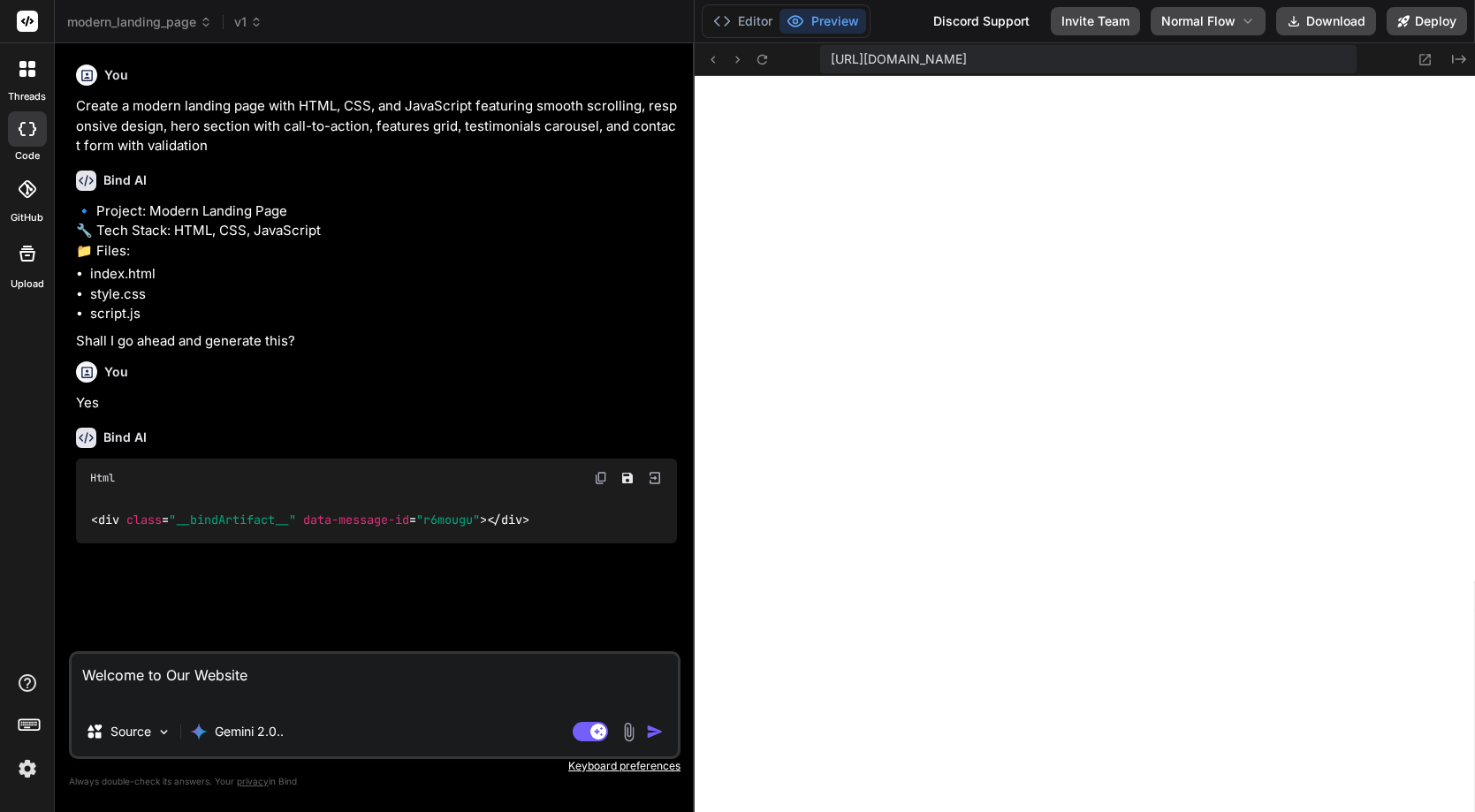
type textarea "x"
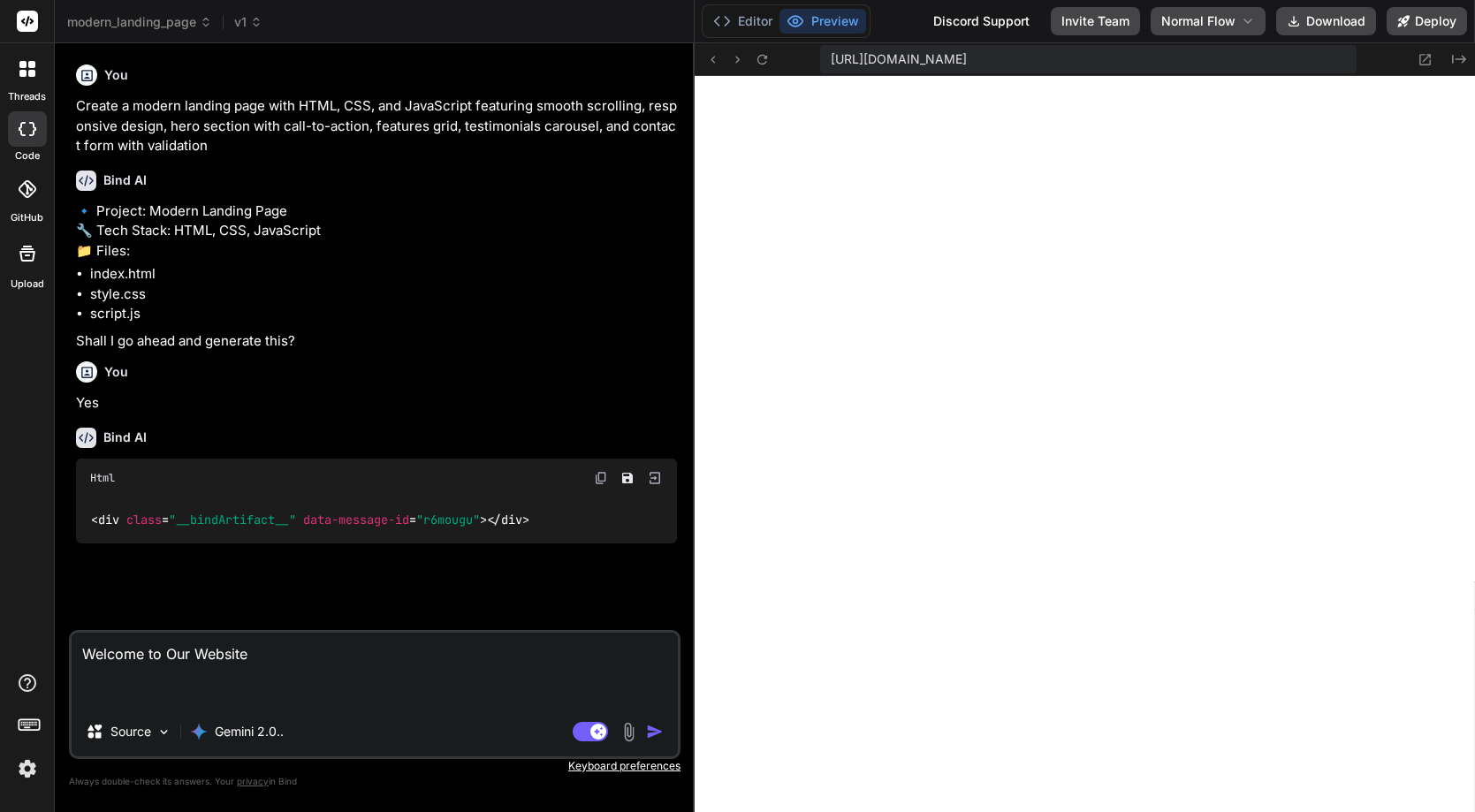
type textarea "Welcome to Our Website t"
type textarea "x"
type textarea "Welcome to Our Website to"
type textarea "x"
type textarea "Welcome to Our Website to"
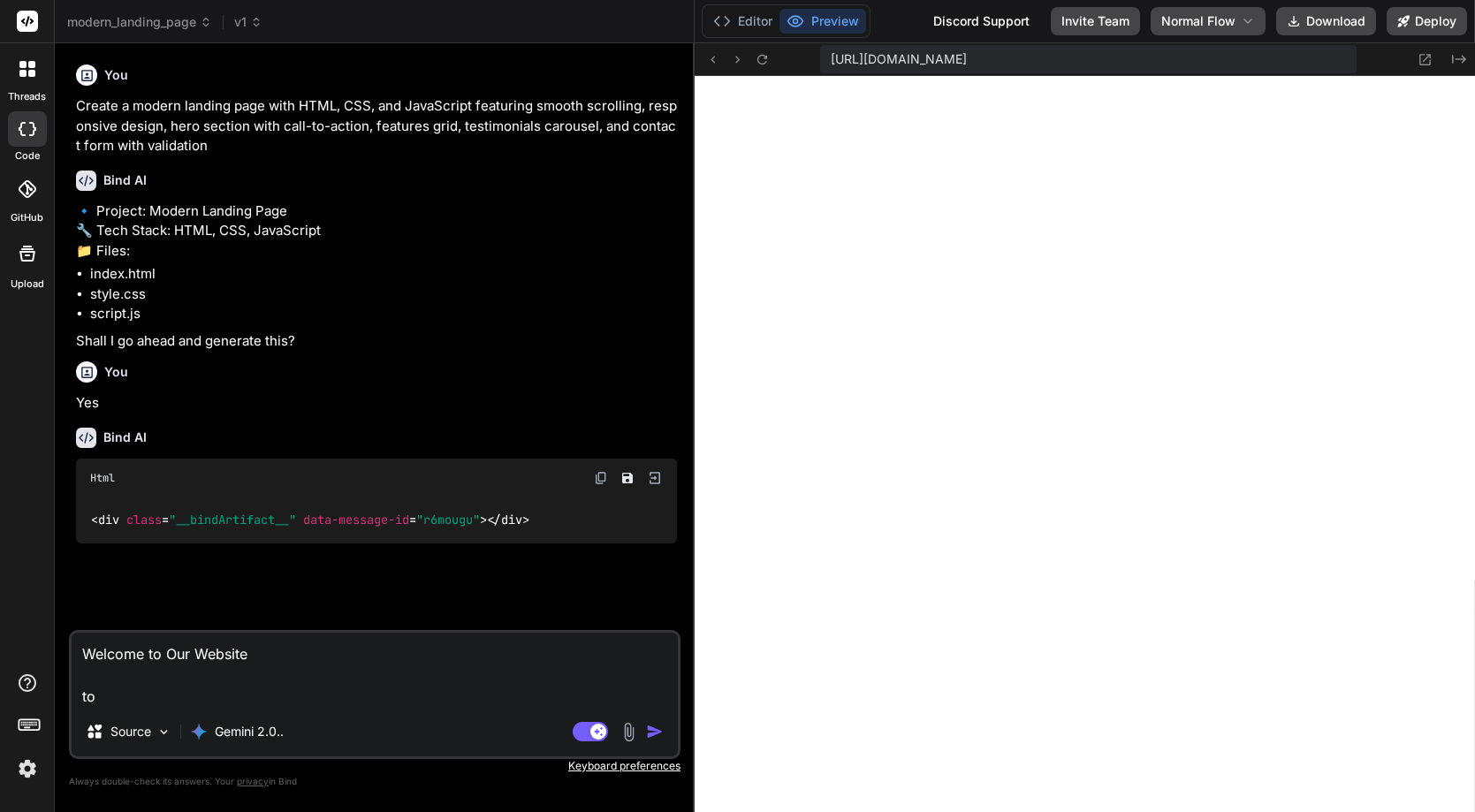
type textarea "x"
type textarea "Welcome to Our Website to"
type textarea "x"
type textarea "Welcome to Our Website t"
type textarea "x"
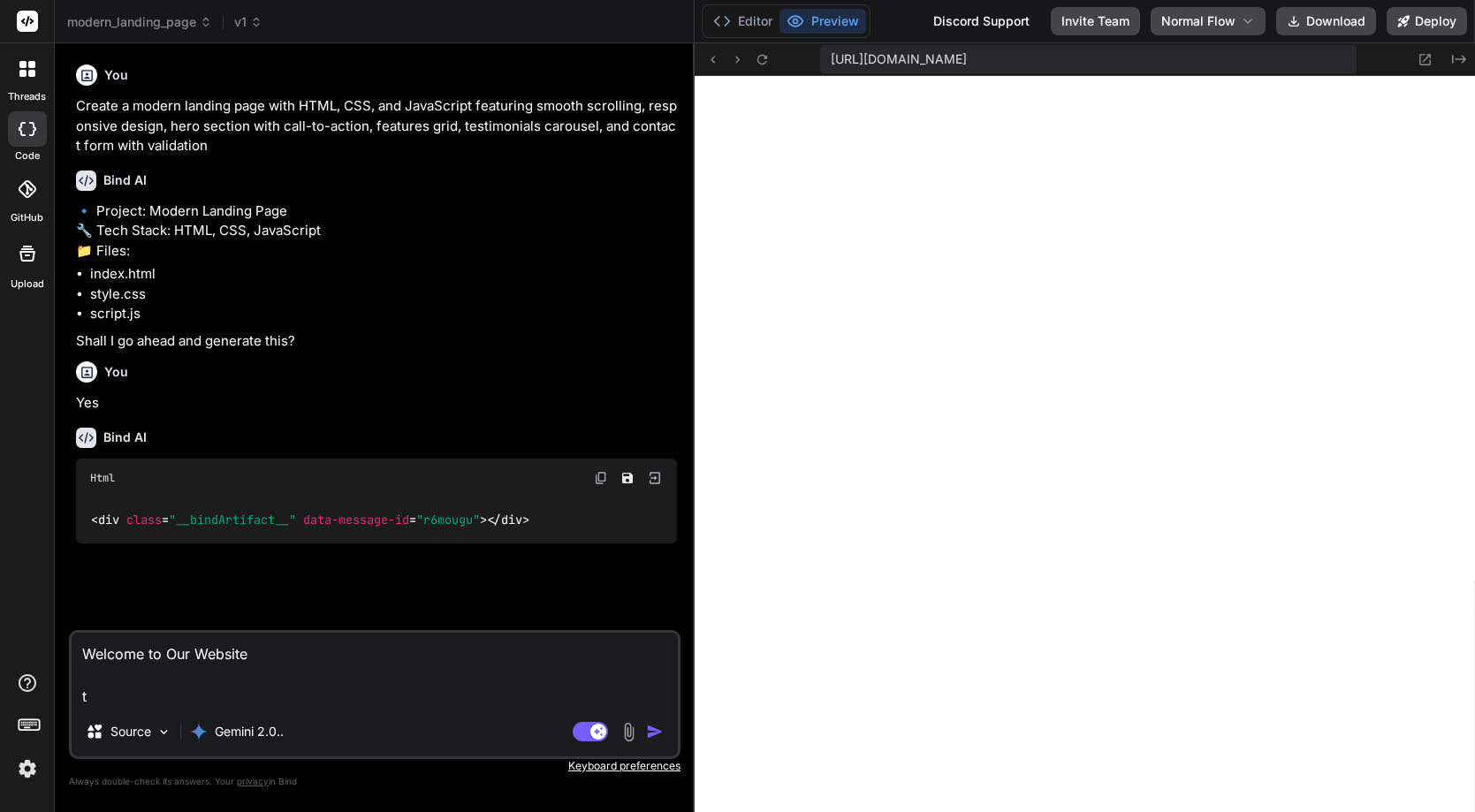
type textarea "Welcome to Our Website"
type textarea "x"
type textarea "Welcome to Our Website"
type textarea "x"
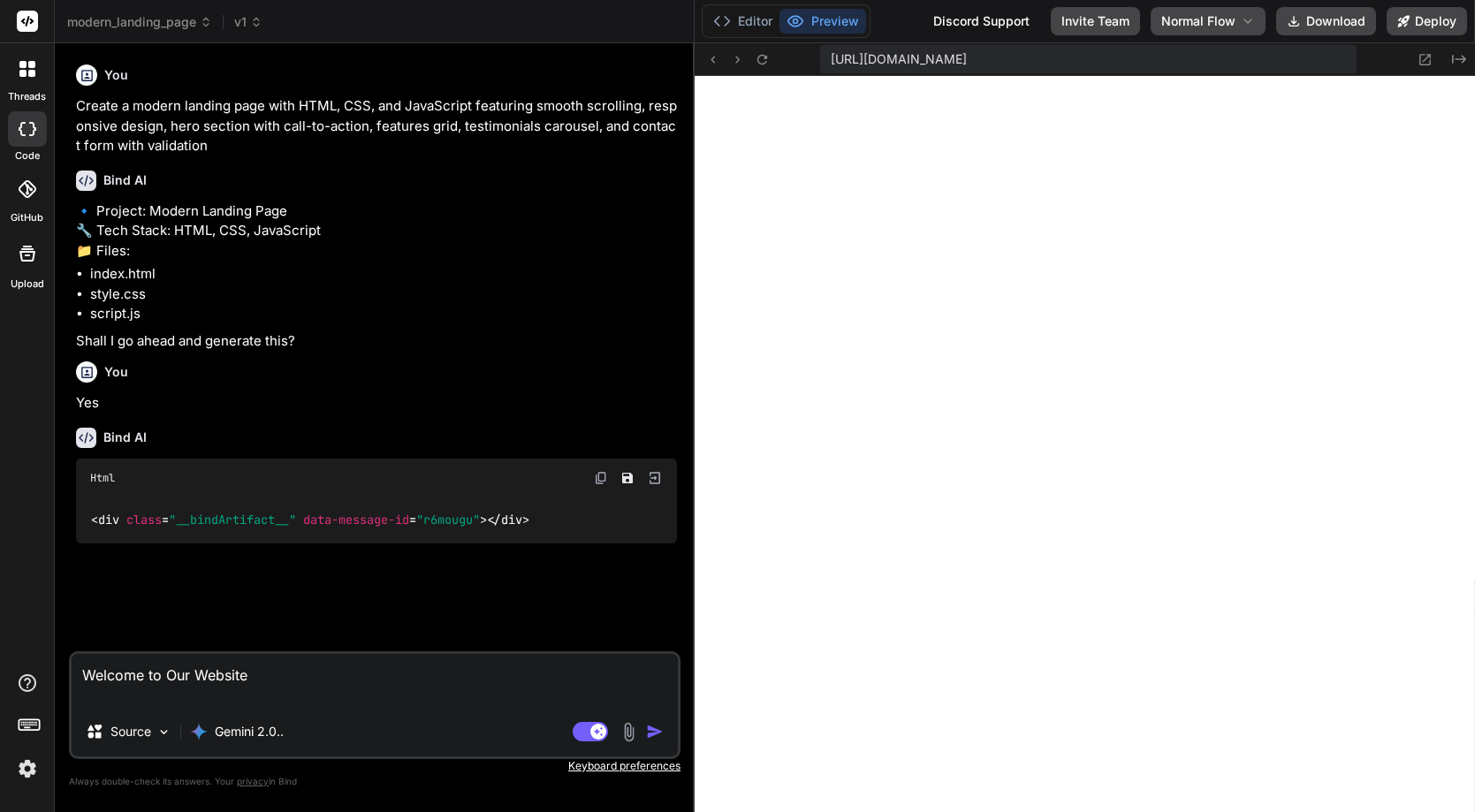
type textarea "cWelcome to Our Website"
type textarea "x"
type textarea "chWelcome to Our Website"
type textarea "x"
type textarea "chaWelcome to Our Website"
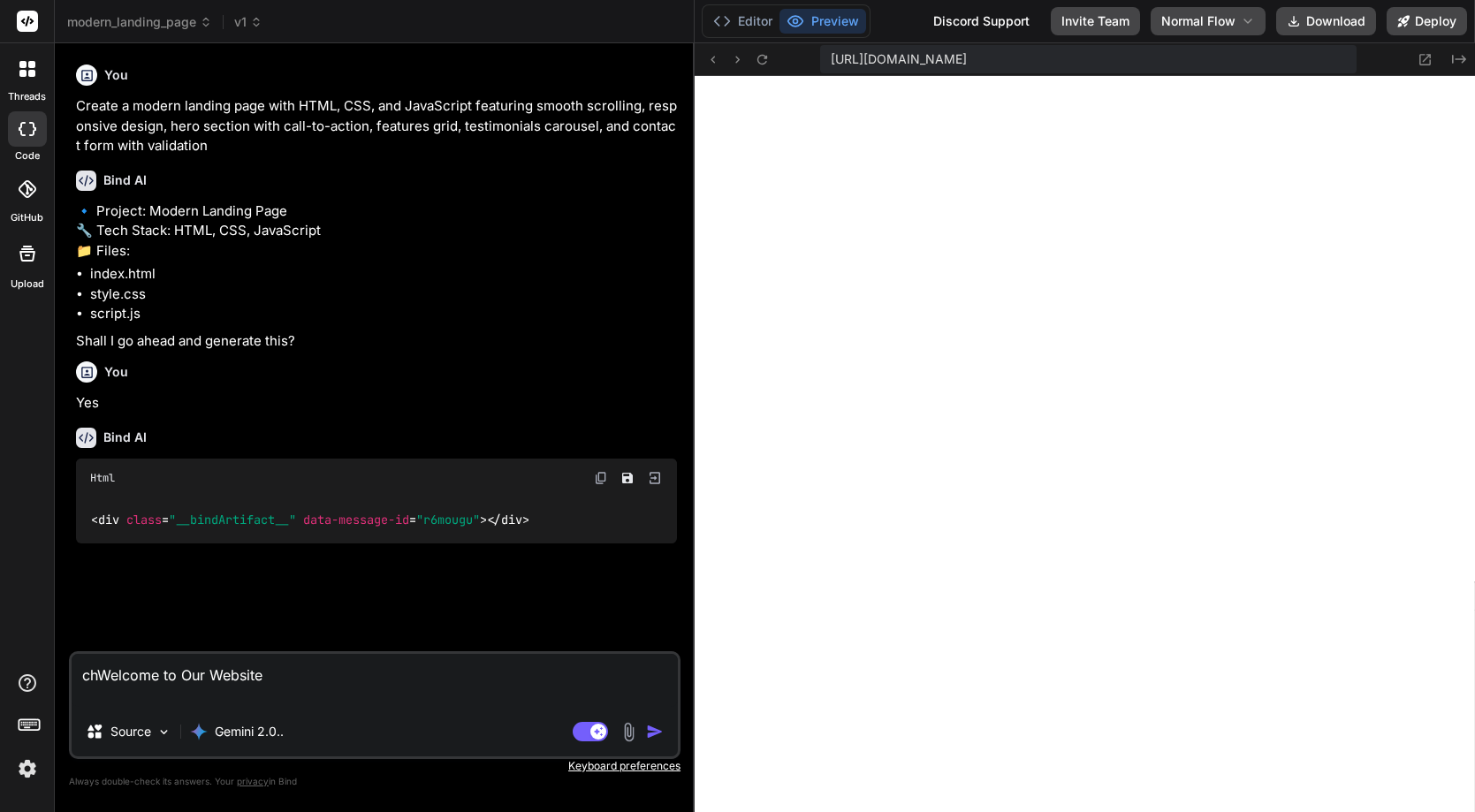
type textarea "x"
type textarea "chanWelcome to Our Website"
type textarea "x"
type textarea "changWelcome to Our Website"
type textarea "x"
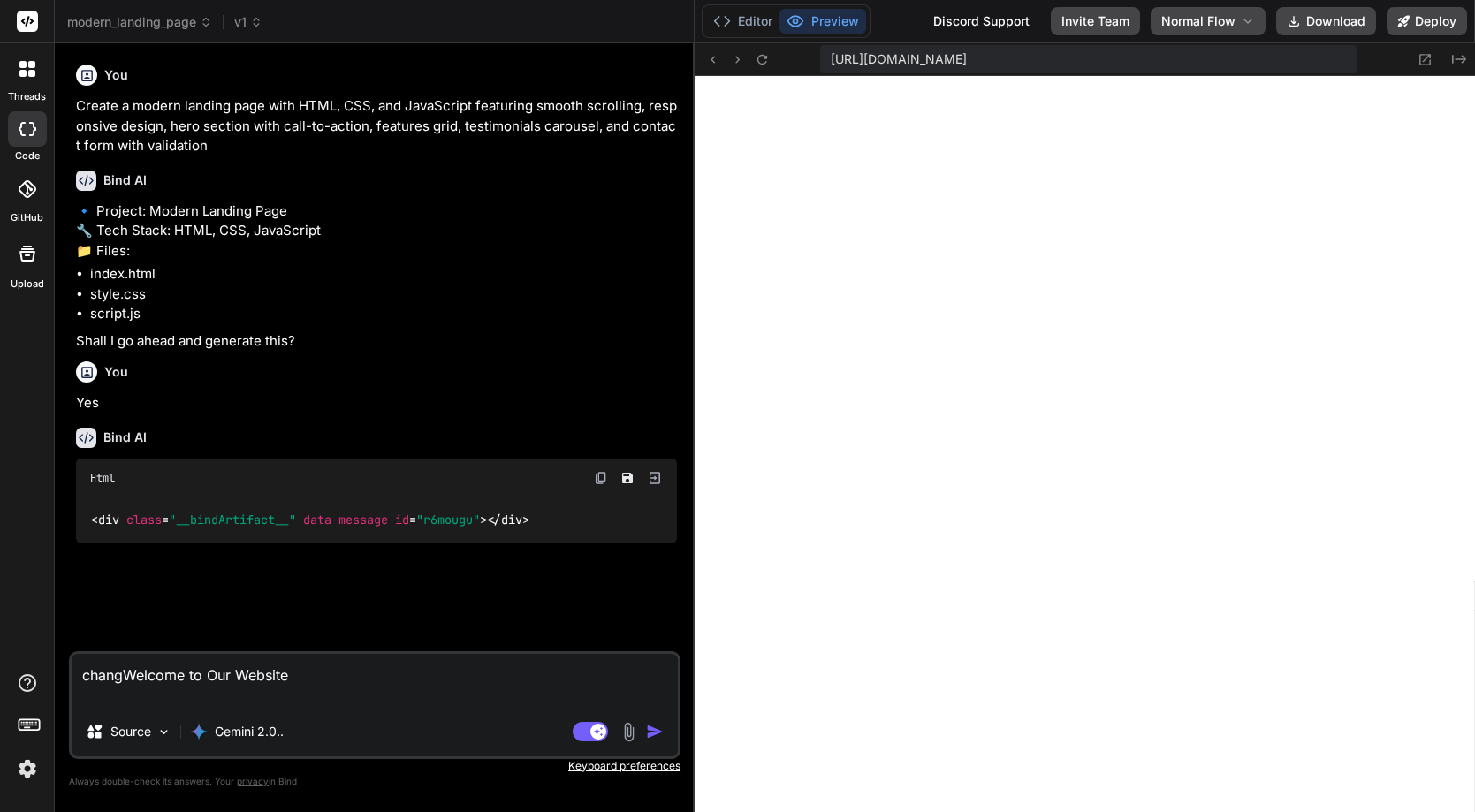
type textarea "changeWelcome to Our Website"
type textarea "x"
type textarea "changesWelcome to Our Website"
type textarea "x"
type textarea "changes Welcome to Our Website"
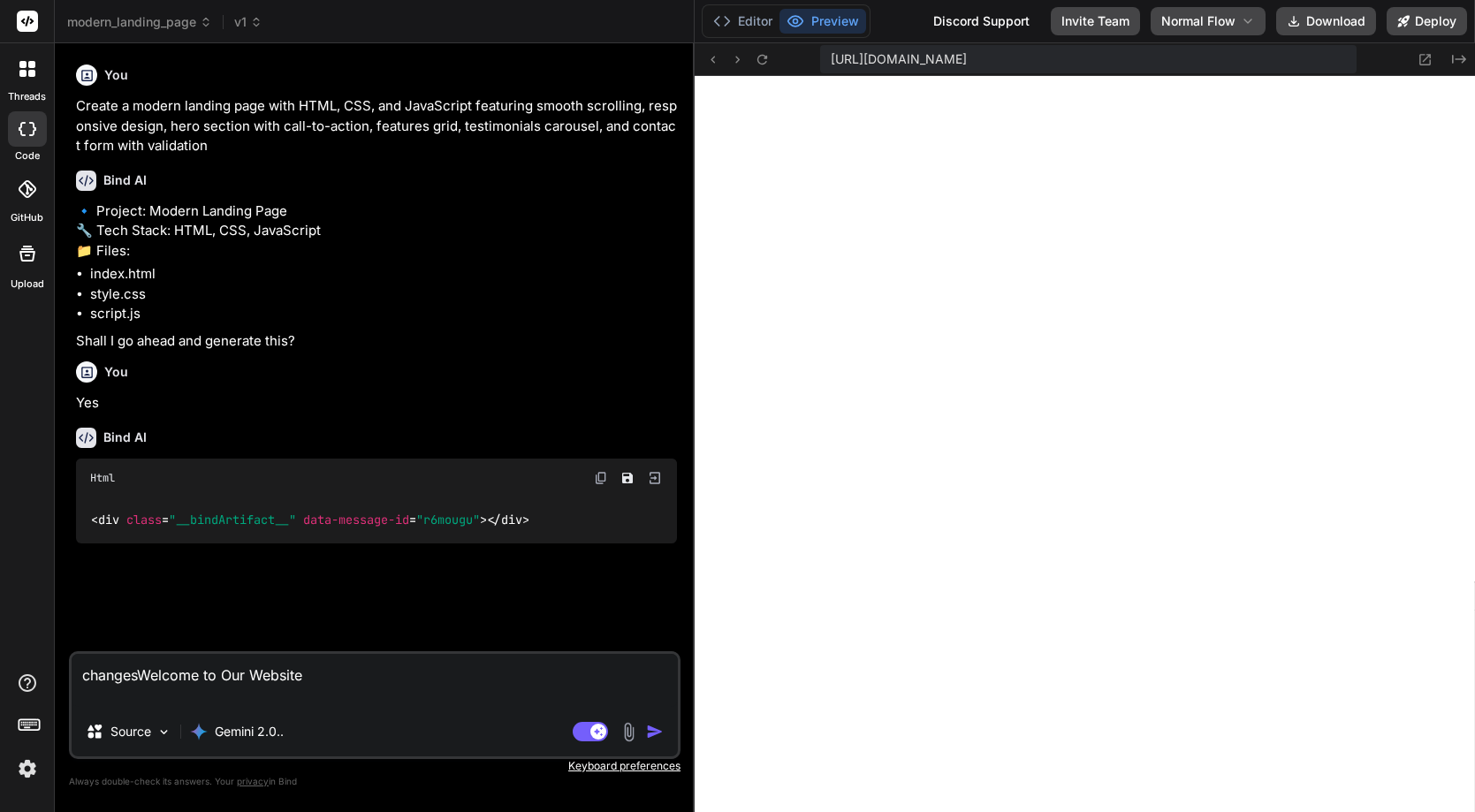
type textarea "x"
click at [388, 686] on textarea "changes Welcome to Our Website" at bounding box center [375, 680] width 606 height 53
type textarea "changes Welcome to Our Website"
type textarea "x"
type textarea "changes Welcome to Our Website"
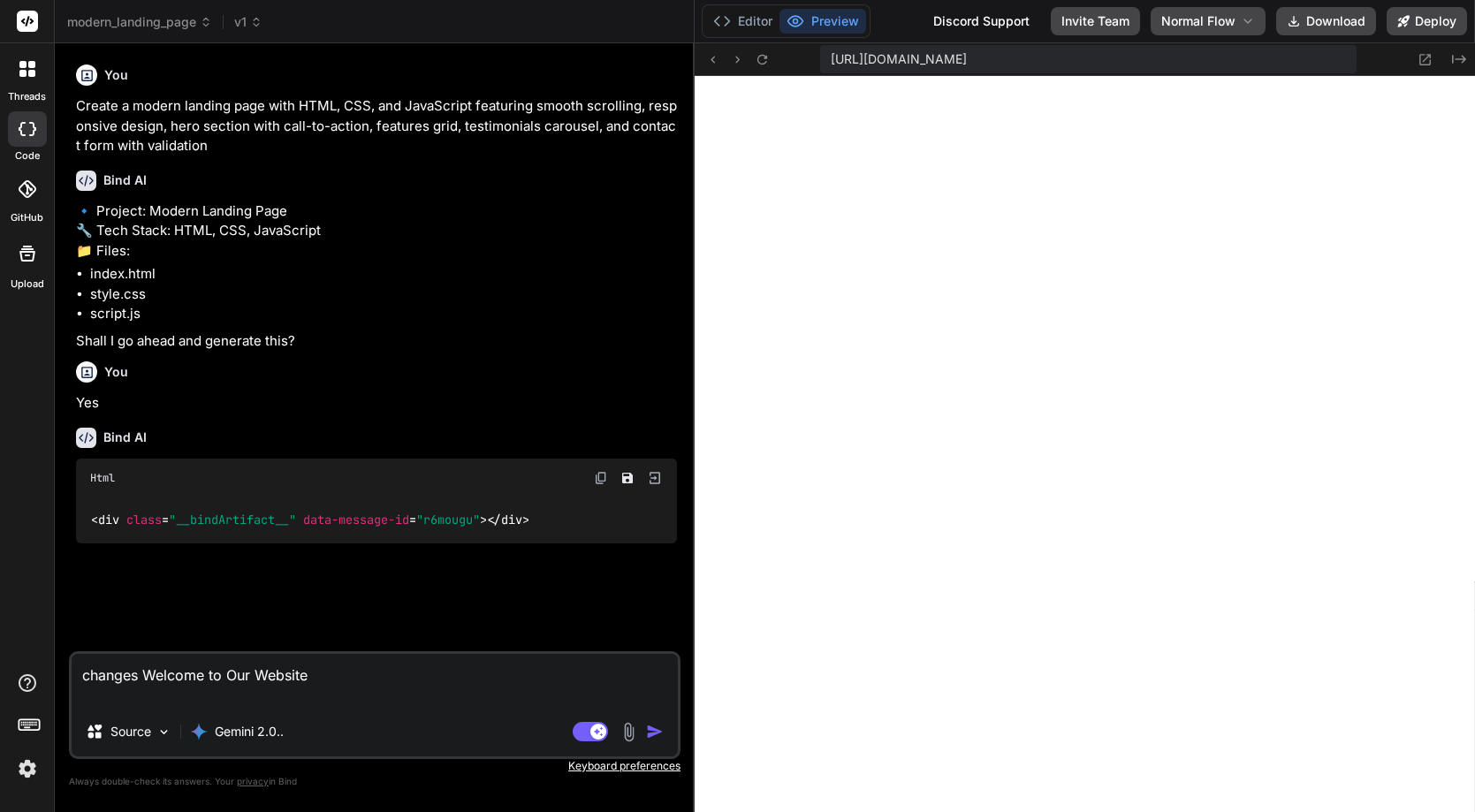
type textarea "x"
type textarea "changes Welcome to Our Website"
type textarea "x"
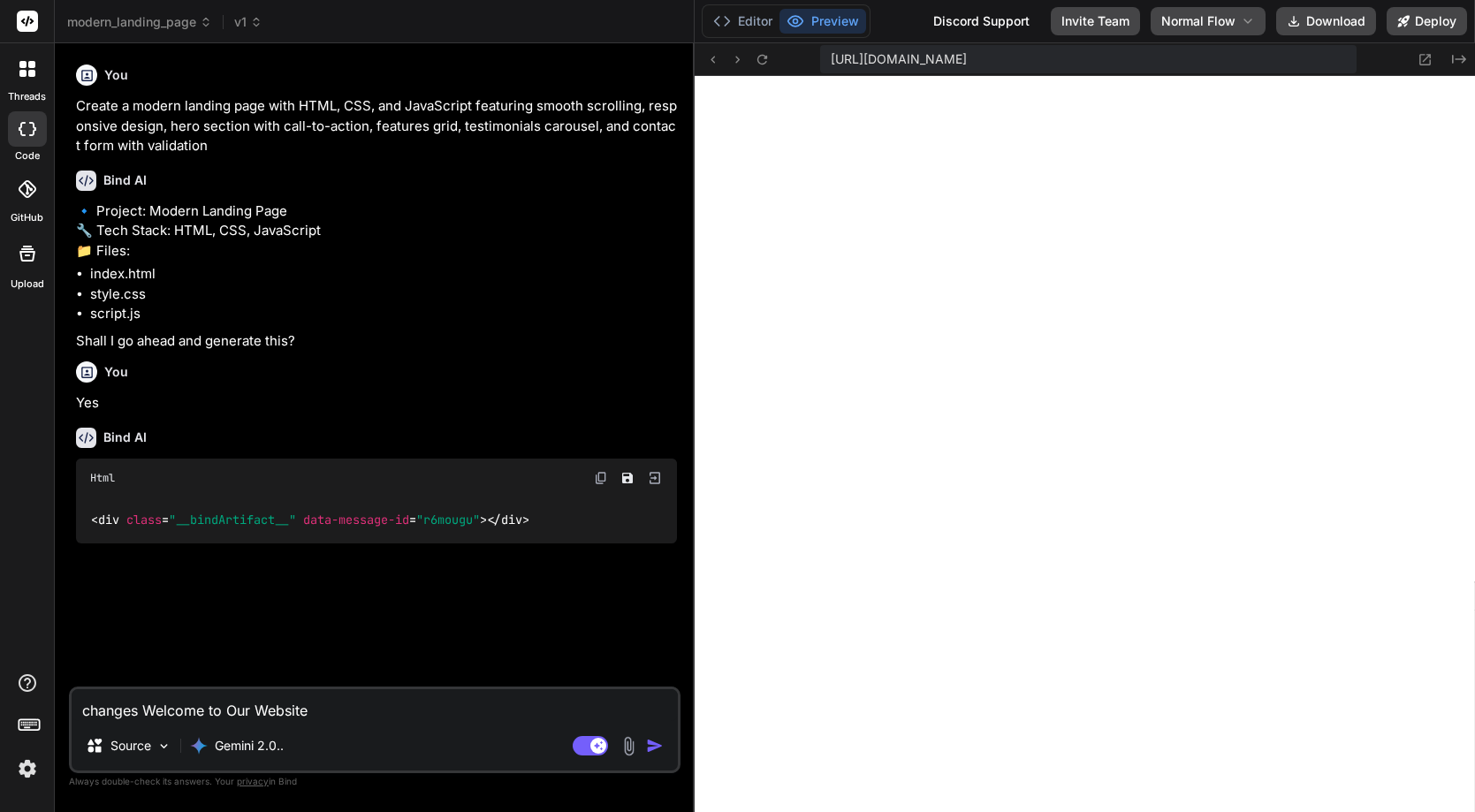
type textarea "changes Welcome to Our Website"
type textarea "x"
type textarea "changes Welcome to Our Website t"
type textarea "x"
type textarea "changes Welcome to Our Website to"
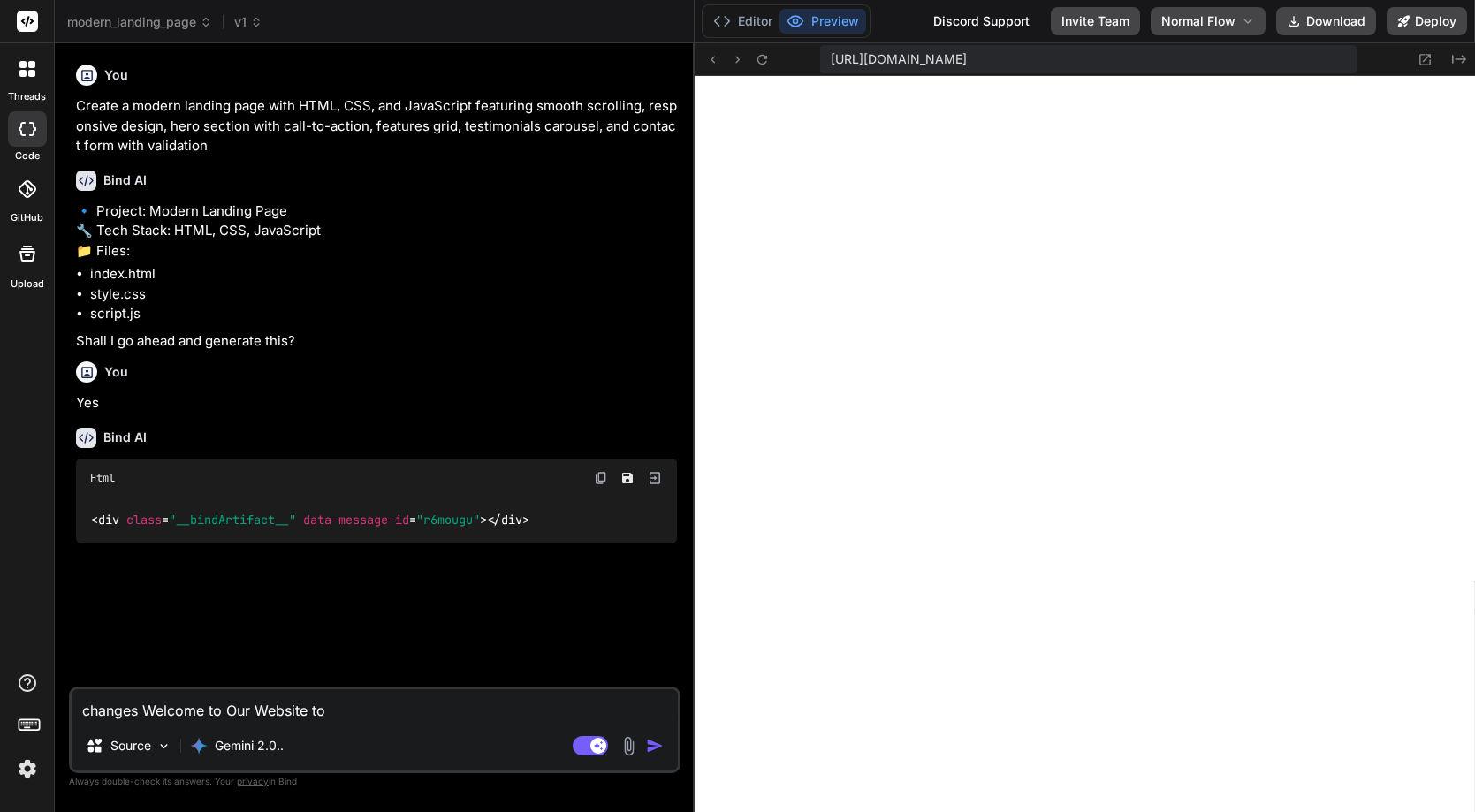
type textarea "x"
type textarea "changes Welcome to Our Website to"
type textarea "x"
type textarea "changes Welcome to Our Website to w"
type textarea "x"
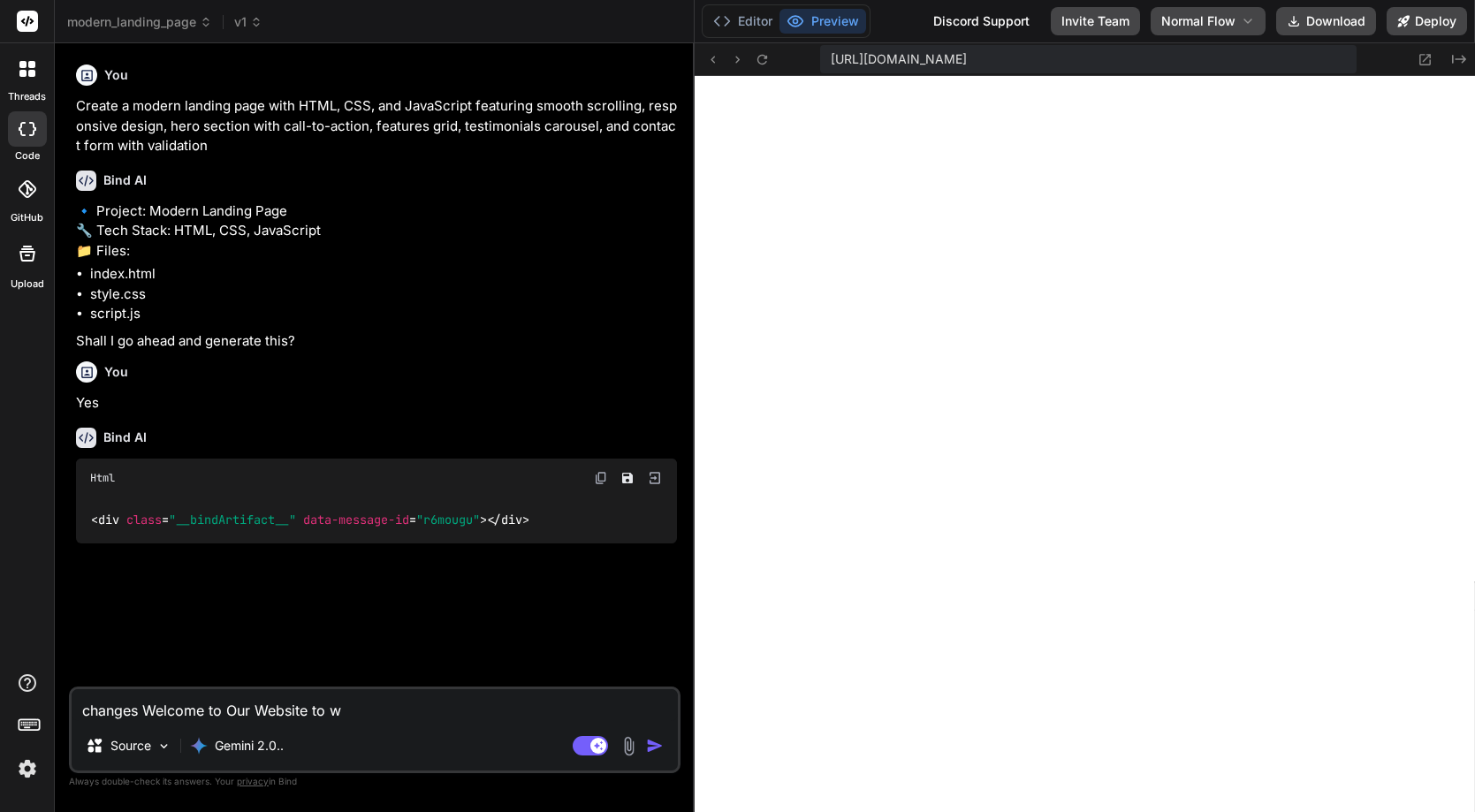
type textarea "changes Welcome to Our Website to wl"
type textarea "x"
type textarea "changes Welcome to Our Website to wle"
type textarea "x"
type textarea "changes Welcome to Our Website to wlec"
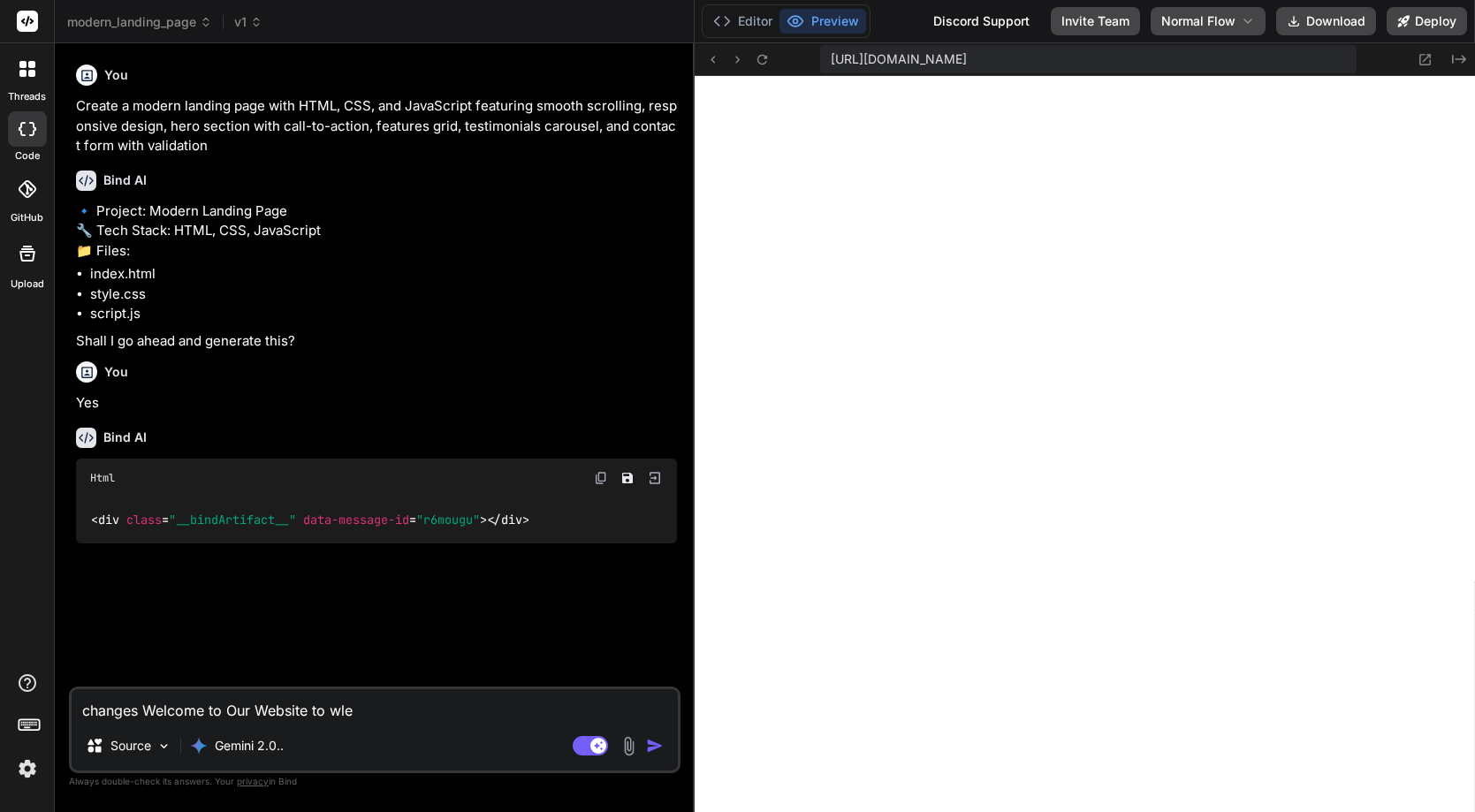
type textarea "x"
type textarea "changes Welcome to Our Website to wleco"
type textarea "x"
type textarea "changes Welcome to Our Website to wlecom"
type textarea "x"
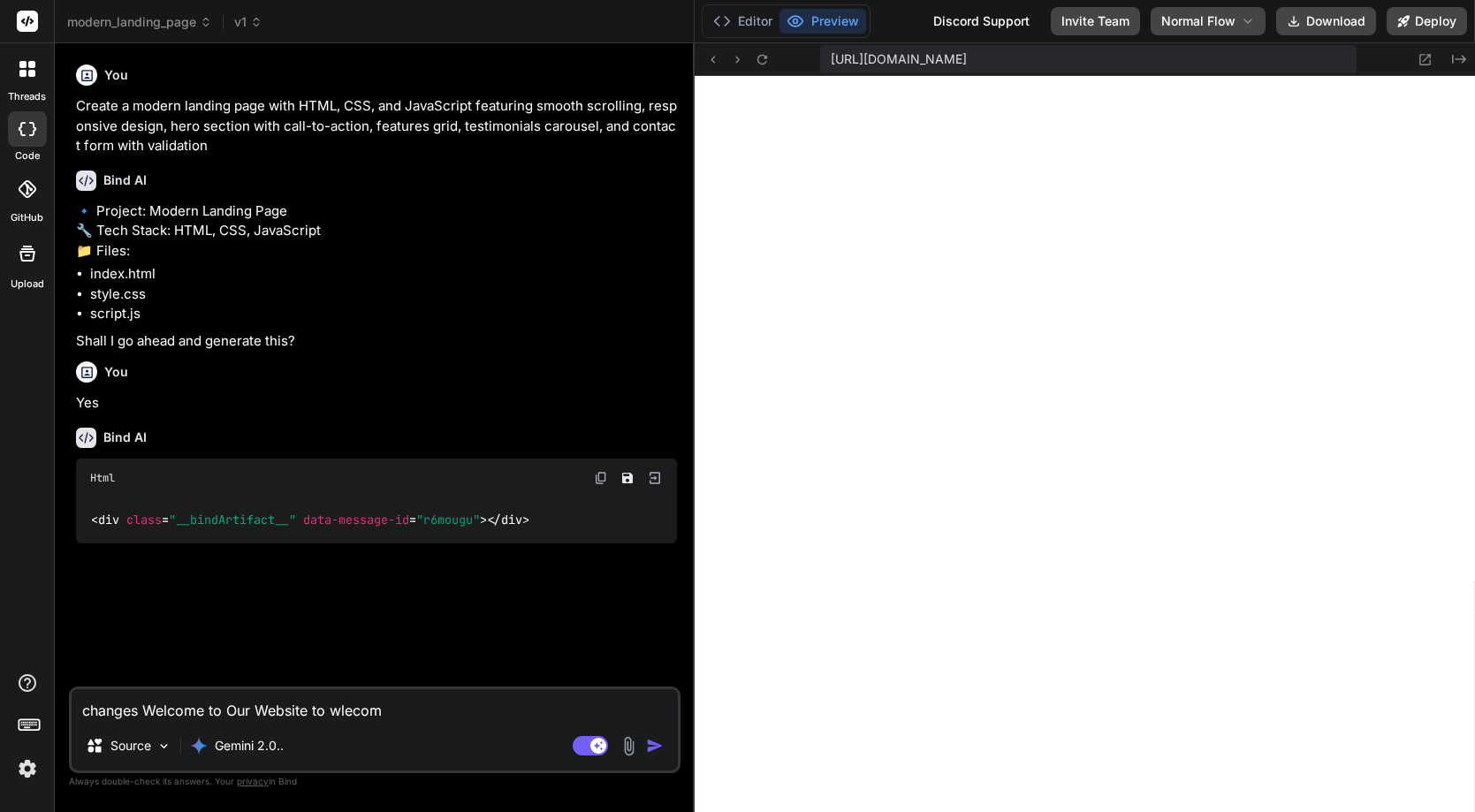
type textarea "changes Welcome to Our Website to wlecom"
type textarea "x"
type textarea "changes Welcome to Our Website to wlecom t"
type textarea "x"
type textarea "changes Welcome to Our Website to wlecom to"
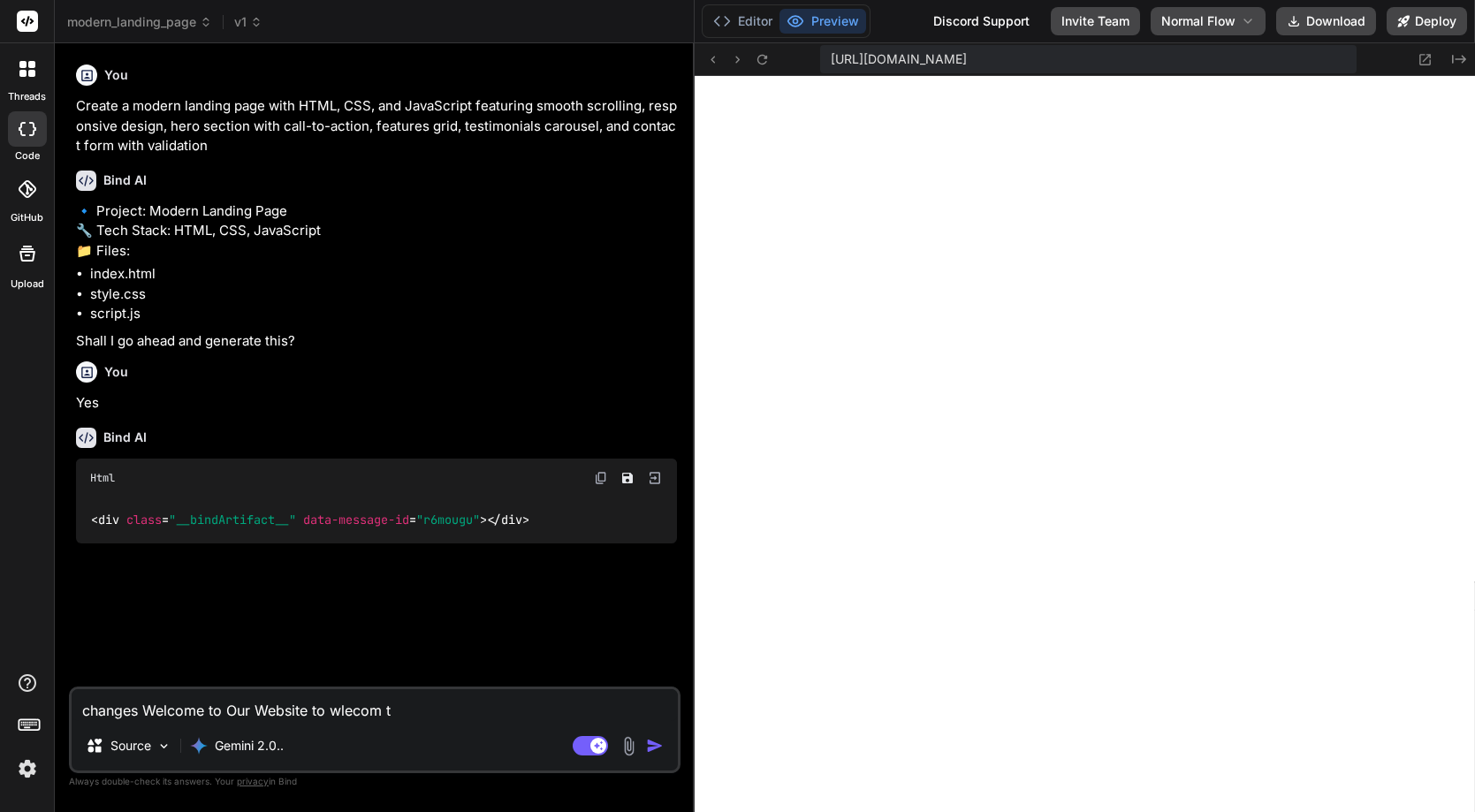
type textarea "x"
type textarea "changes Welcome to Our Website to wlecom to"
type textarea "x"
type textarea "changes Welcome to Our Website to wlecom to r"
type textarea "x"
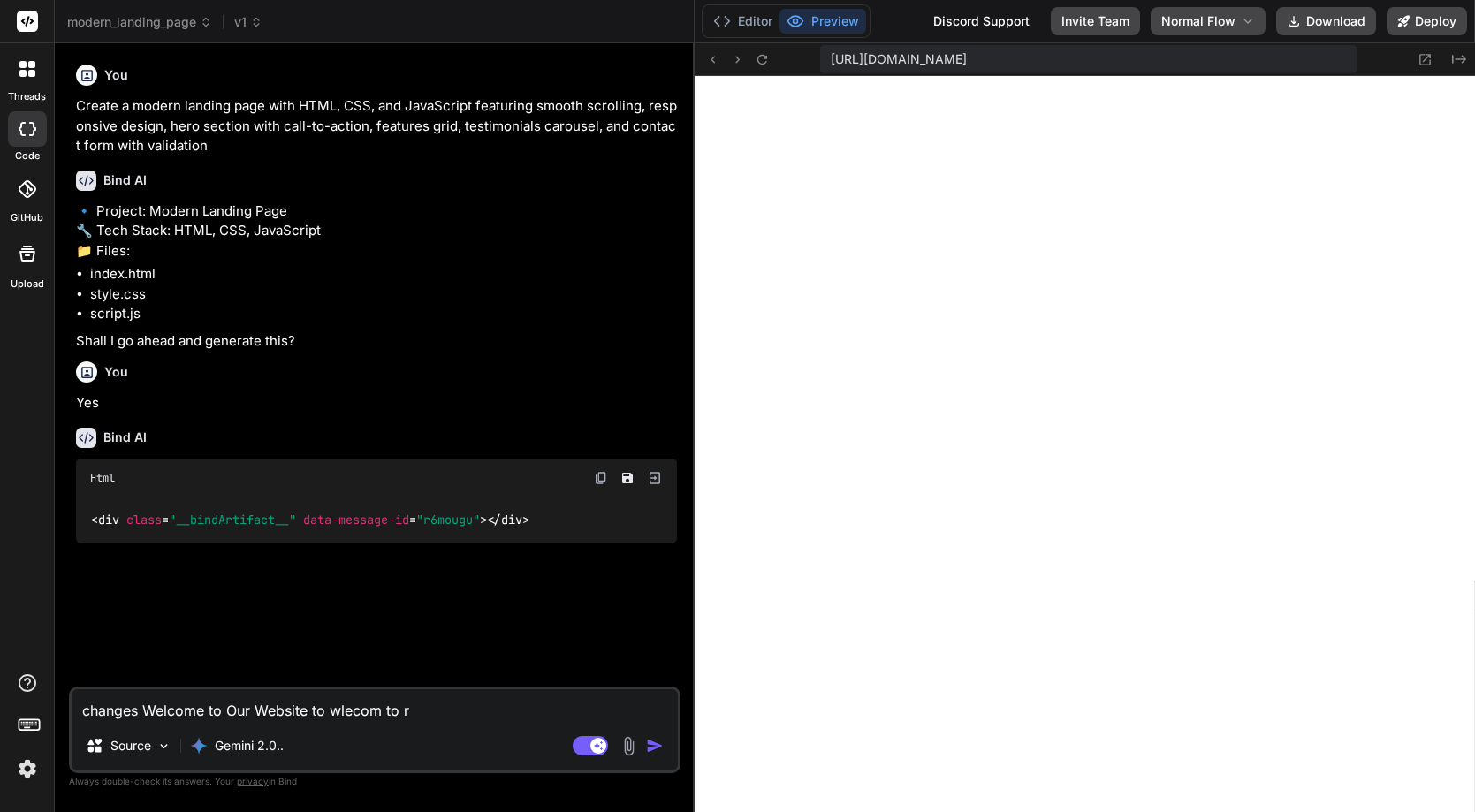
type textarea "changes Welcome to Our Website to wlecom to re"
type textarea "x"
type textarea "changes Welcome to Our Website to wlecom to res"
type textarea "x"
type textarea "changes Welcome to Our Website to wlecom to rest"
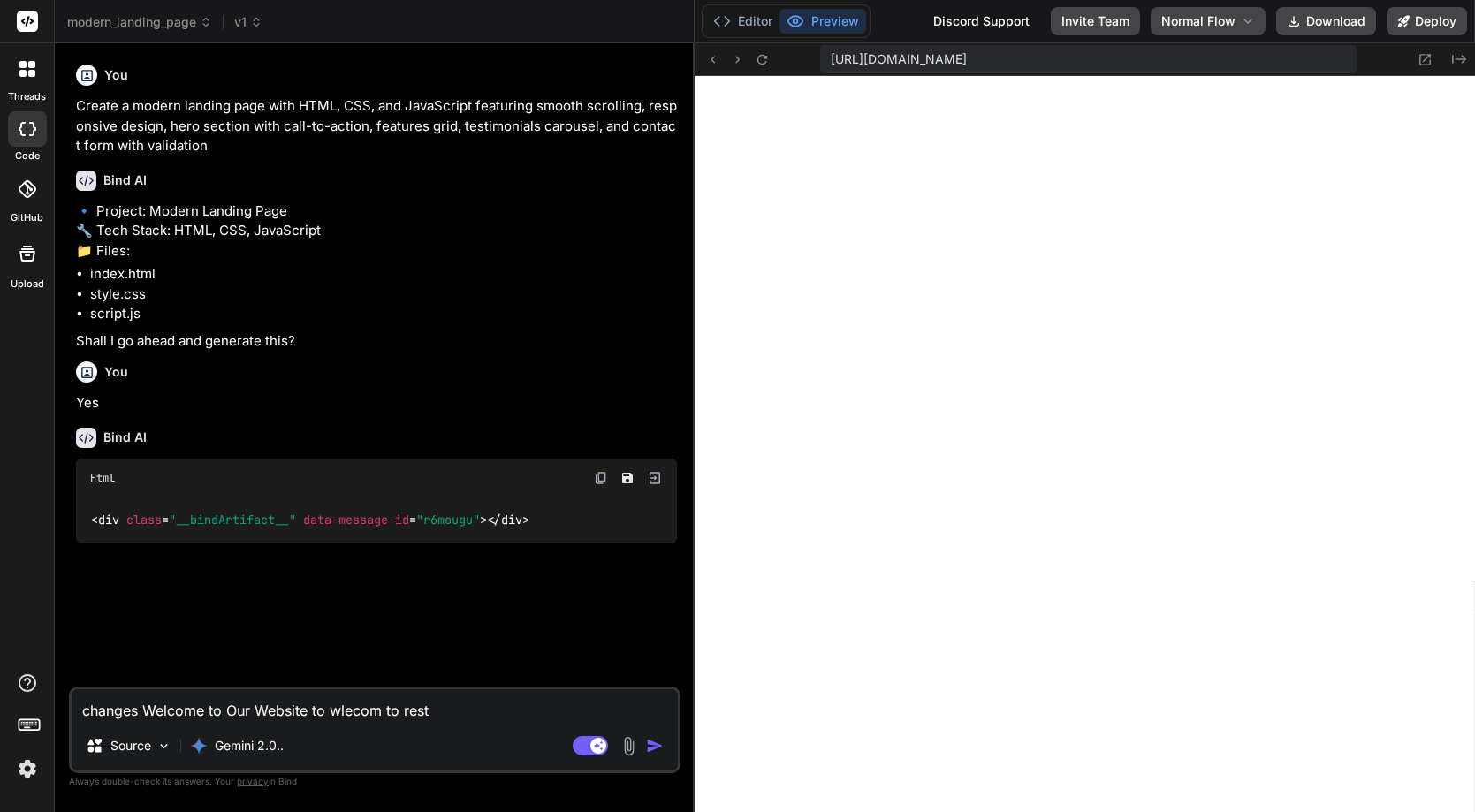
type textarea "x"
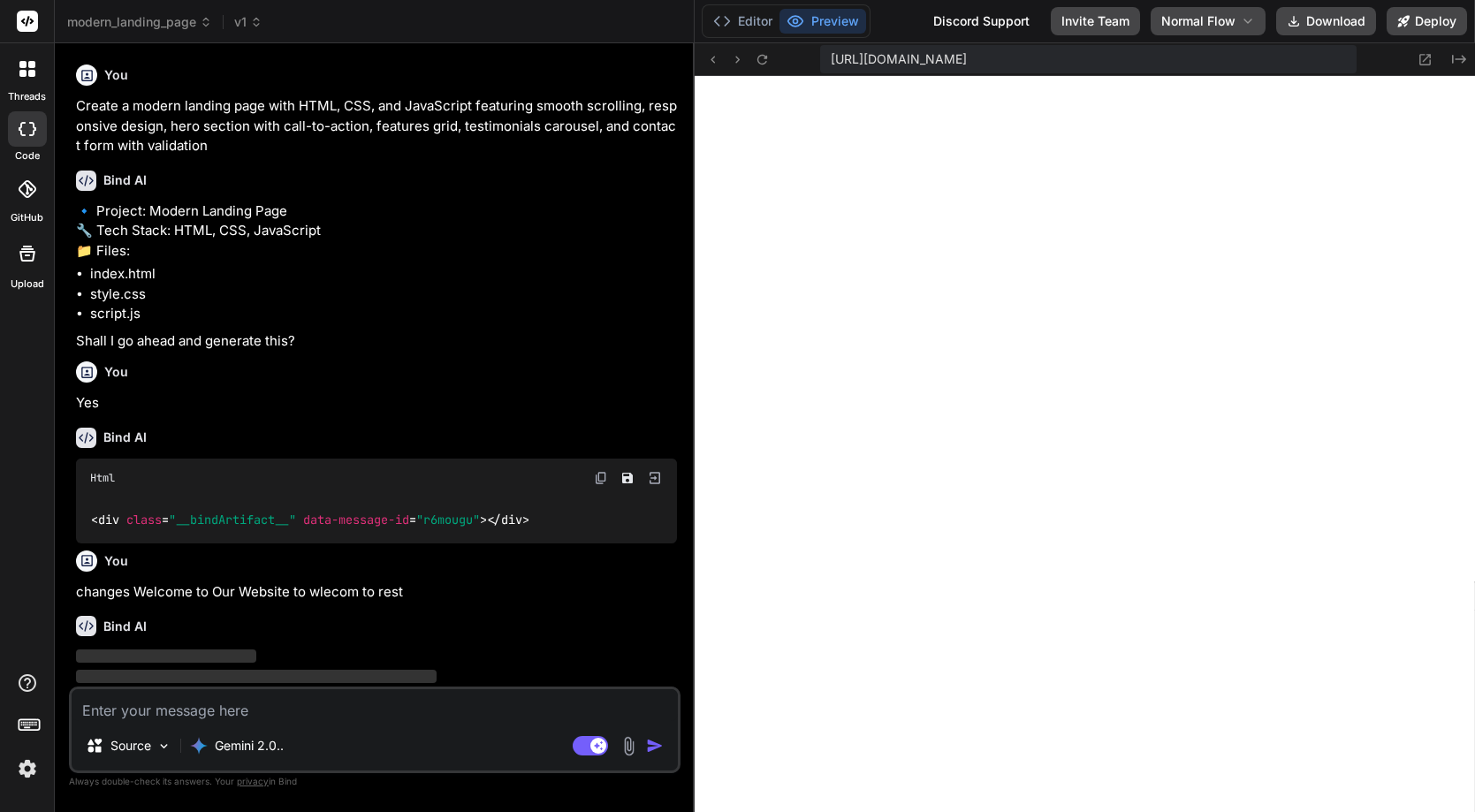
scroll to position [40, 0]
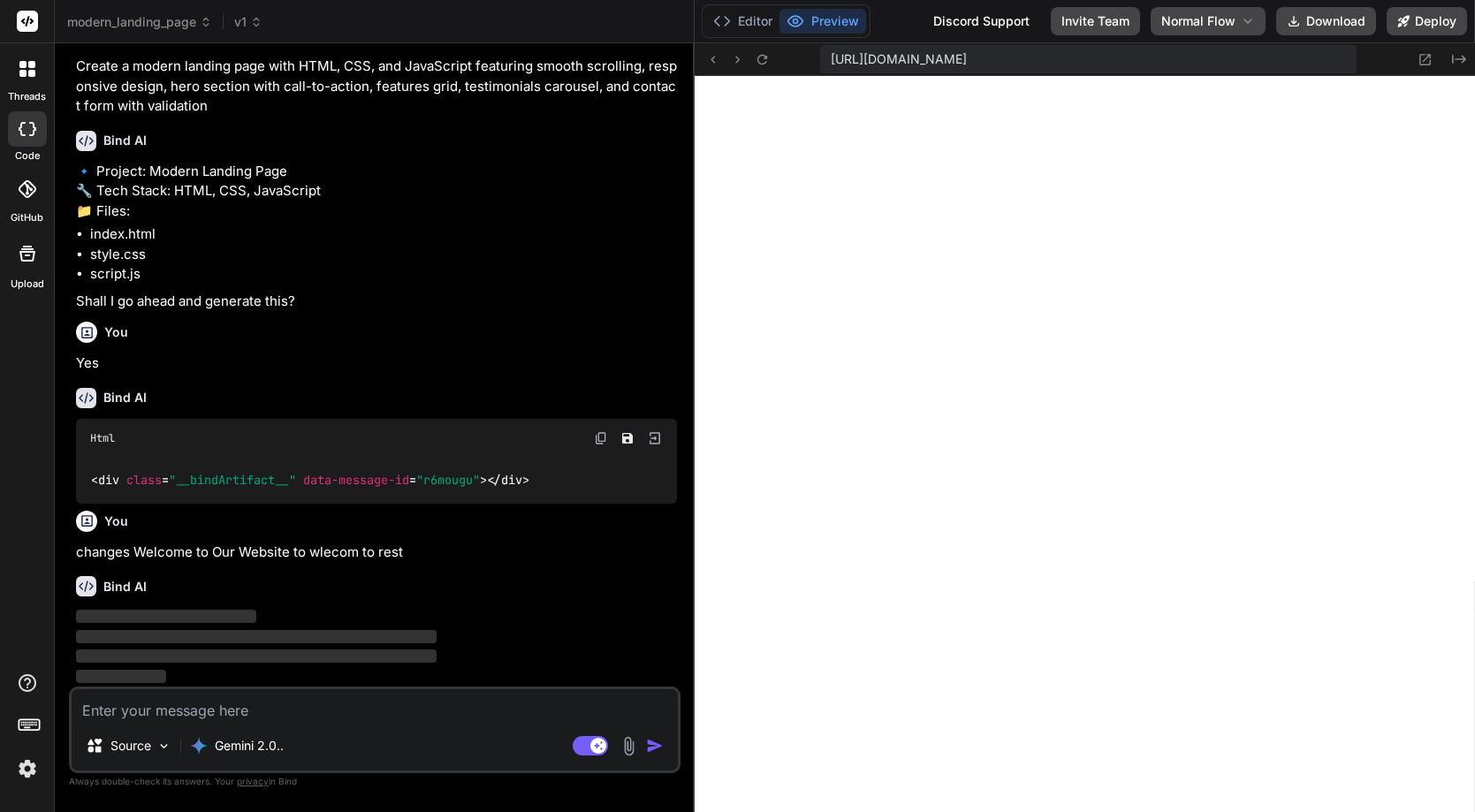
drag, startPoint x: 635, startPoint y: 764, endPoint x: 645, endPoint y: 758, distance: 11.7
click at [645, 758] on div "Source Gemini 2.0.." at bounding box center [375, 749] width 606 height 42
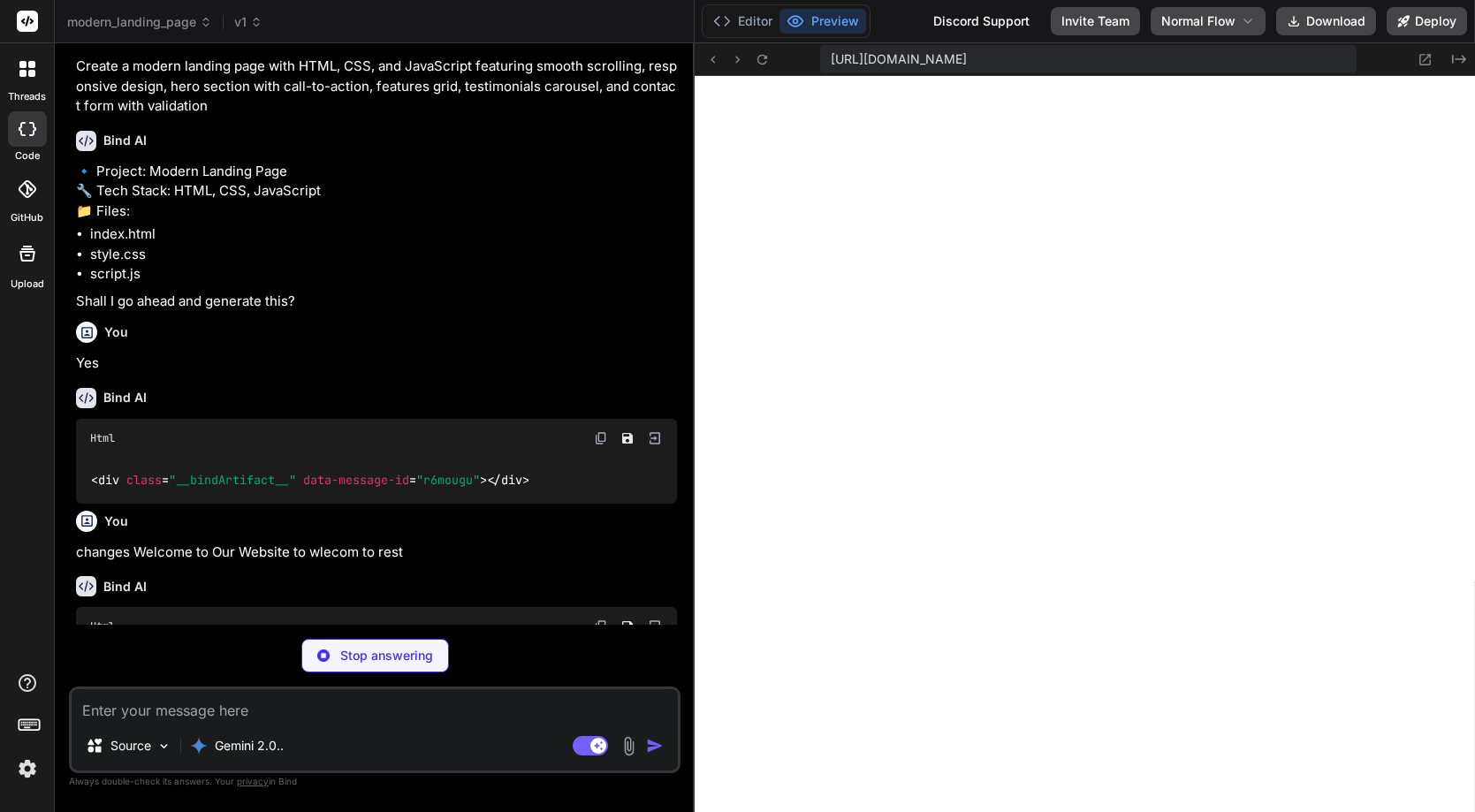
scroll to position [108, 0]
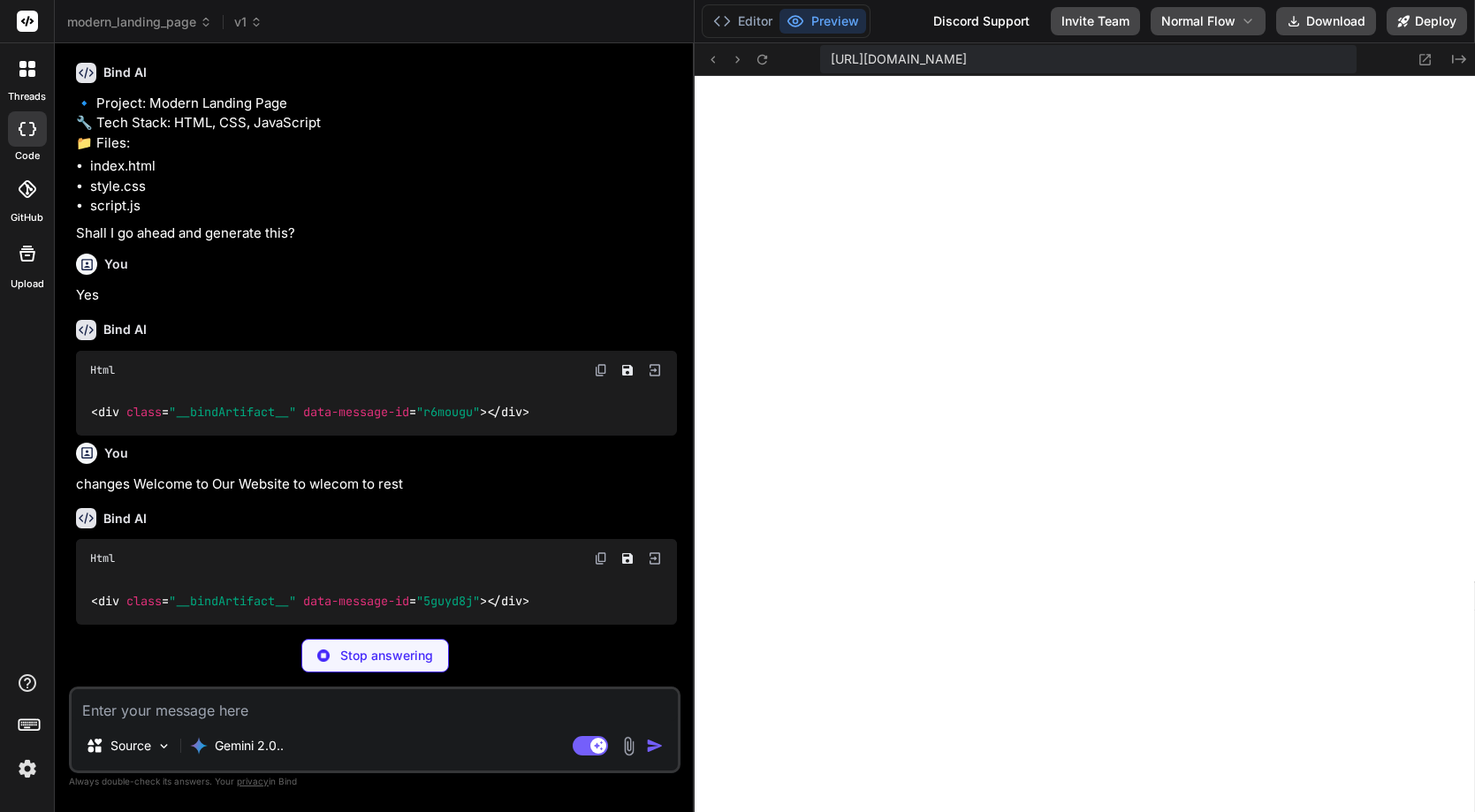
type textarea "x"
type textarea "</body> </html>"
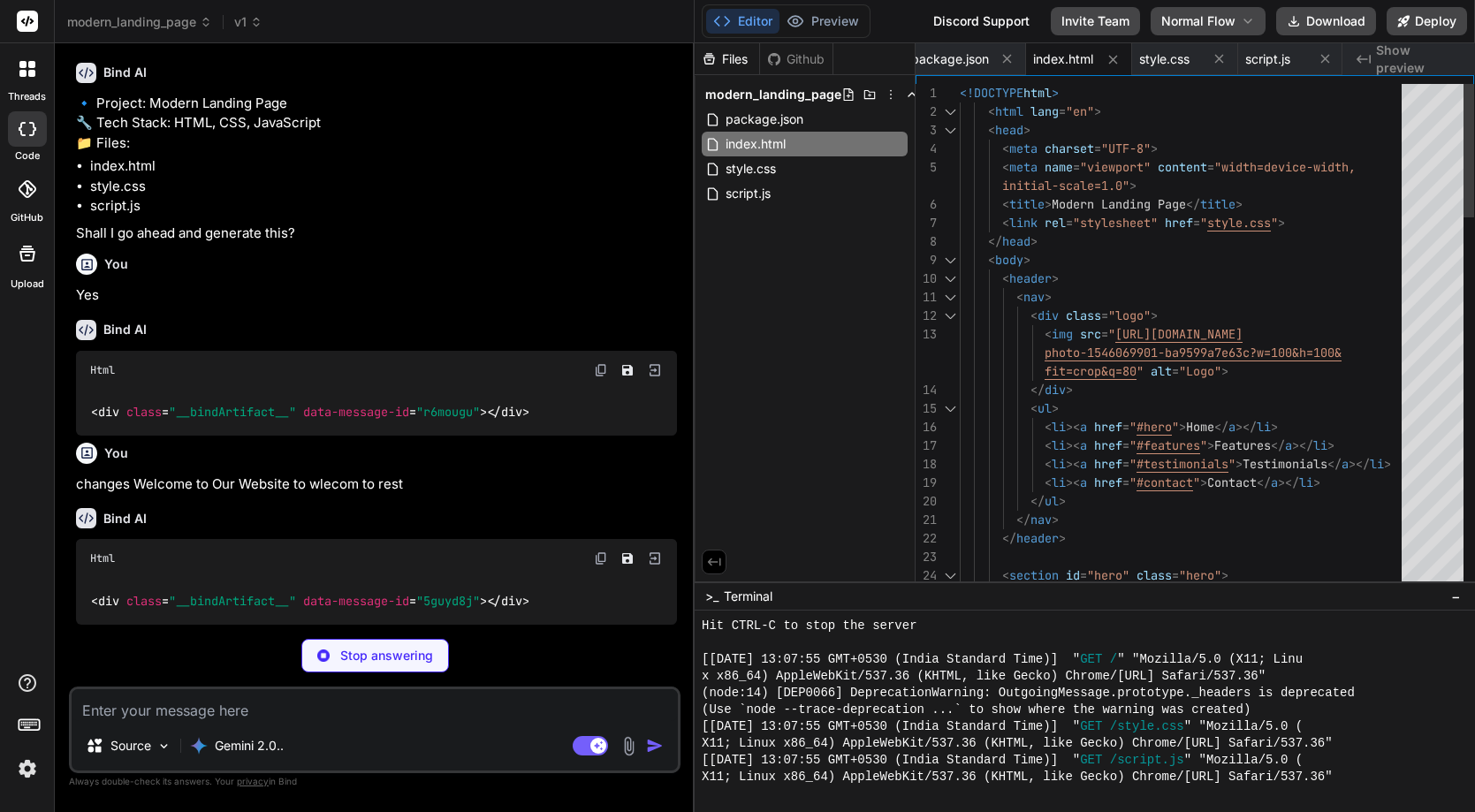
scroll to position [46, 0]
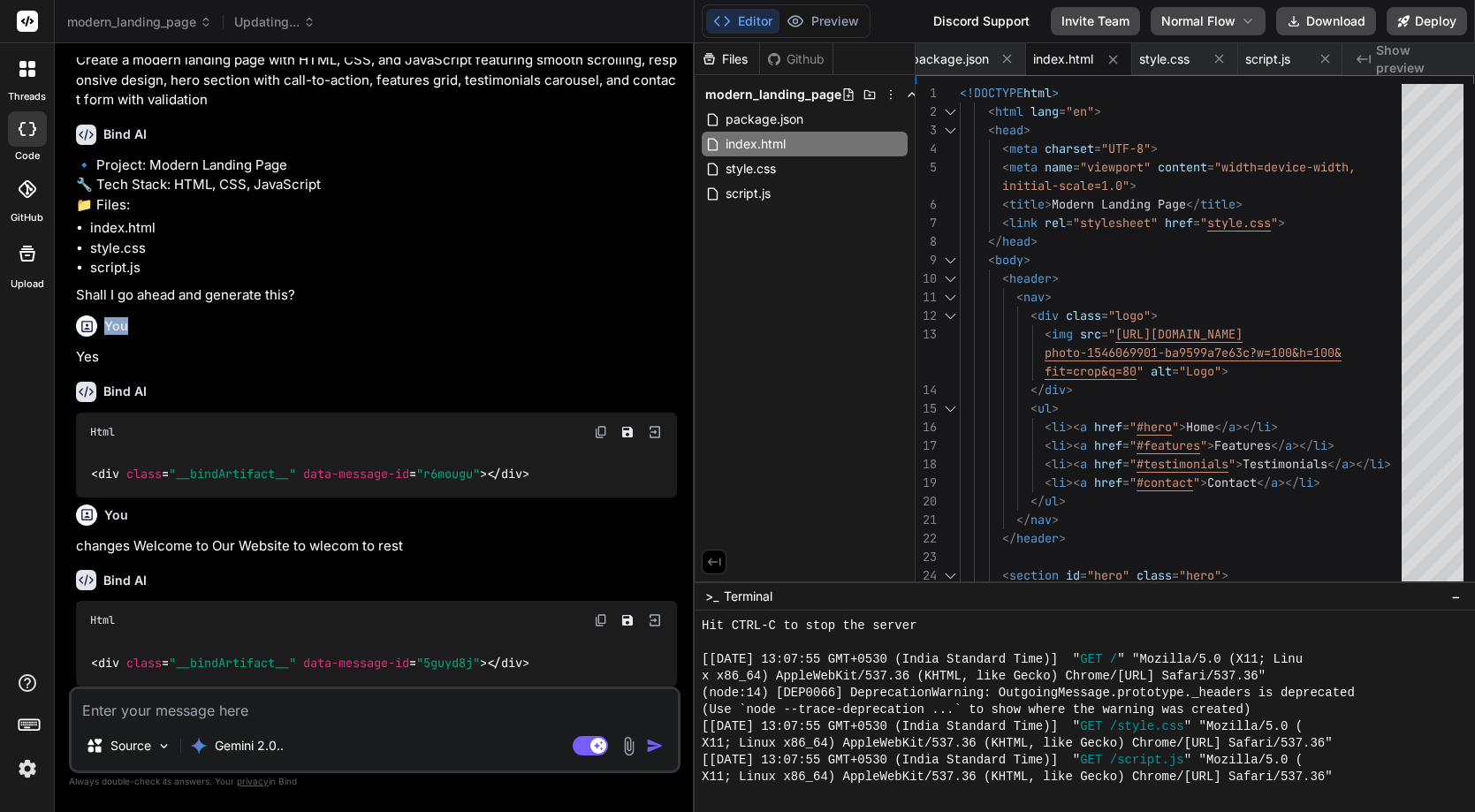
drag, startPoint x: 548, startPoint y: 317, endPoint x: 480, endPoint y: 292, distance: 72.4
click at [480, 292] on div "You Create a modern landing page with HTML, CSS, and JavaScript featuring smoot…" at bounding box center [376, 372] width 608 height 629
click at [480, 292] on p "Shall I go ahead and generate this?" at bounding box center [376, 295] width 601 height 20
click at [826, 14] on button "Preview" at bounding box center [823, 21] width 86 height 25
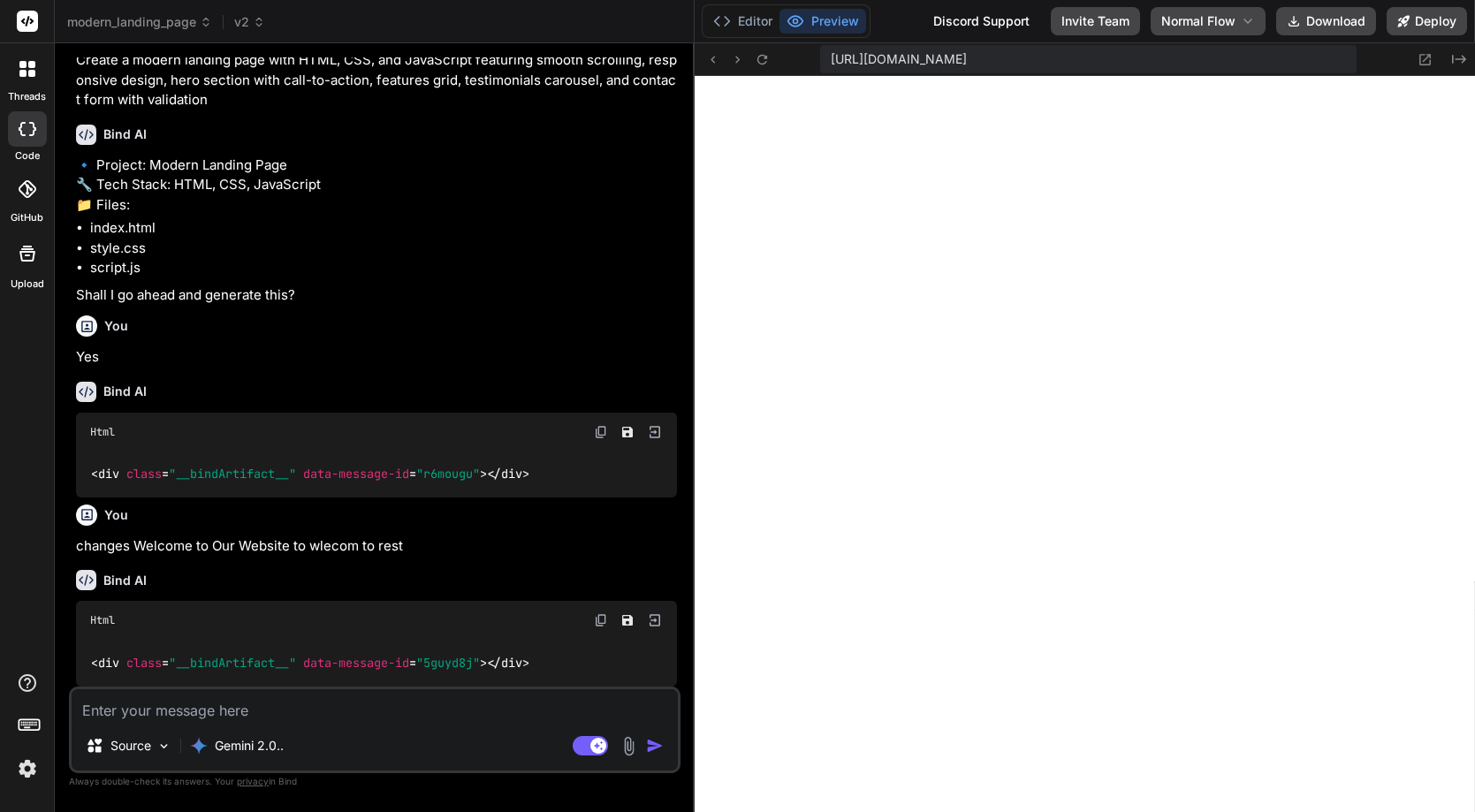
click at [33, 74] on icon at bounding box center [32, 74] width 7 height 7
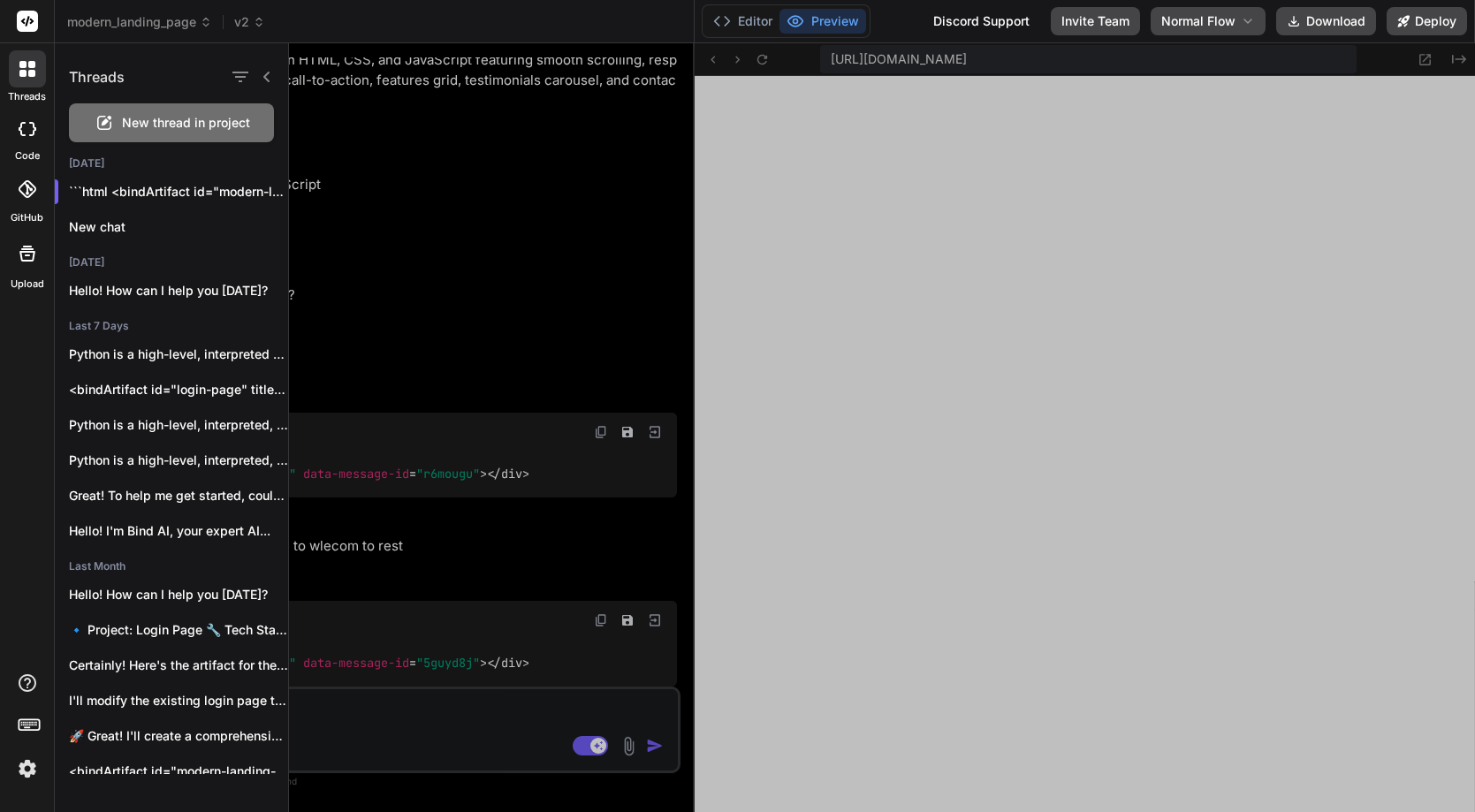
click at [147, 125] on span "New thread in project" at bounding box center [186, 122] width 128 height 17
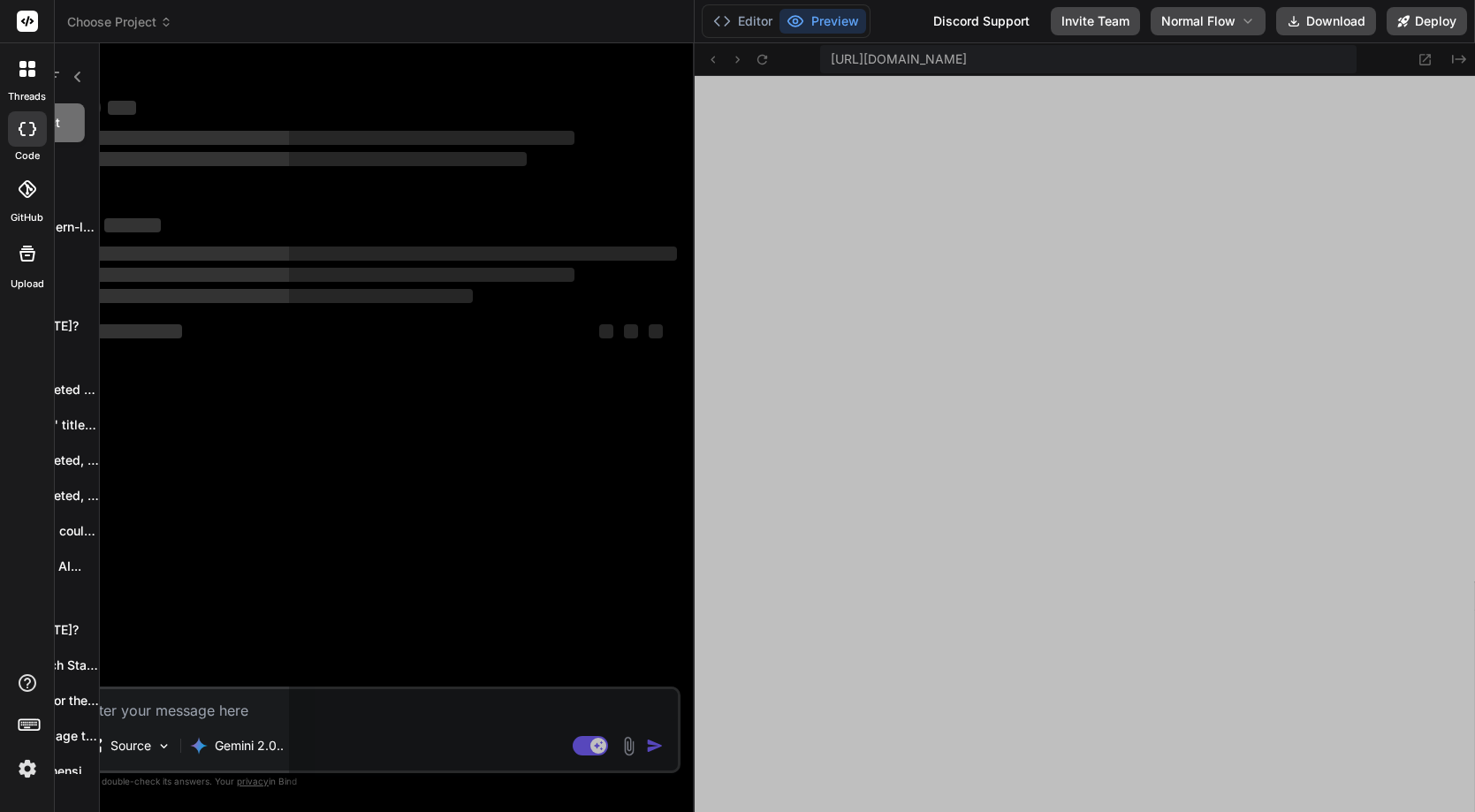
scroll to position [1058, 0]
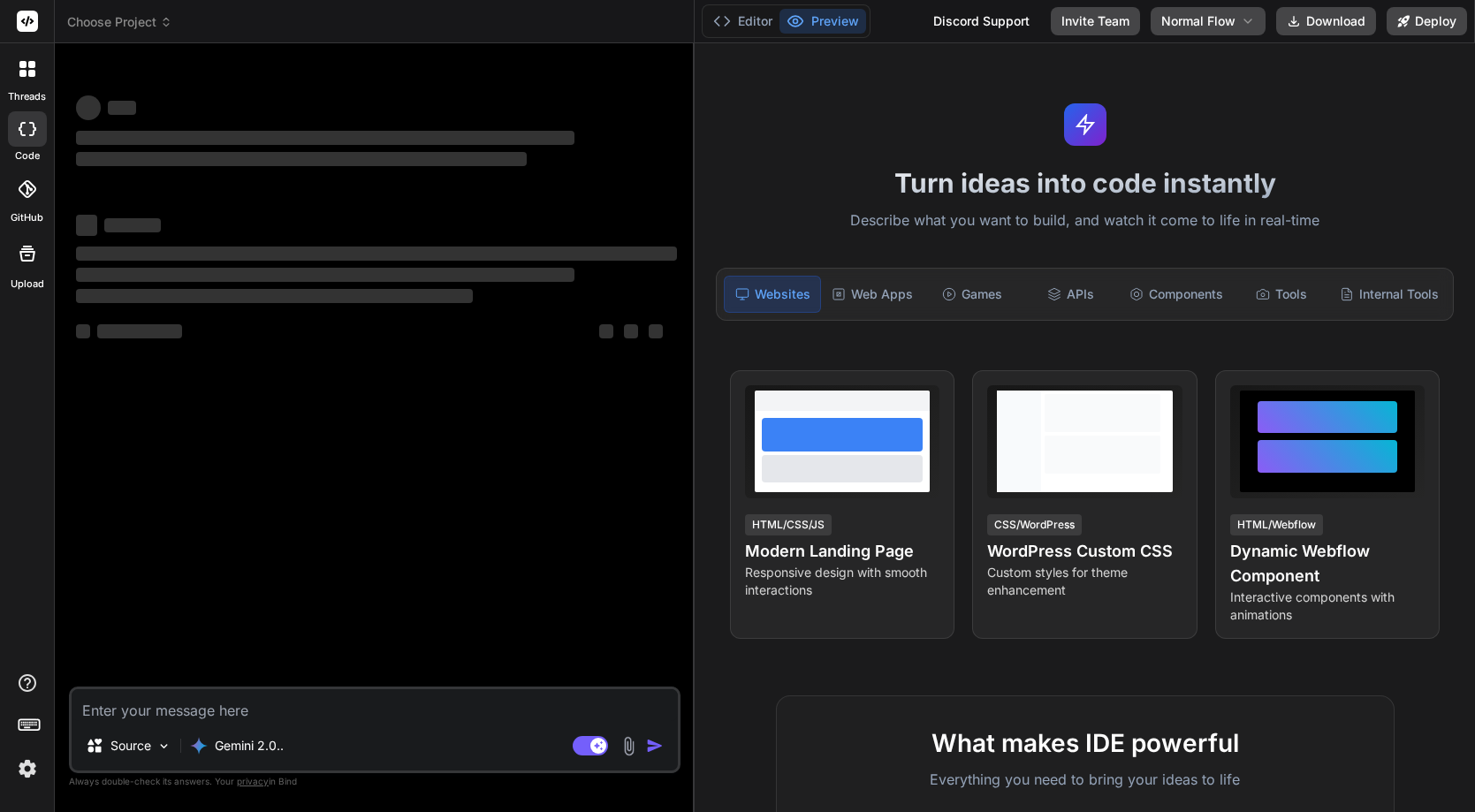
type textarea "x"
click at [156, 703] on textarea at bounding box center [375, 704] width 606 height 32
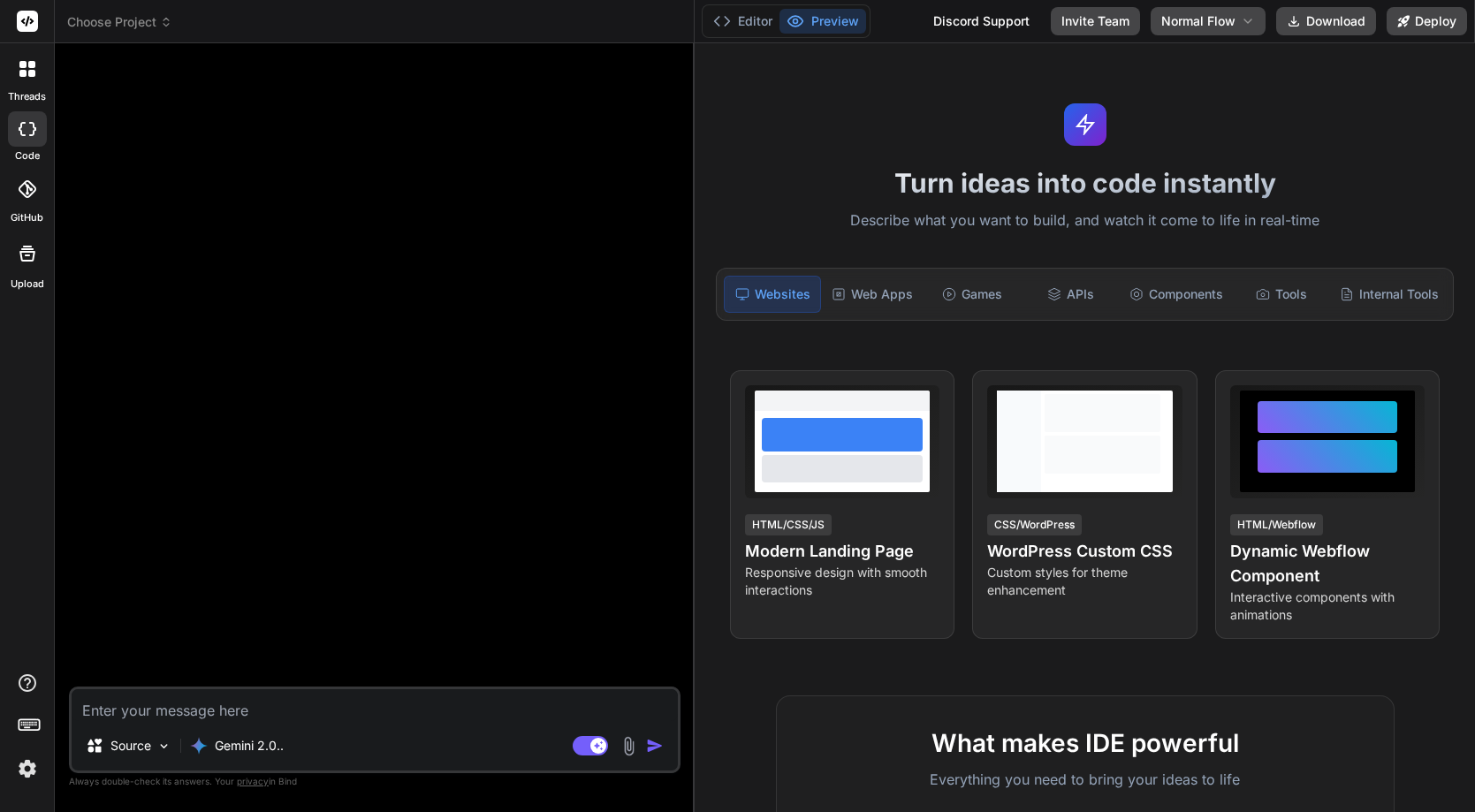
type textarea "C"
type textarea "x"
type textarea "Cr"
type textarea "x"
type textarea "Cre"
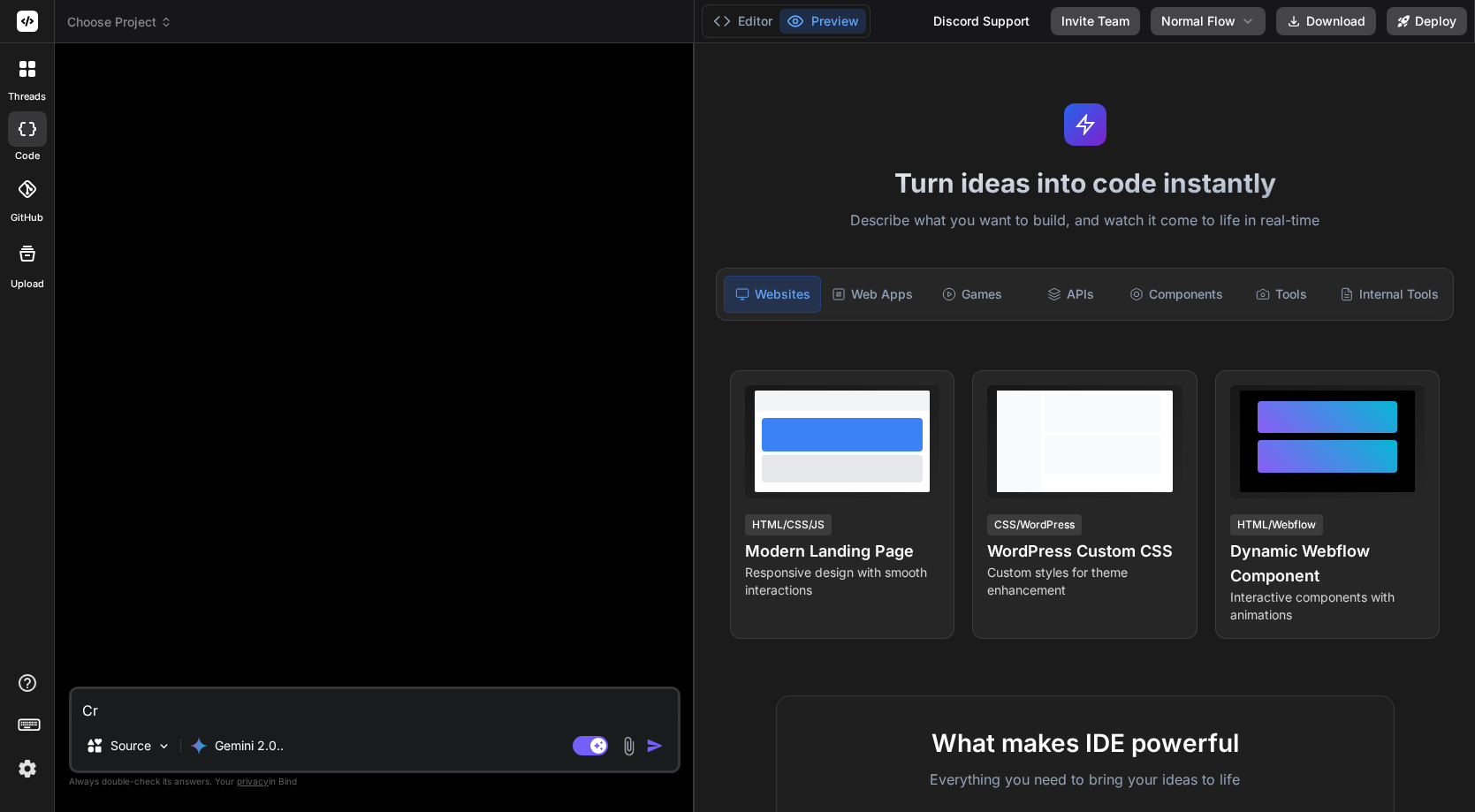
type textarea "x"
type textarea "Crea"
type textarea "x"
type textarea "Creat"
type textarea "x"
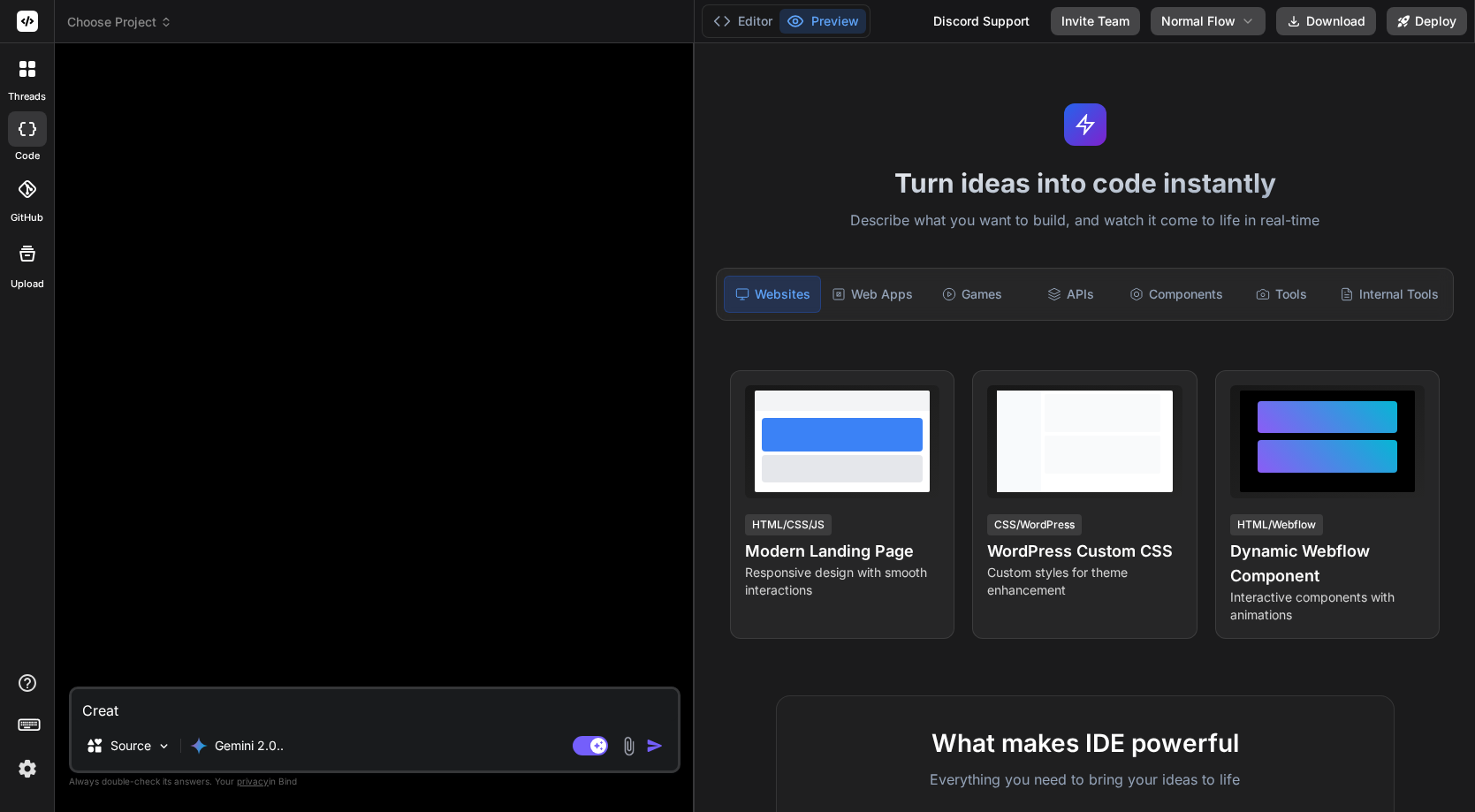
type textarea "Create"
type textarea "x"
type textarea "Create"
type textarea "x"
type textarea "Create o"
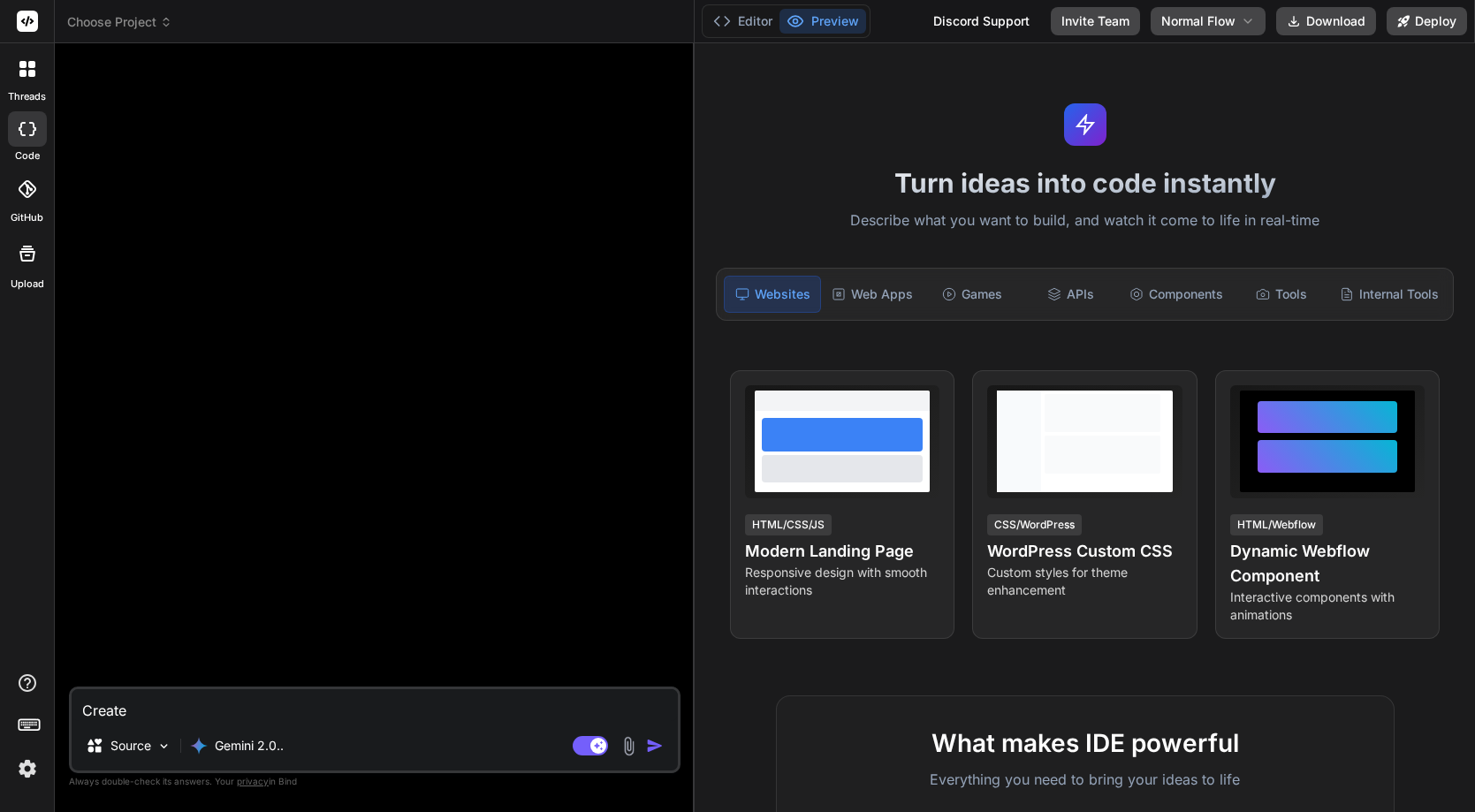
type textarea "x"
type textarea "Create on"
type textarea "x"
type textarea "Create one"
type textarea "x"
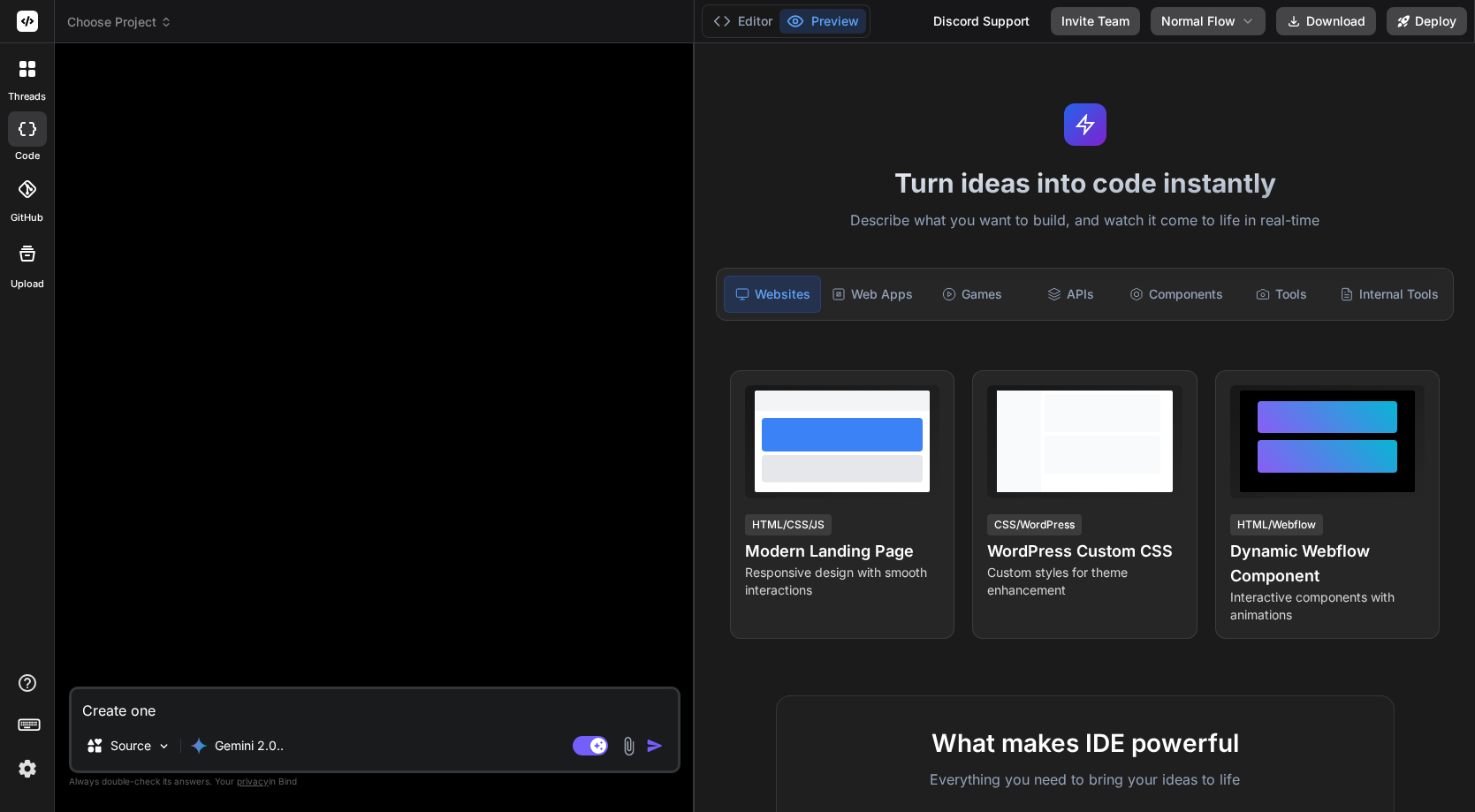
type textarea "Create one"
type textarea "x"
type textarea "Create one p"
type textarea "x"
type textarea "Create one pa"
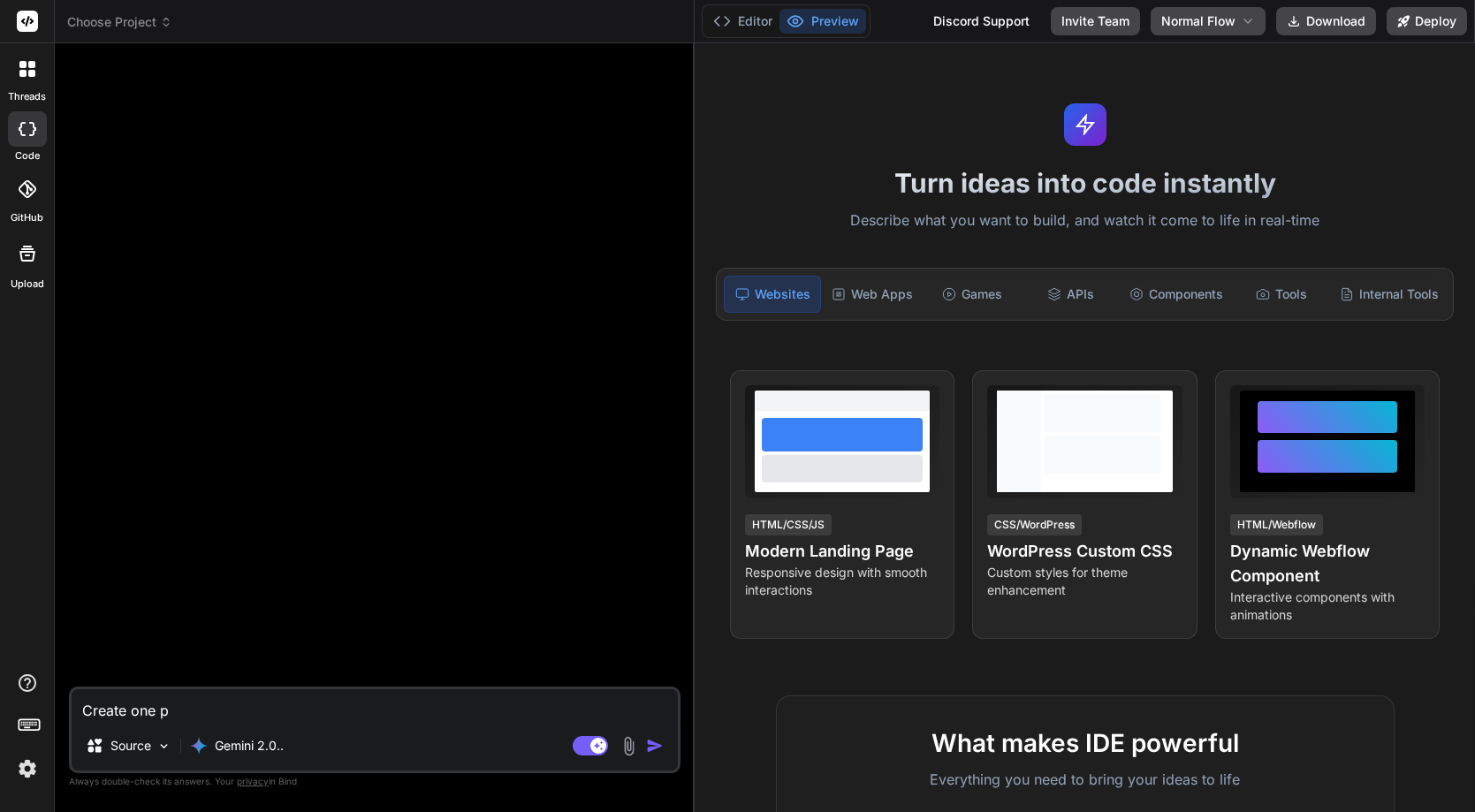
type textarea "x"
type textarea "Create one pag"
type textarea "x"
type textarea "Create one page"
type textarea "x"
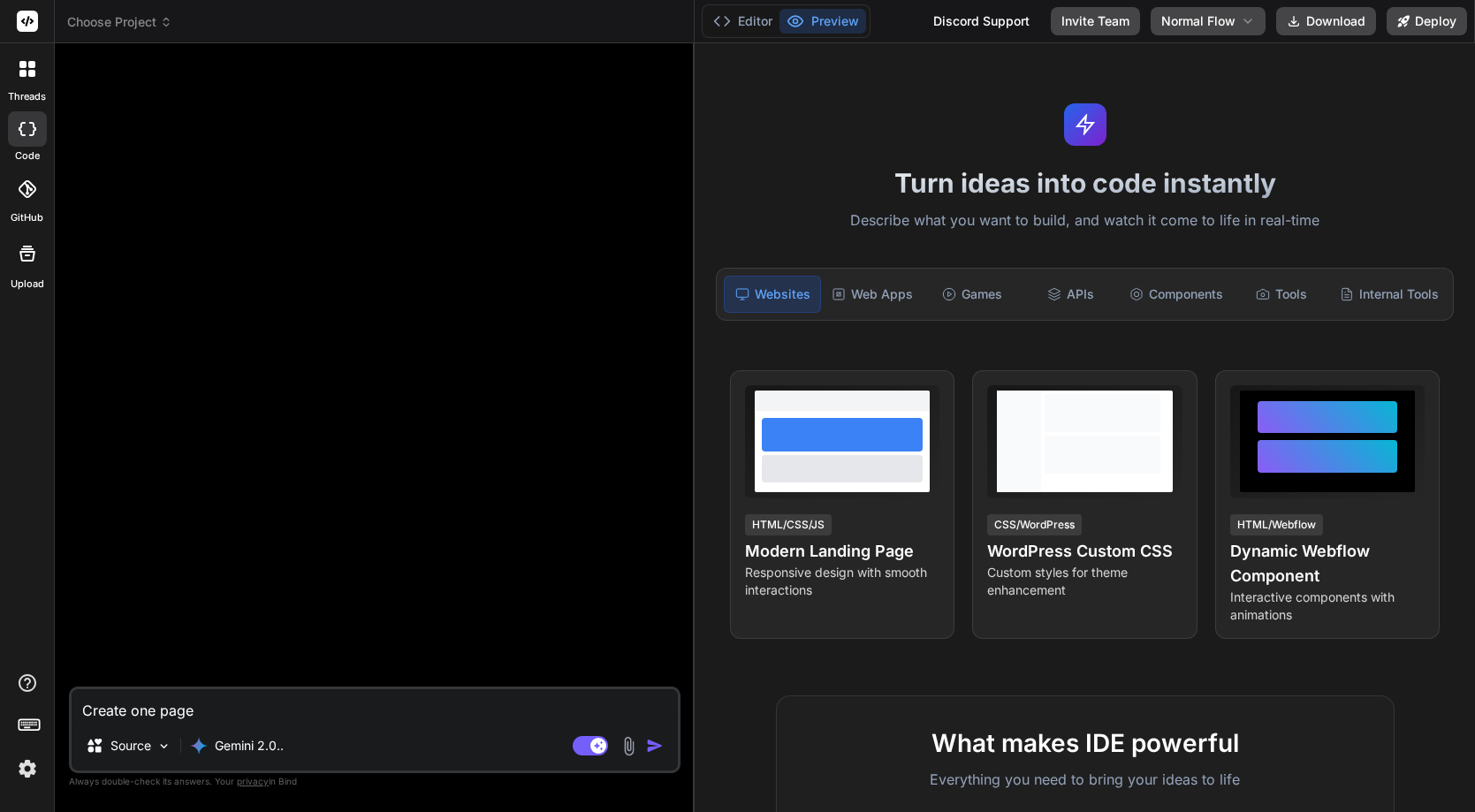
type textarea "Create one page"
type textarea "x"
type textarea "Create one page w"
type textarea "x"
type textarea "Create one page wi"
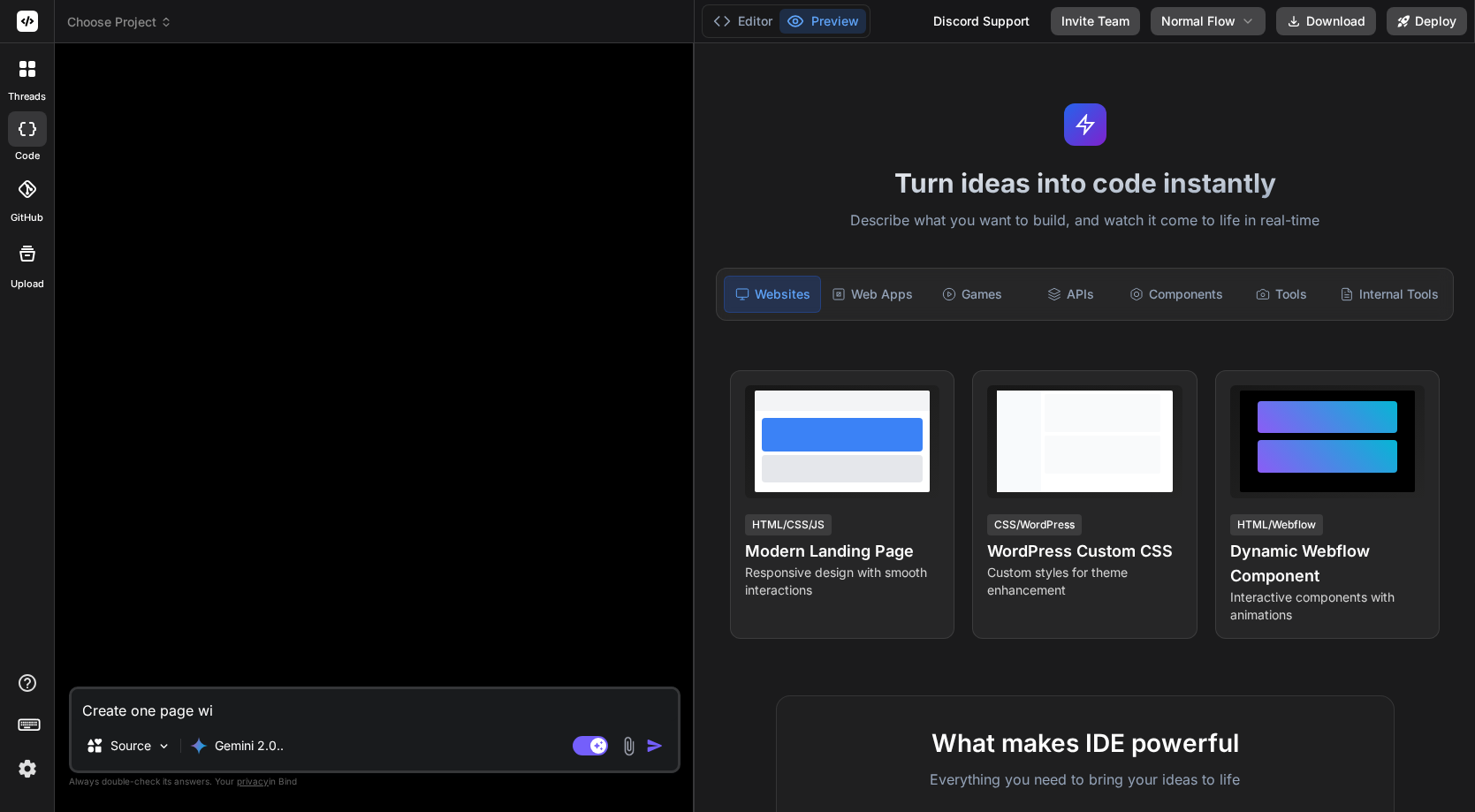
type textarea "x"
type textarea "Create one page wit"
type textarea "x"
type textarea "Create one page with"
type textarea "x"
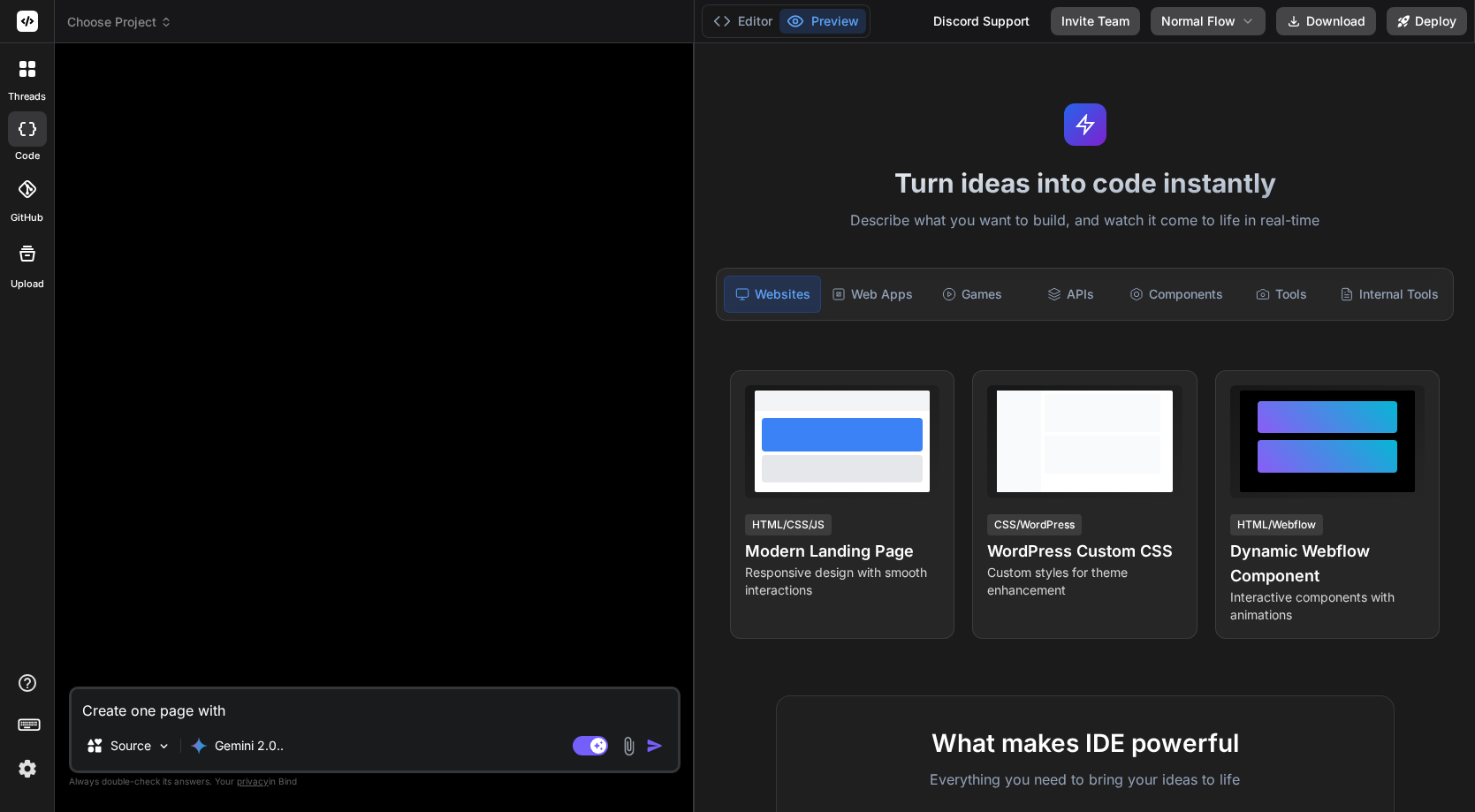
type textarea "Create one page with"
type textarea "x"
type textarea "Create one page with e"
type textarea "x"
type textarea "Create one page with et"
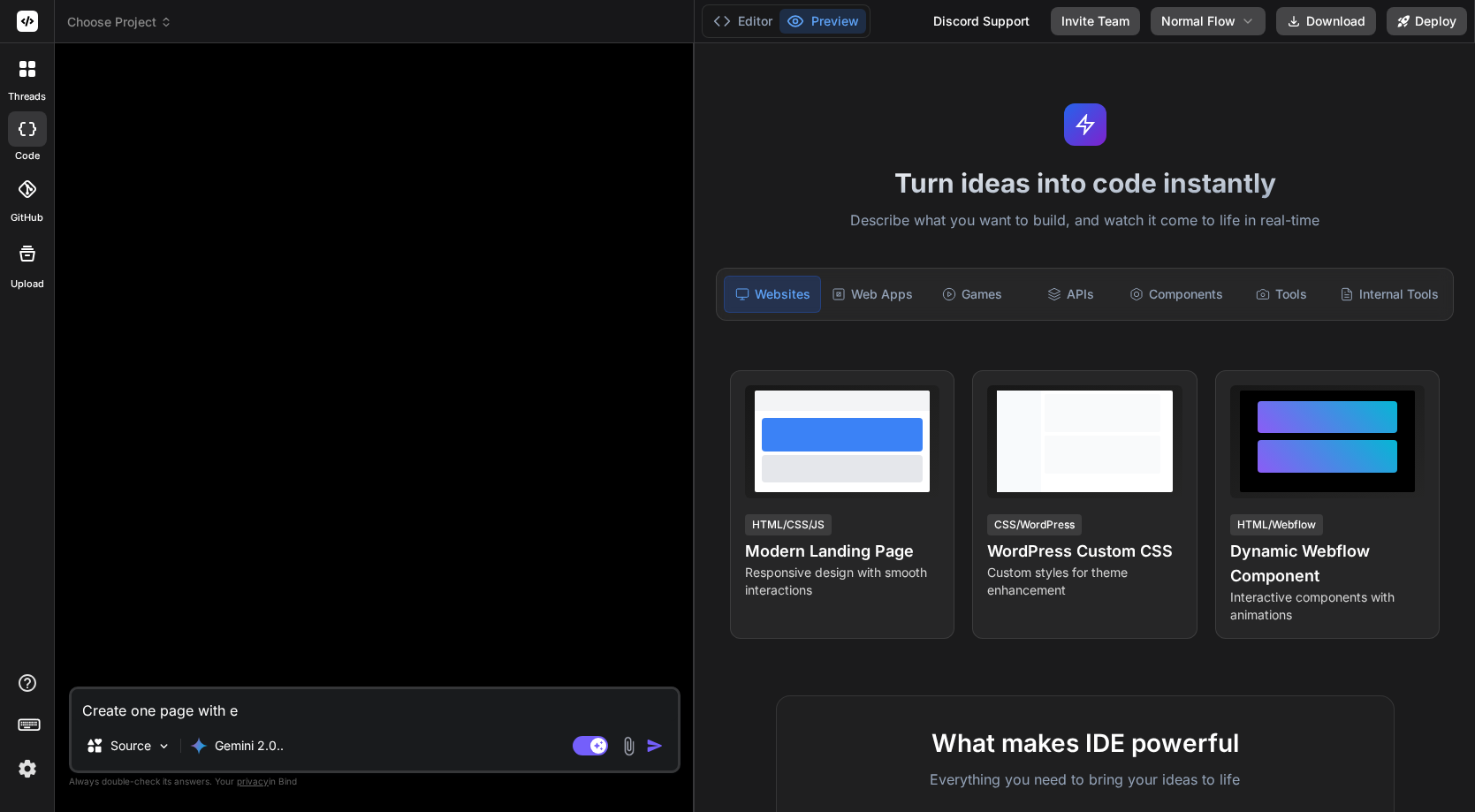
type textarea "x"
type textarea "Create one page with eth"
type textarea "x"
type textarea "Create one page with et"
type textarea "x"
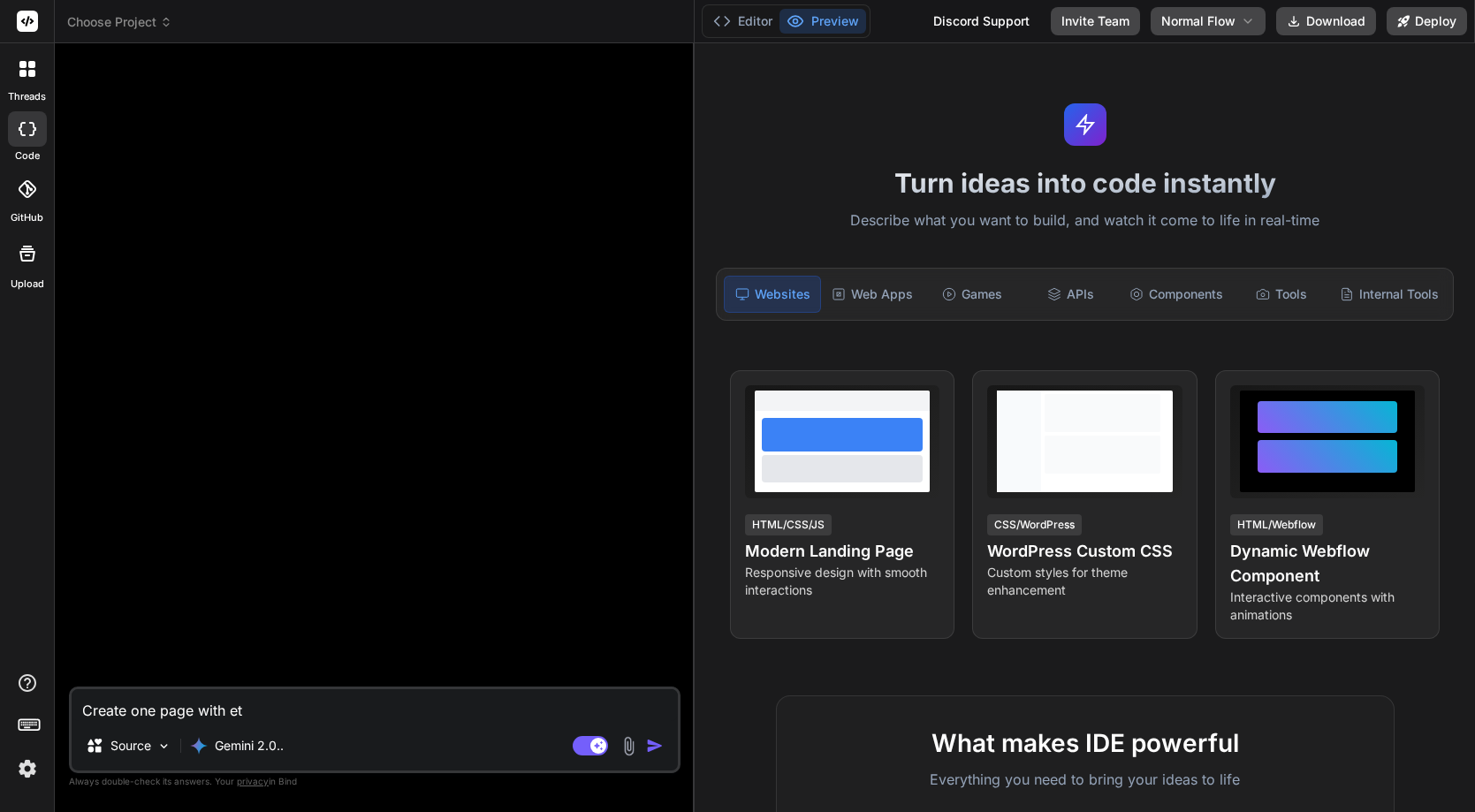
type textarea "Create one page with e"
type textarea "x"
type textarea "Create one page with"
type textarea "x"
type textarea "Create one page with t"
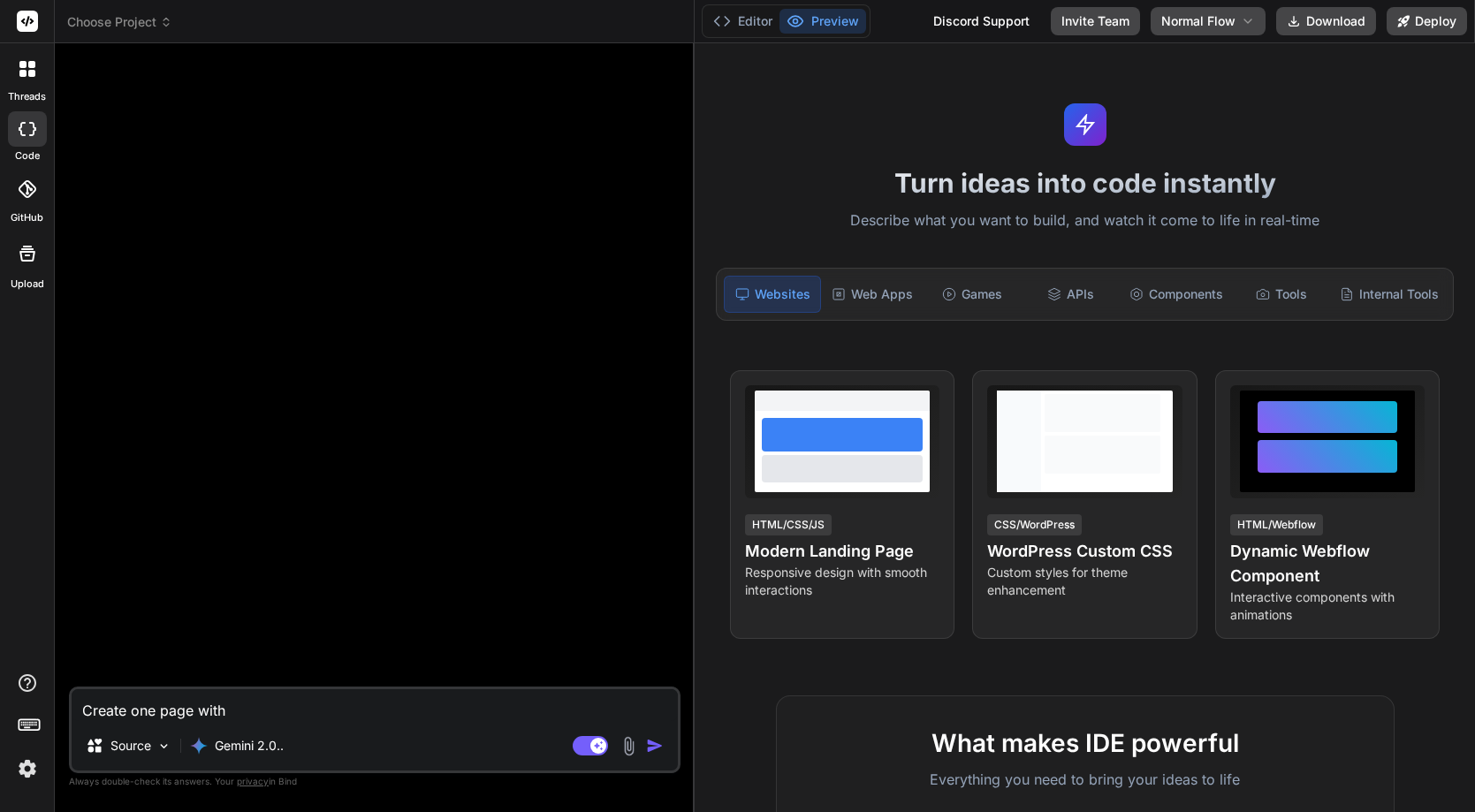
type textarea "x"
type textarea "Create one page with th"
type textarea "x"
type textarea "Create one page with the"
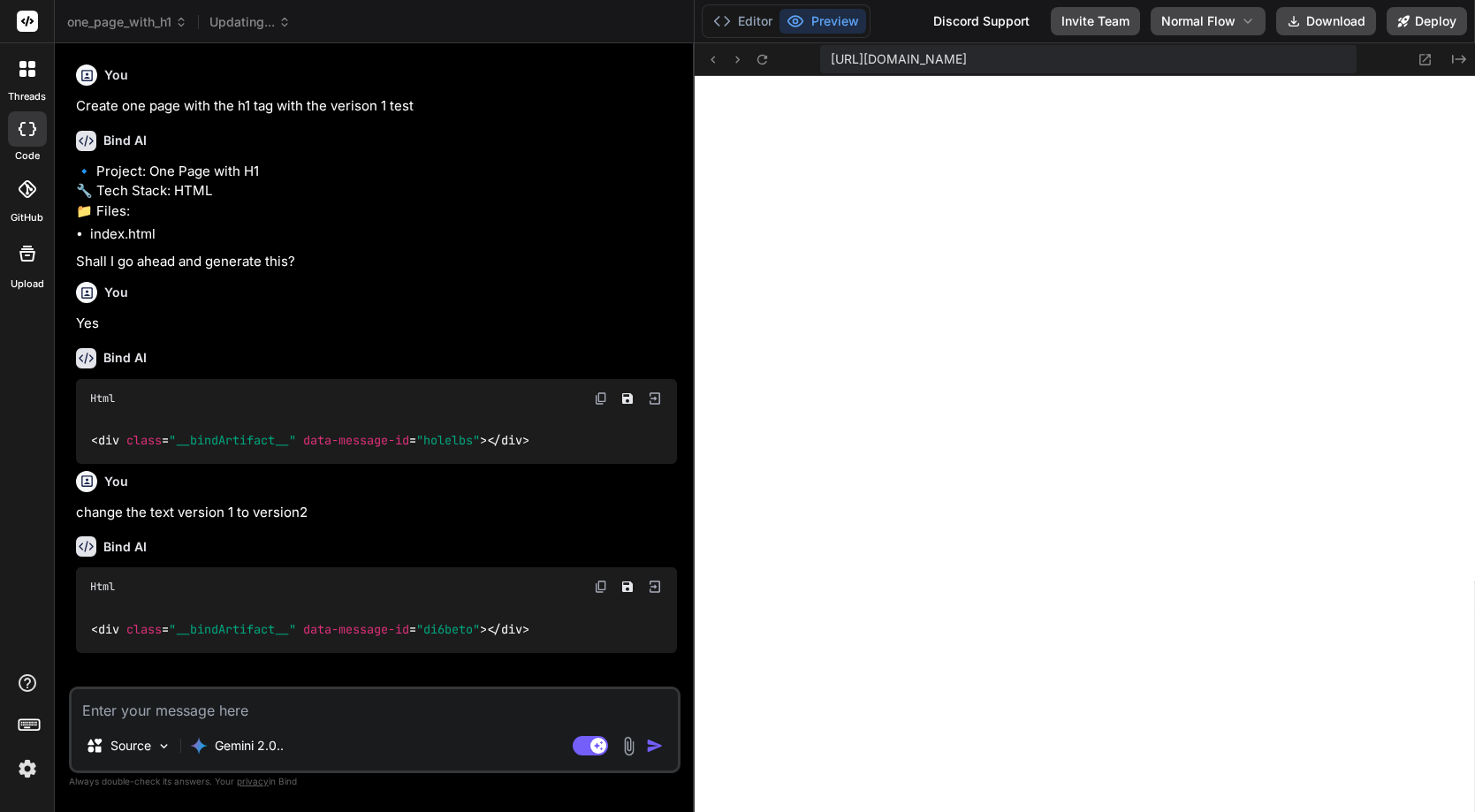
scroll to position [6, 0]
click at [235, 24] on icon at bounding box center [235, 25] width 6 height 3
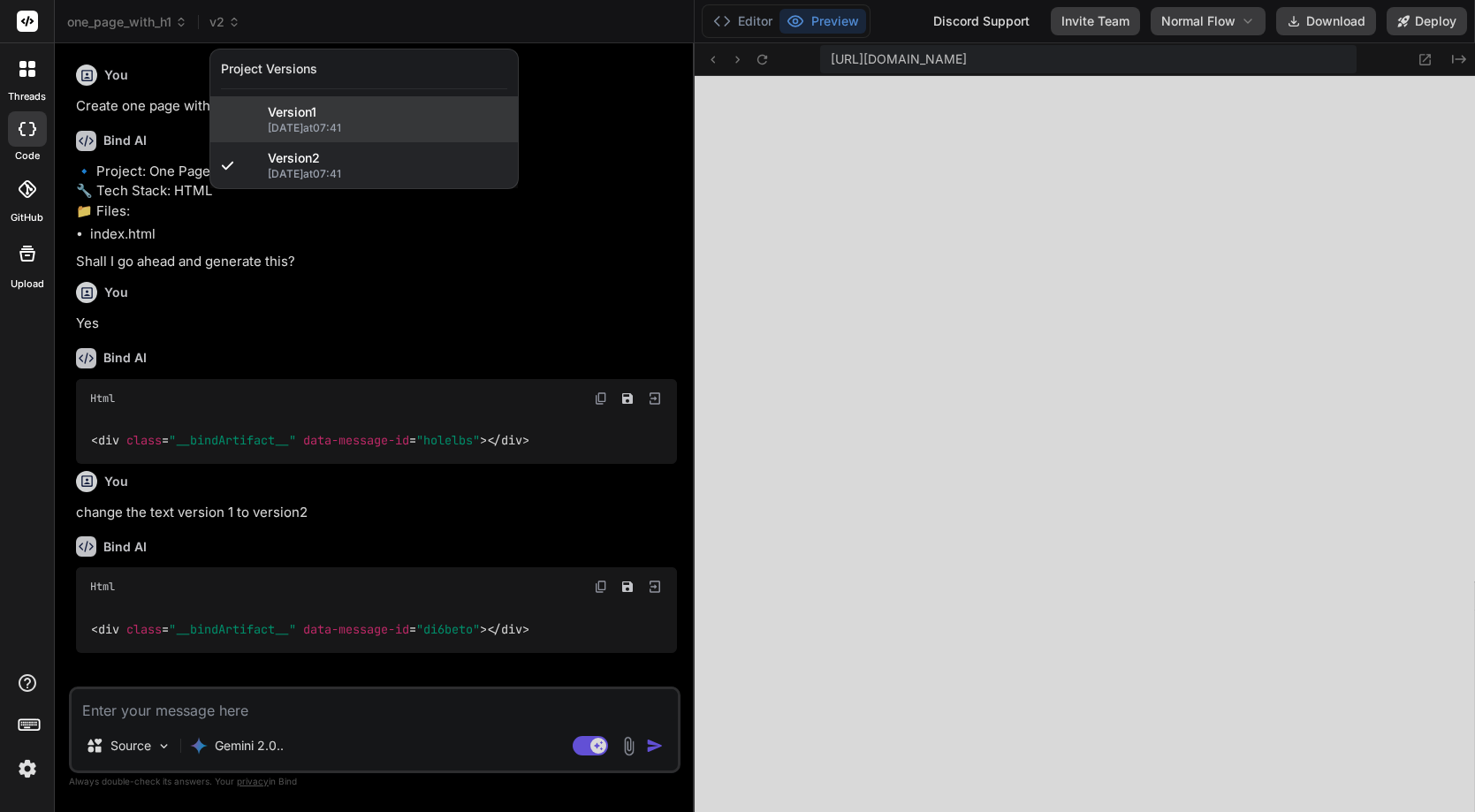
click at [280, 117] on span "Version 1" at bounding box center [292, 111] width 49 height 17
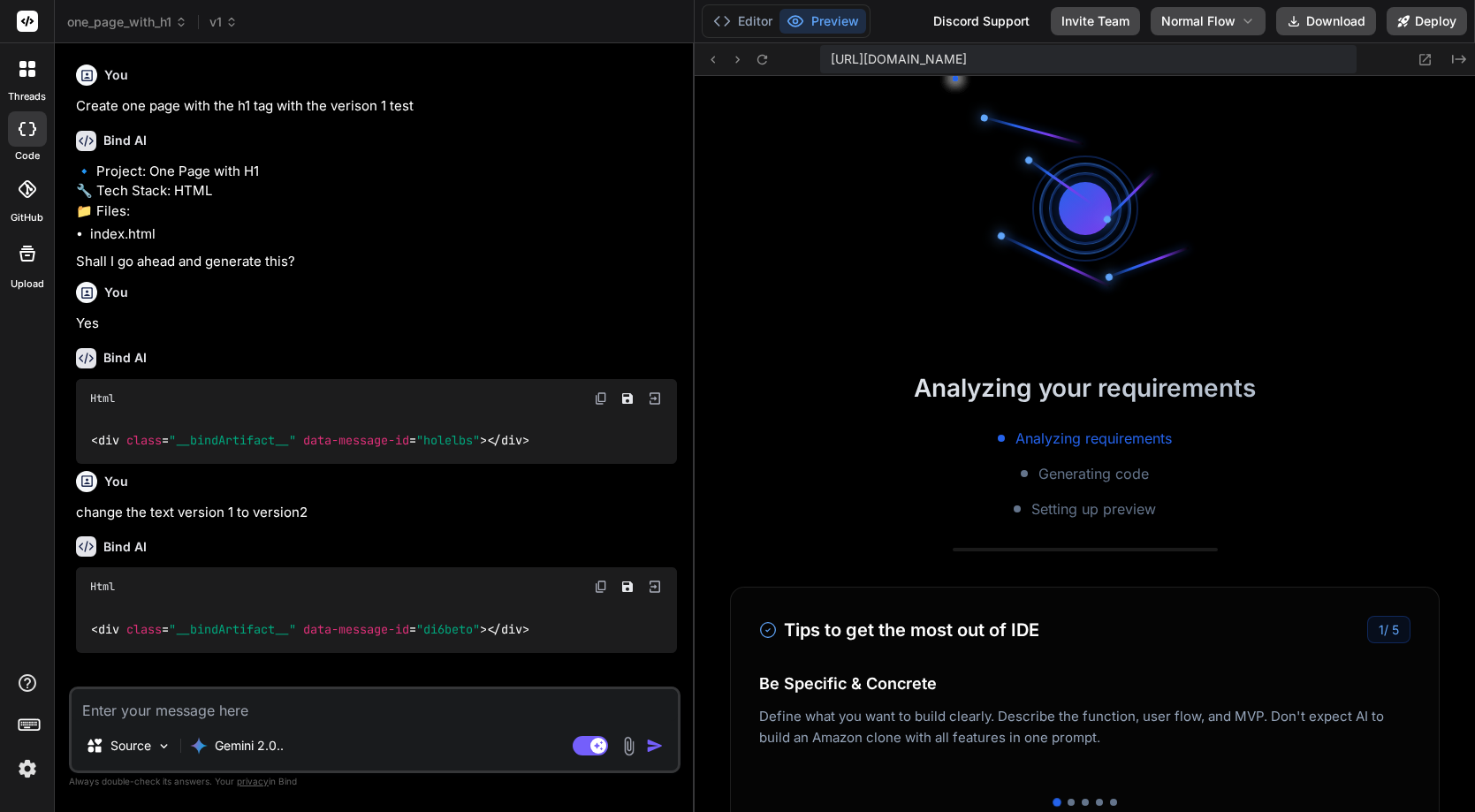
scroll to position [3290, 0]
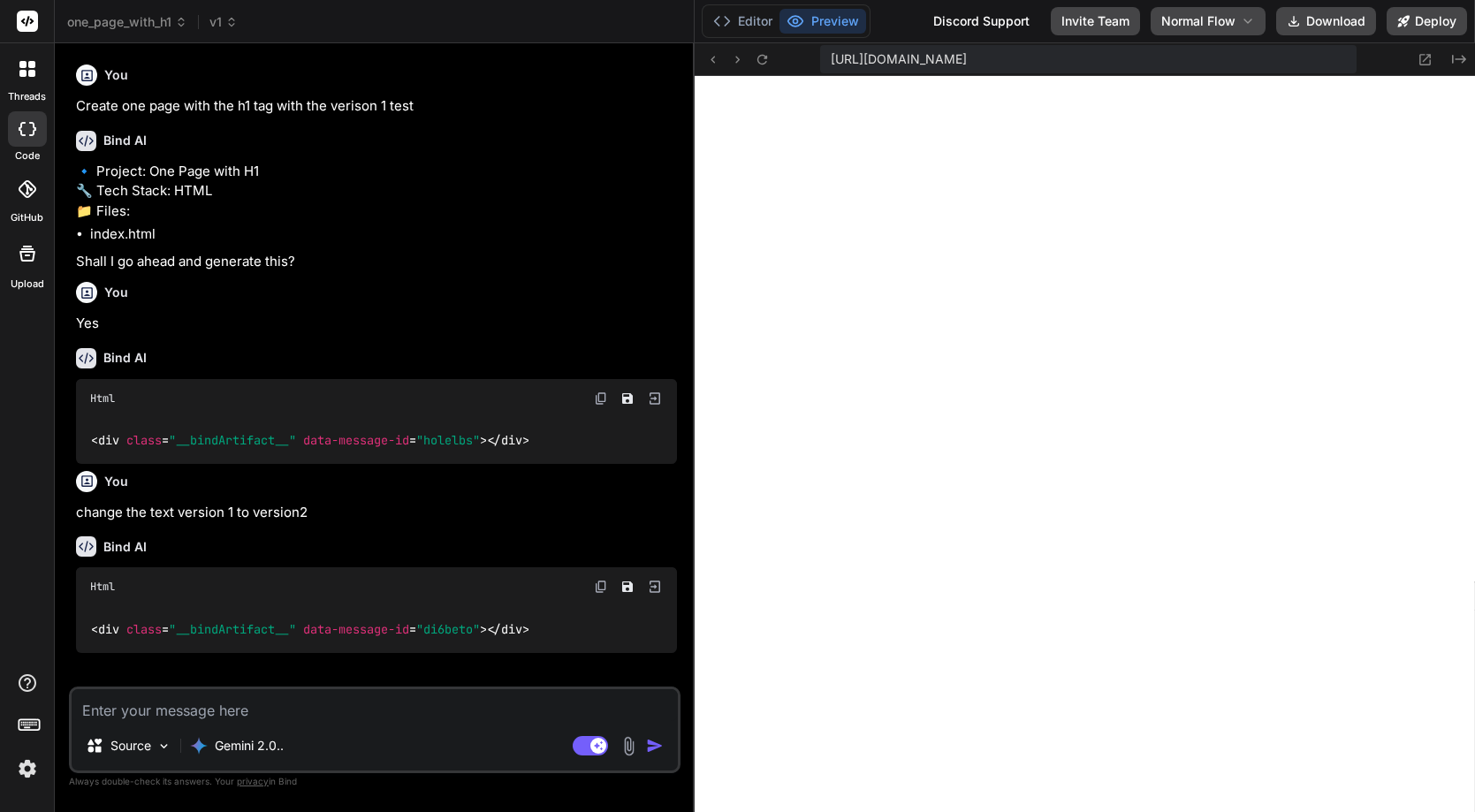
drag, startPoint x: 410, startPoint y: 236, endPoint x: 217, endPoint y: 710, distance: 511.8
click at [217, 710] on div "You Create one page with the h1 tag with the verison 1 test Bind AI 🔹 Project: …" at bounding box center [375, 433] width 612 height 753
click at [217, 710] on textarea at bounding box center [375, 704] width 606 height 32
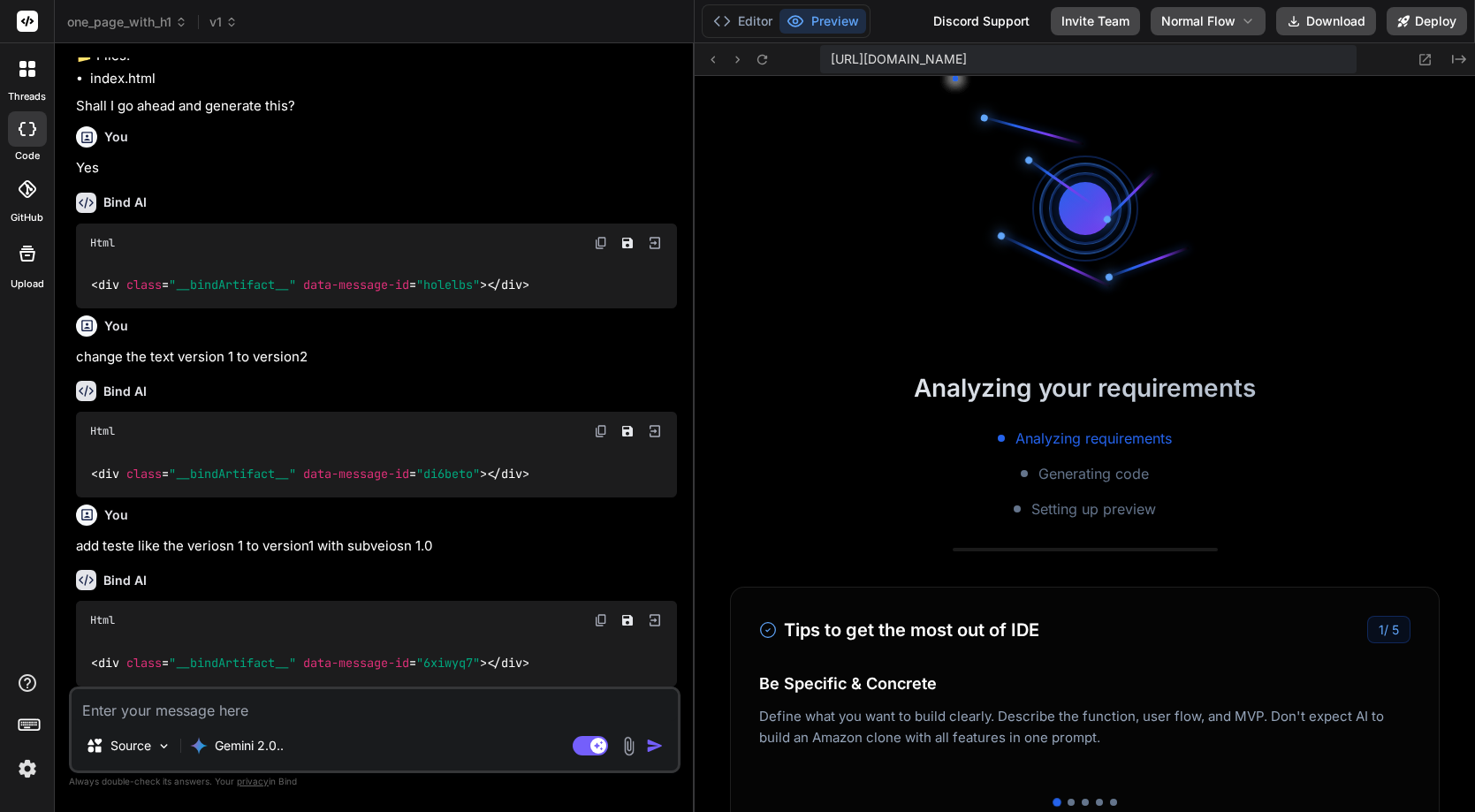
scroll to position [3894, 0]
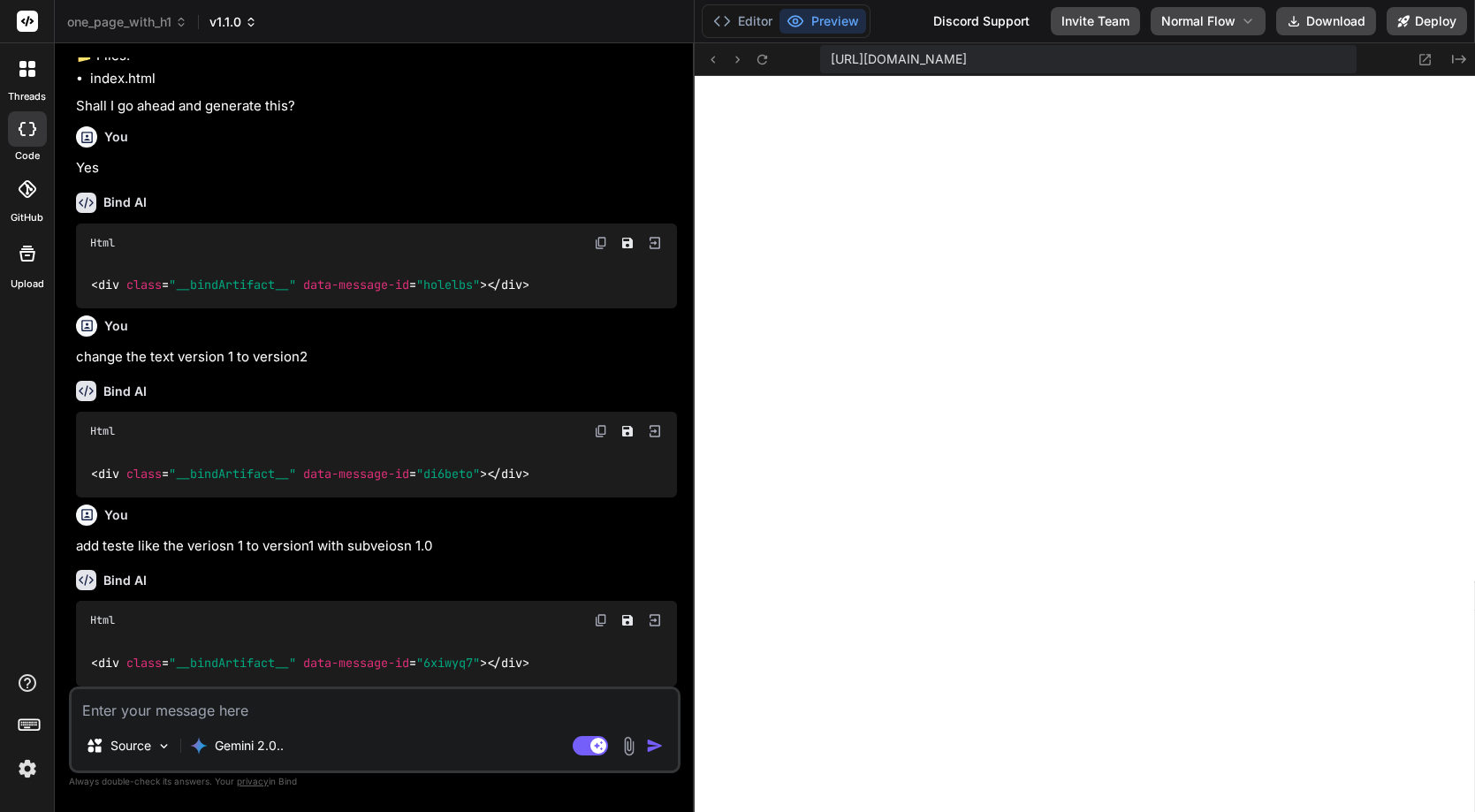
click at [236, 20] on span "v1.1.0" at bounding box center [234, 21] width 48 height 17
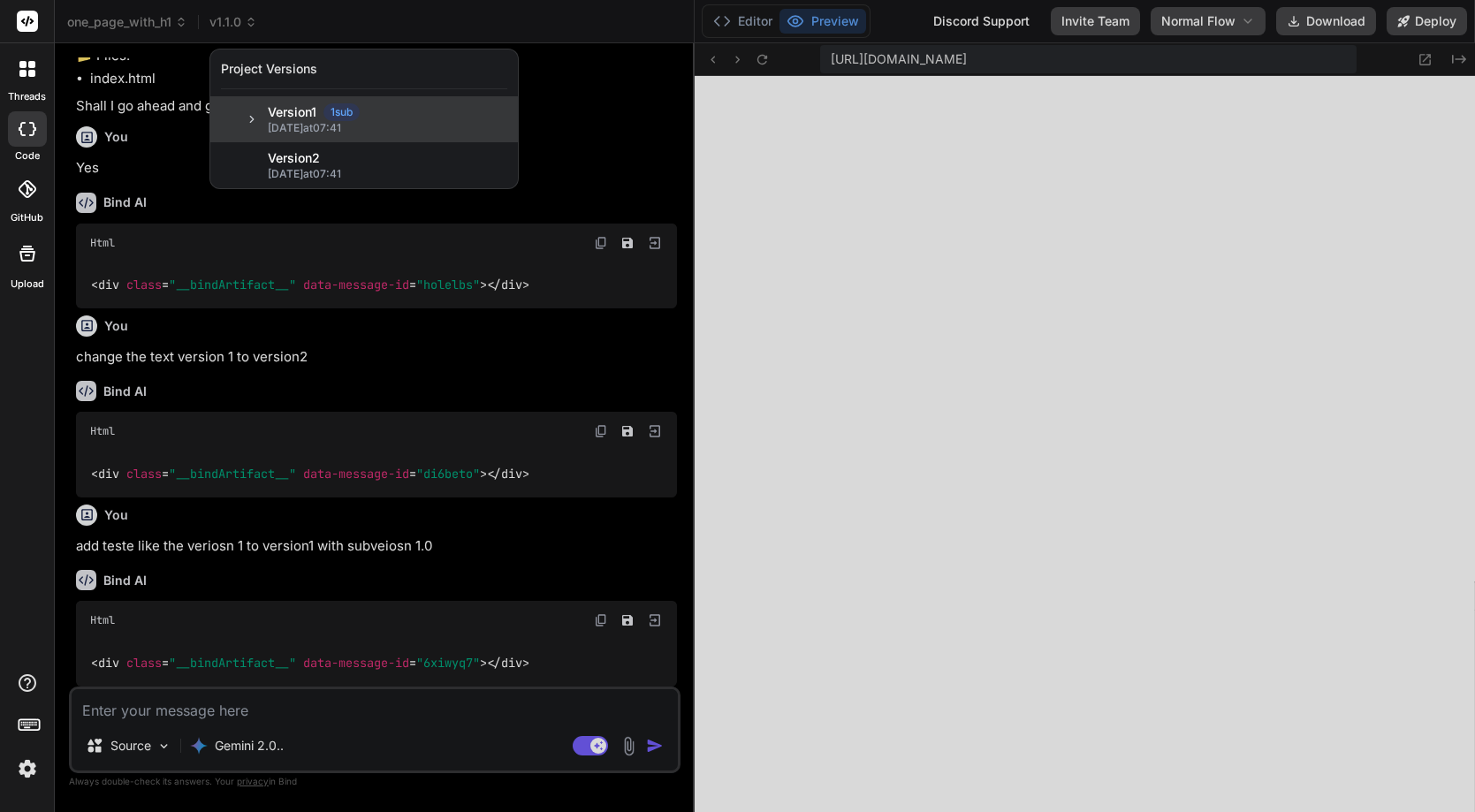
click at [250, 117] on icon at bounding box center [251, 119] width 12 height 12
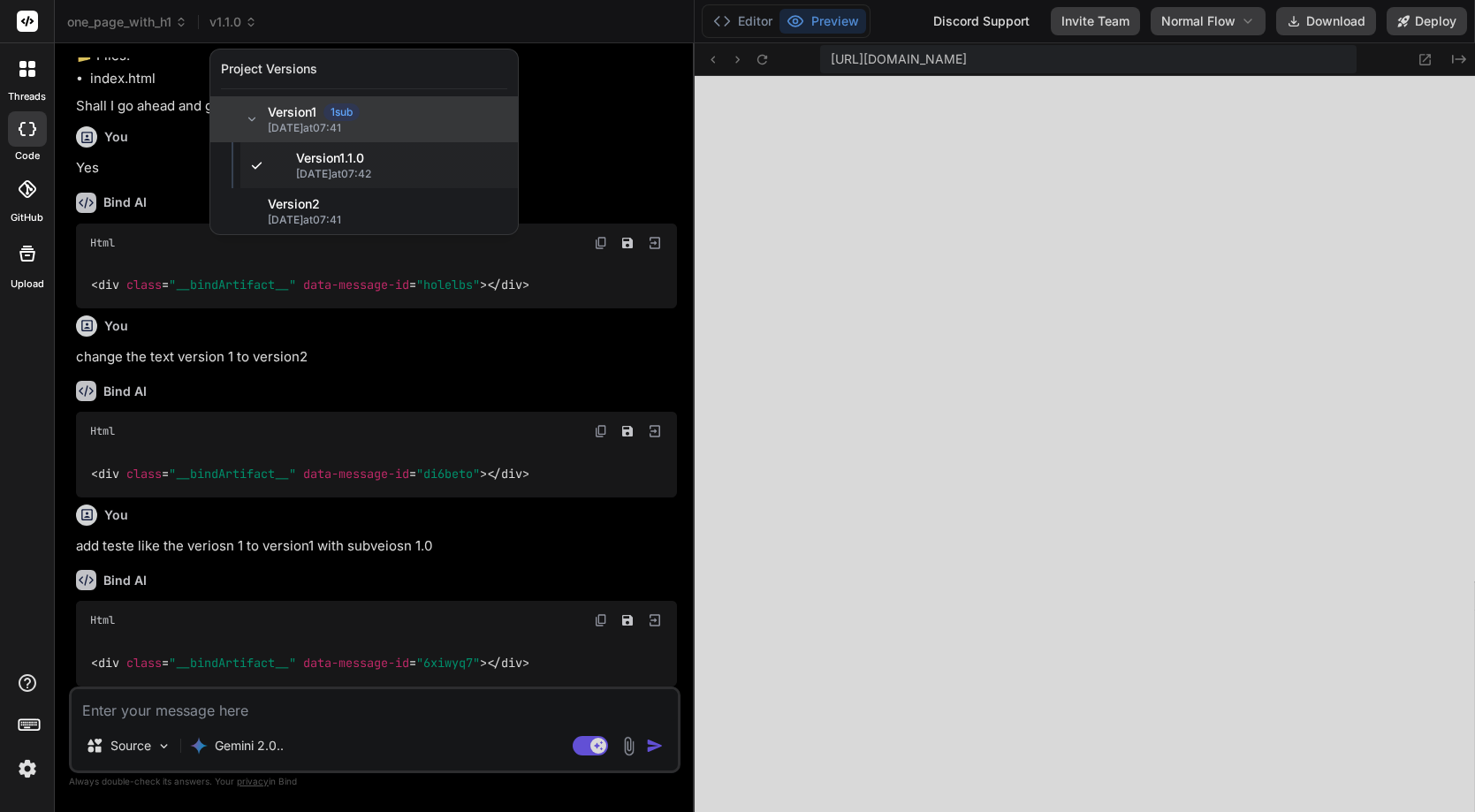
click at [659, 154] on div at bounding box center [737, 406] width 1475 height 812
click at [659, 154] on div "You Yes" at bounding box center [376, 149] width 601 height 59
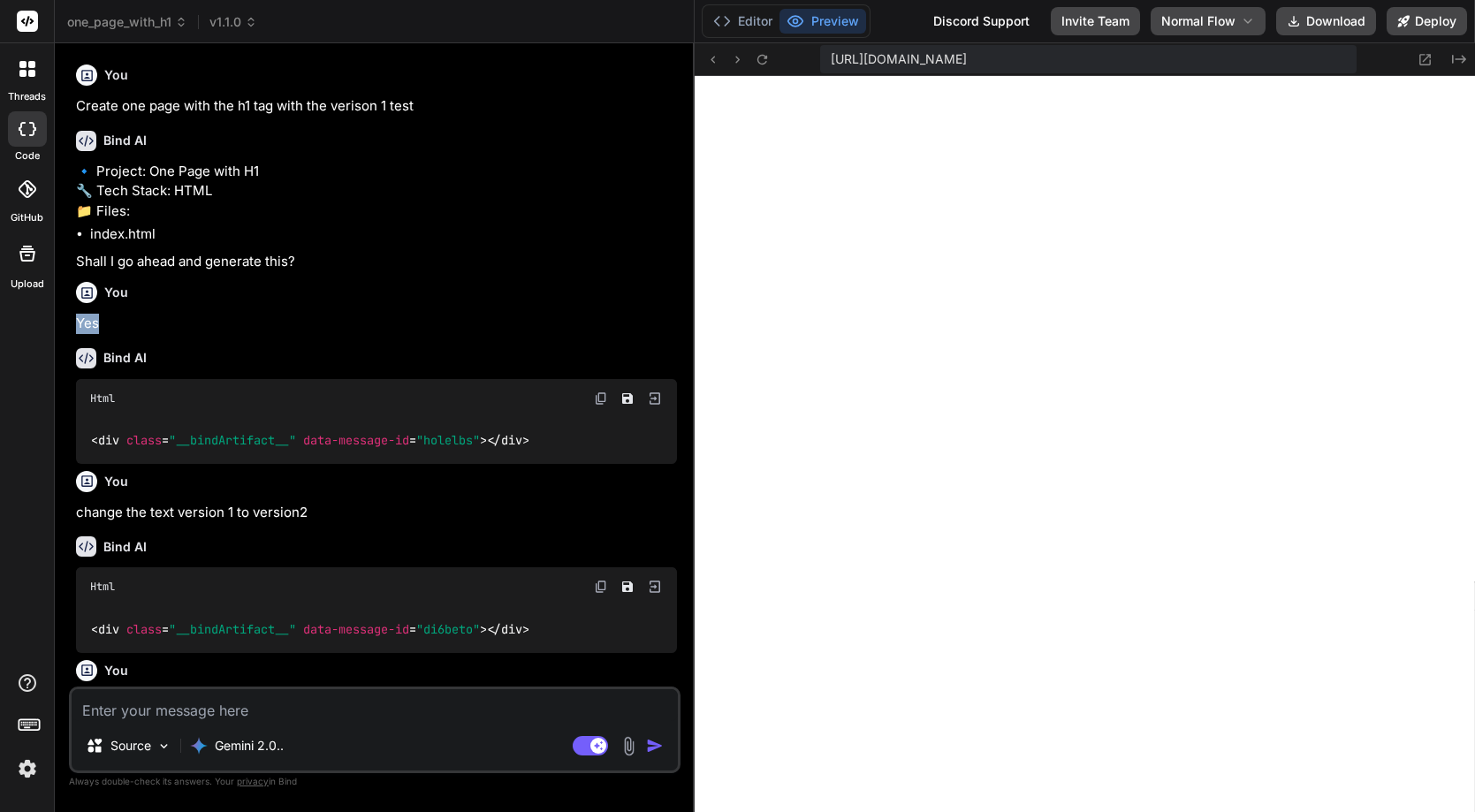
scroll to position [195, 0]
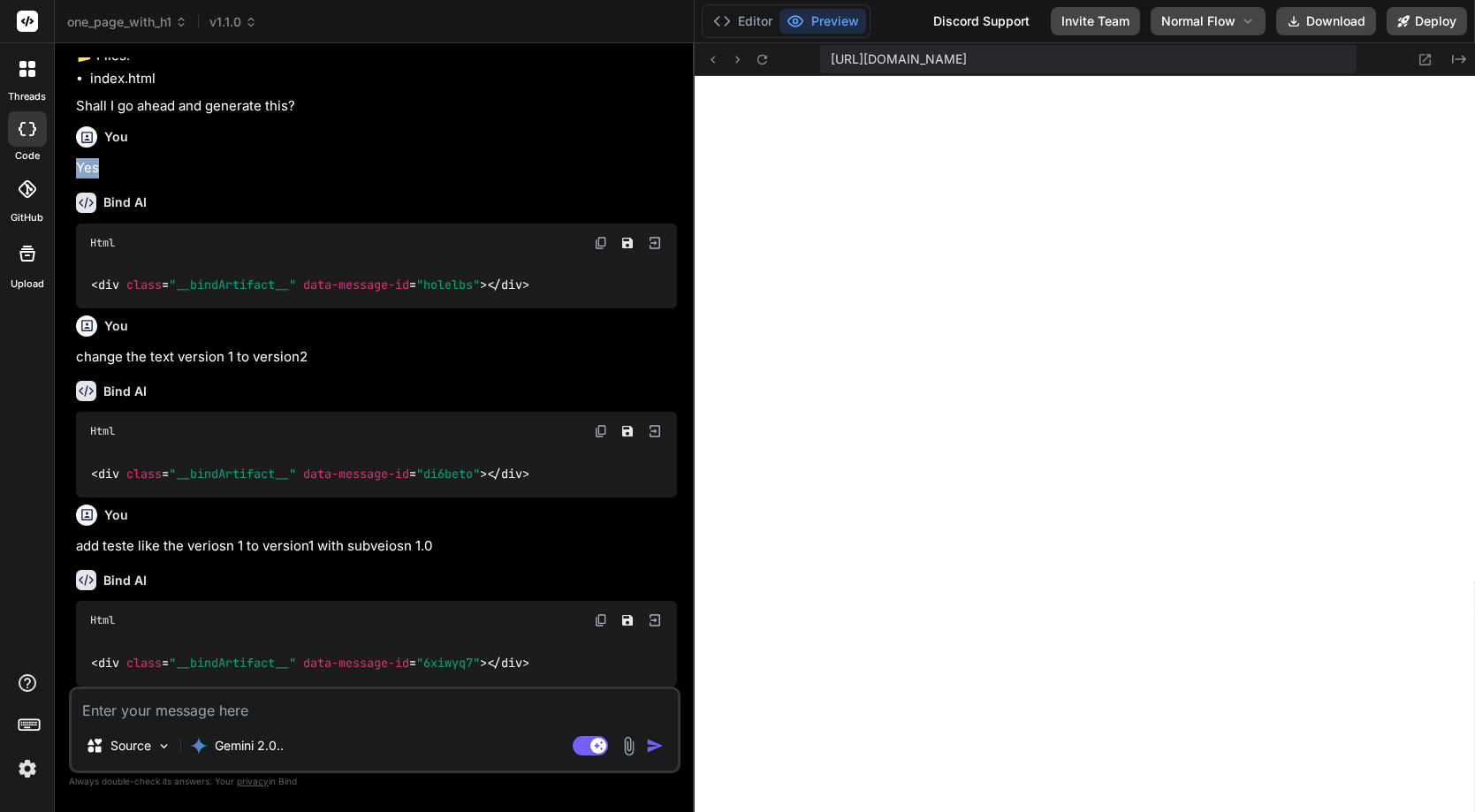
click at [256, 173] on p "Yes" at bounding box center [376, 168] width 601 height 20
